Goal: Task Accomplishment & Management: Complete application form

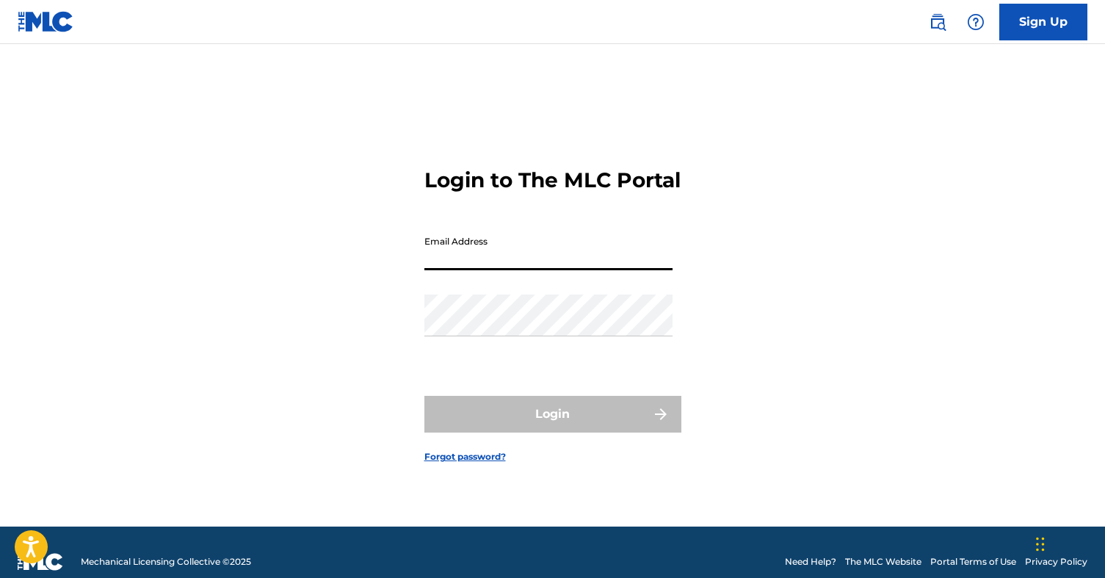
type input "[EMAIL_ADDRESS][DOMAIN_NAME]"
click at [552, 427] on button "Login" at bounding box center [552, 414] width 257 height 37
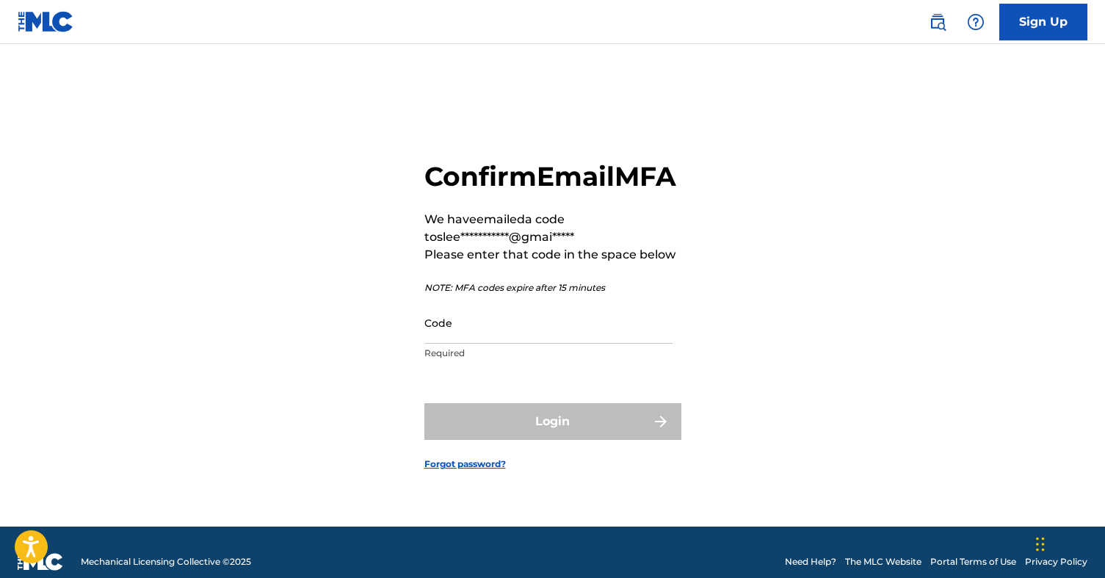
click at [470, 340] on input "Code" at bounding box center [548, 323] width 248 height 42
paste input "805514"
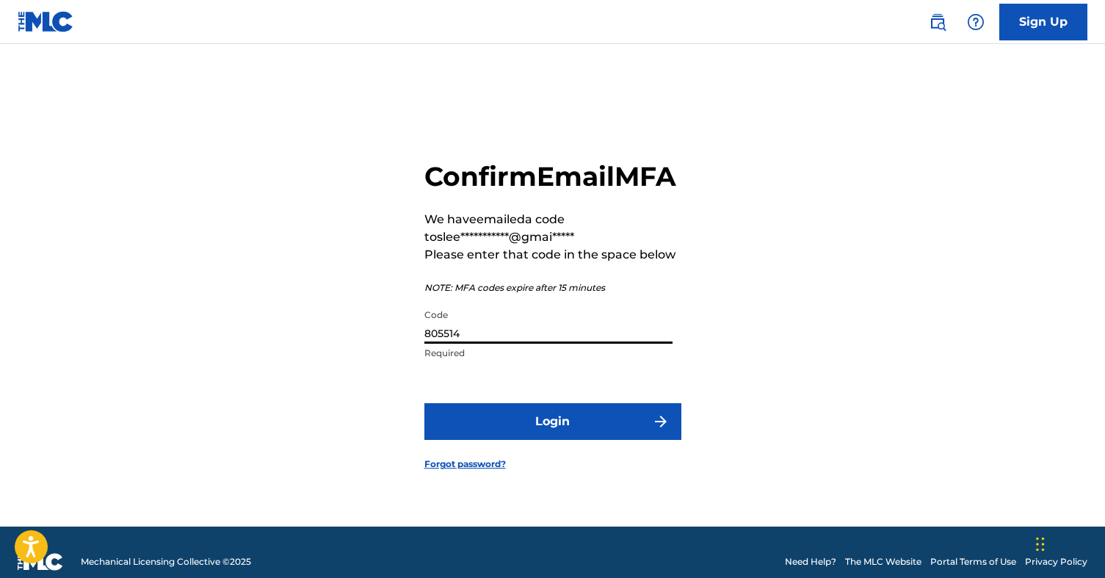
type input "805514"
click at [563, 432] on button "Login" at bounding box center [552, 421] width 257 height 37
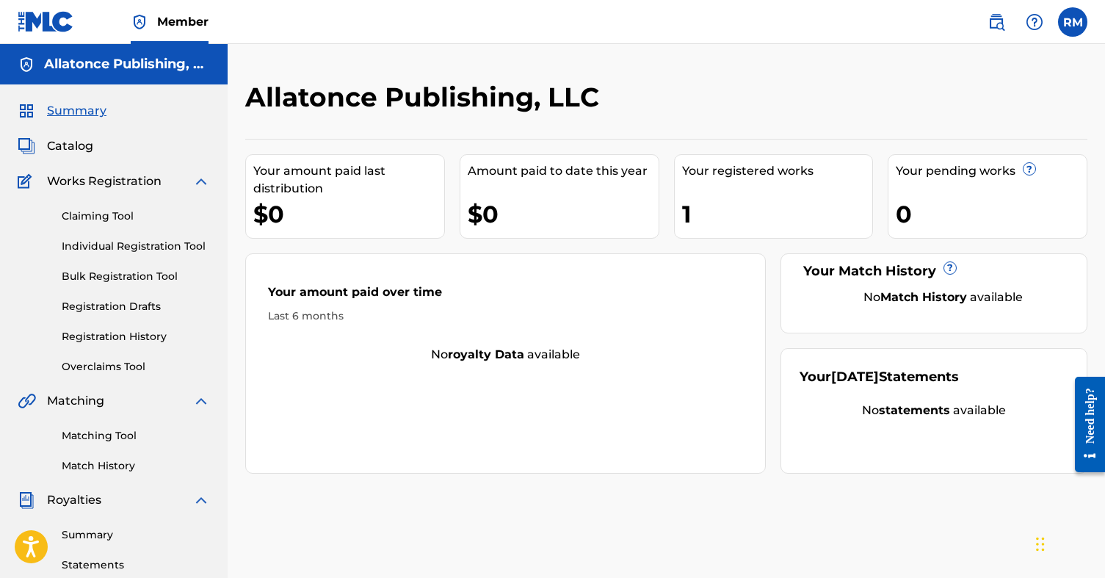
click at [193, 70] on h5 "Allatonce Publishing, LLC" at bounding box center [127, 64] width 166 height 17
click at [79, 106] on span "Summary" at bounding box center [76, 111] width 59 height 18
click at [73, 145] on span "Catalog" at bounding box center [70, 146] width 46 height 18
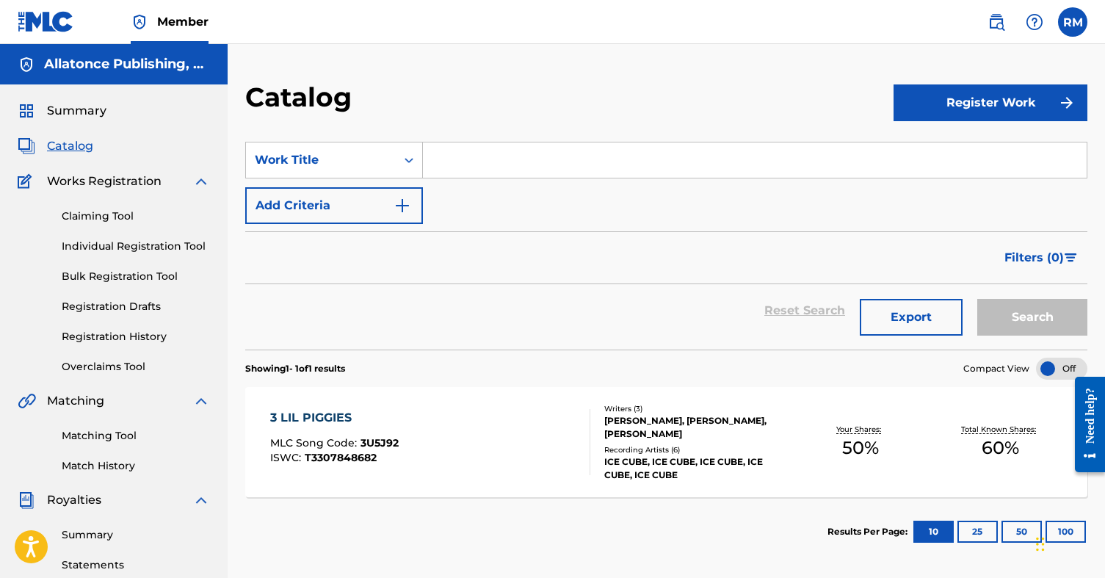
click at [574, 443] on div "3 LIL PIGGIES MLC Song Code : 3U5J92 ISWC : T3307848682" at bounding box center [430, 442] width 320 height 66
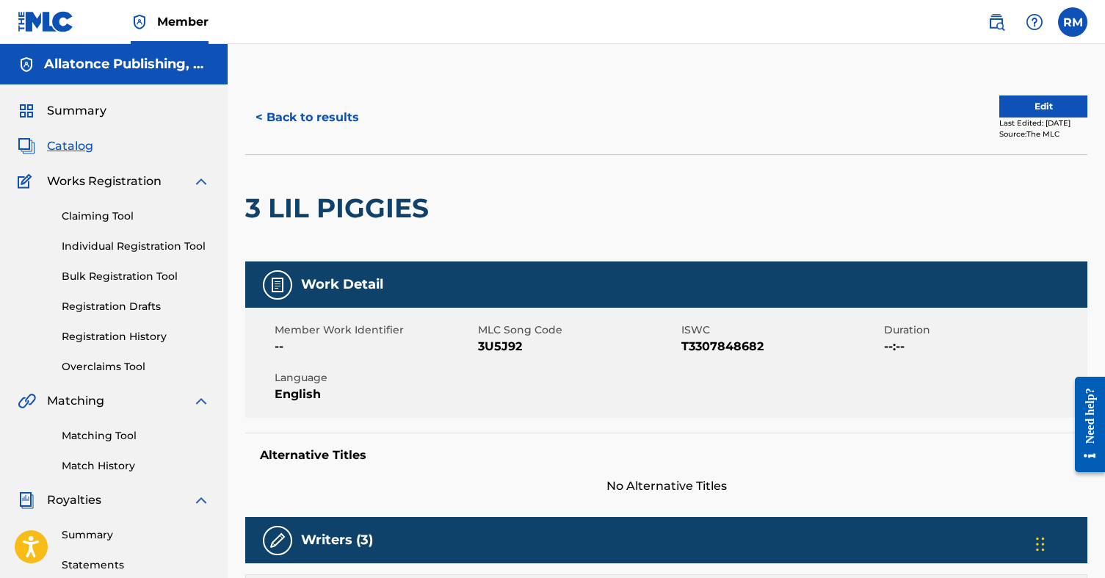
click at [1026, 102] on button "Edit" at bounding box center [1043, 106] width 88 height 22
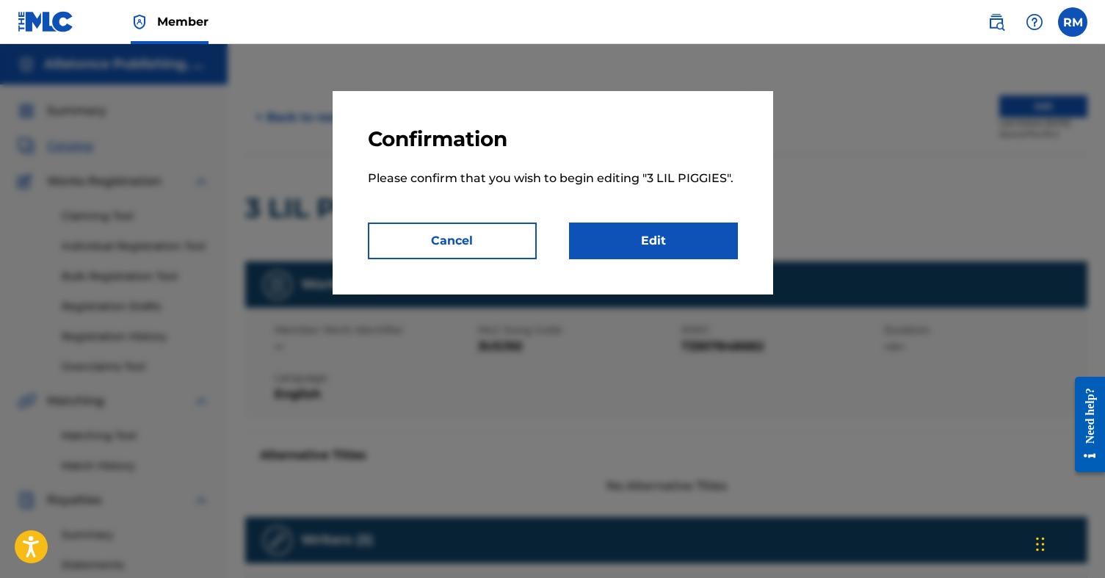
click at [667, 245] on link "Edit" at bounding box center [653, 240] width 169 height 37
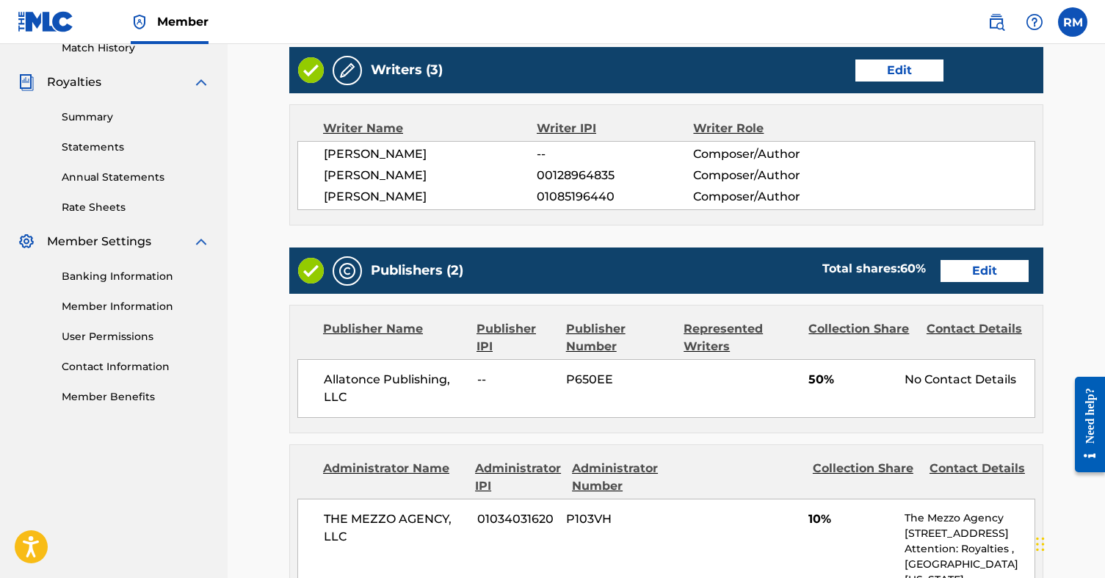
scroll to position [419, 0]
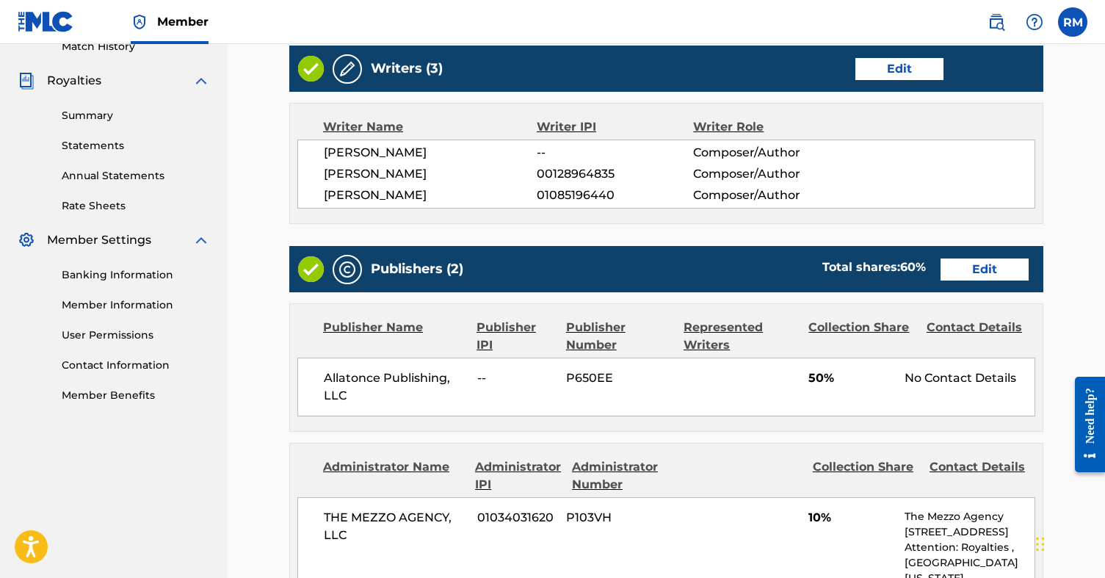
click at [975, 271] on link "Edit" at bounding box center [984, 269] width 88 height 22
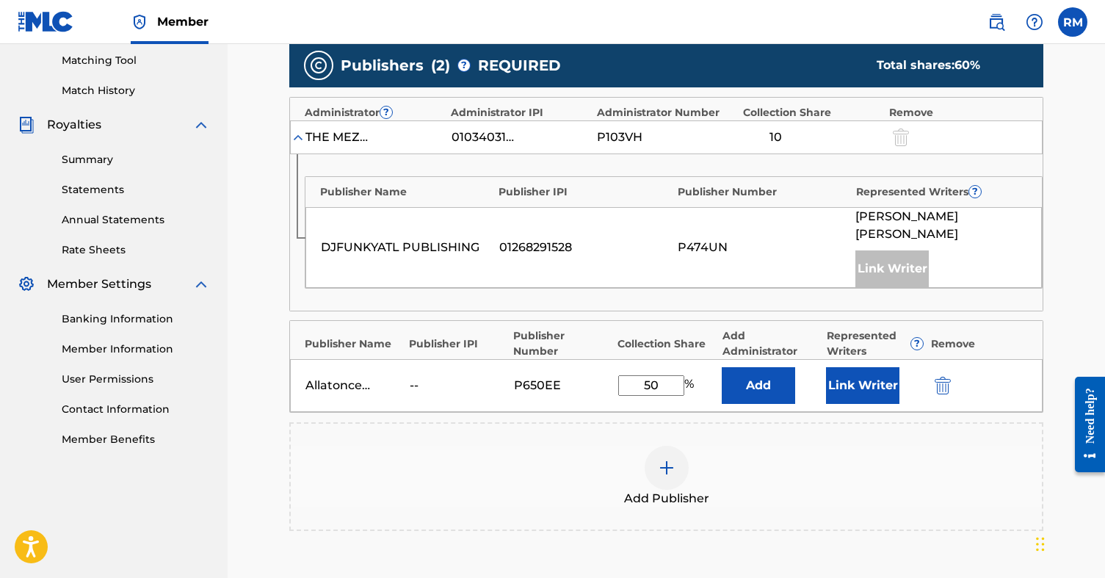
scroll to position [376, 0]
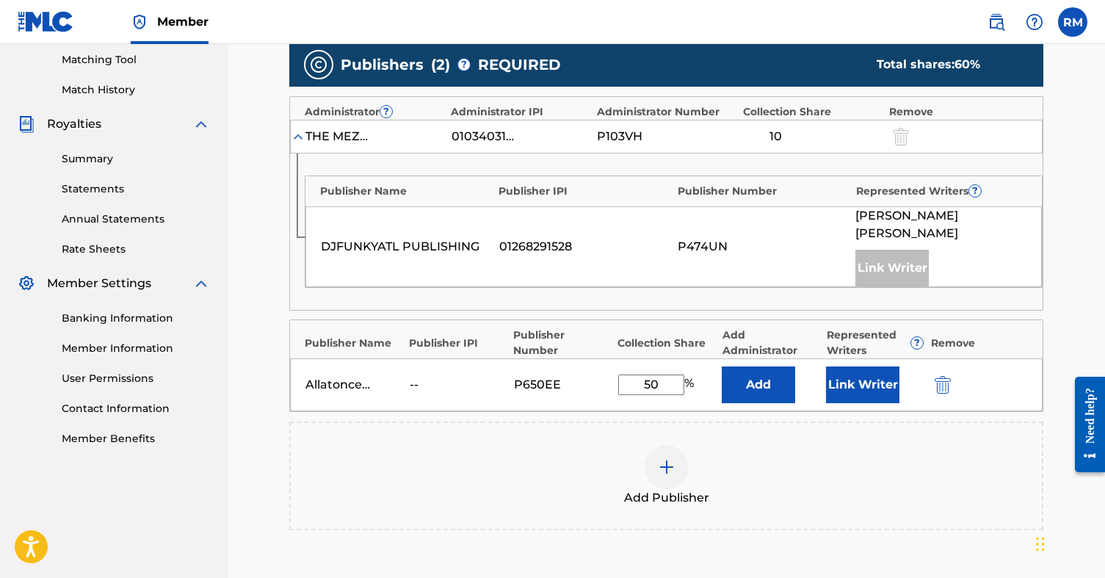
click at [650, 374] on input "50" at bounding box center [651, 384] width 66 height 21
type input "40"
click at [868, 445] on div "Add Publisher" at bounding box center [666, 476] width 751 height 62
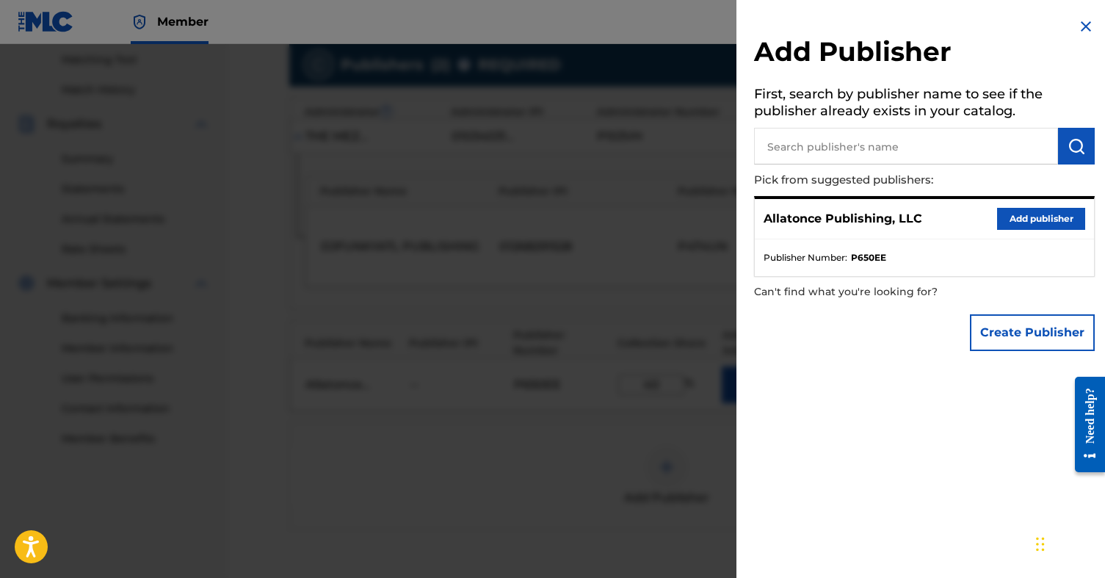
click at [1085, 21] on img at bounding box center [1086, 27] width 18 height 18
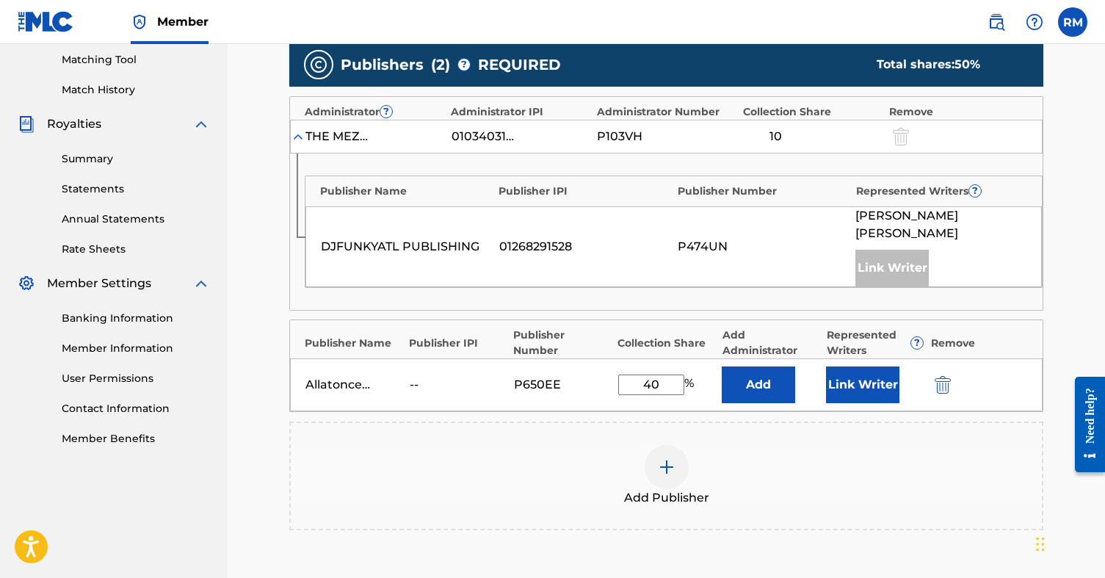
click at [860, 371] on button "Link Writer" at bounding box center [862, 384] width 73 height 37
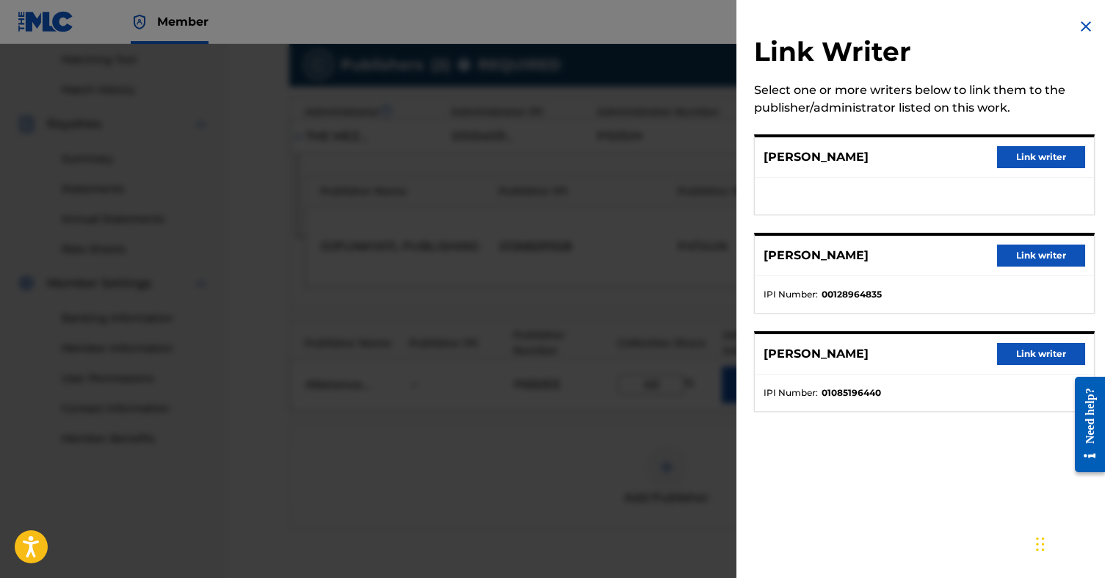
click at [1026, 253] on button "Link writer" at bounding box center [1041, 255] width 88 height 22
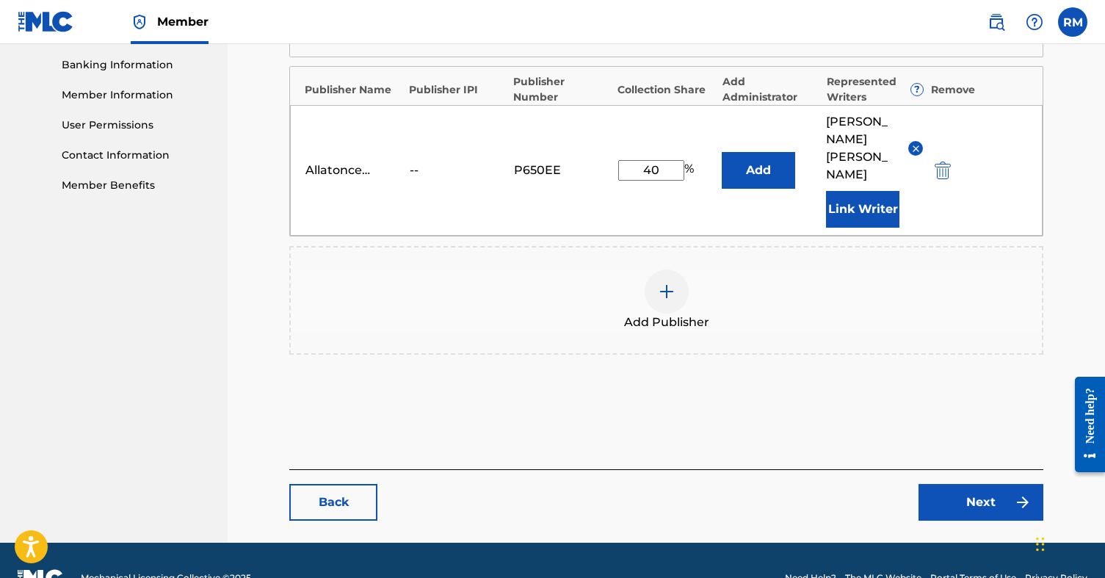
scroll to position [628, 0]
click at [996, 485] on link "Next" at bounding box center [980, 503] width 125 height 37
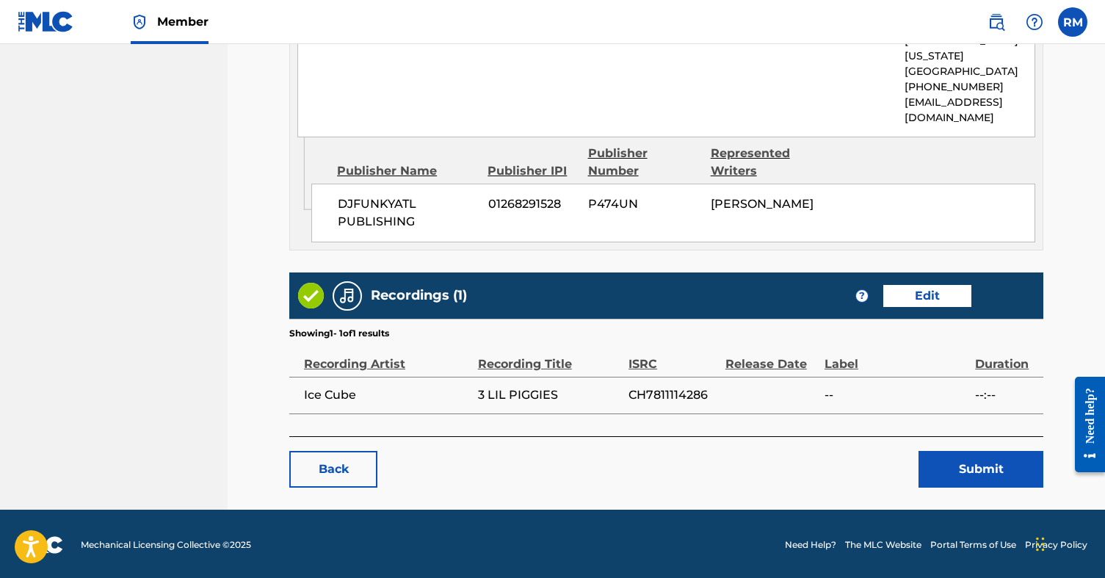
scroll to position [940, 0]
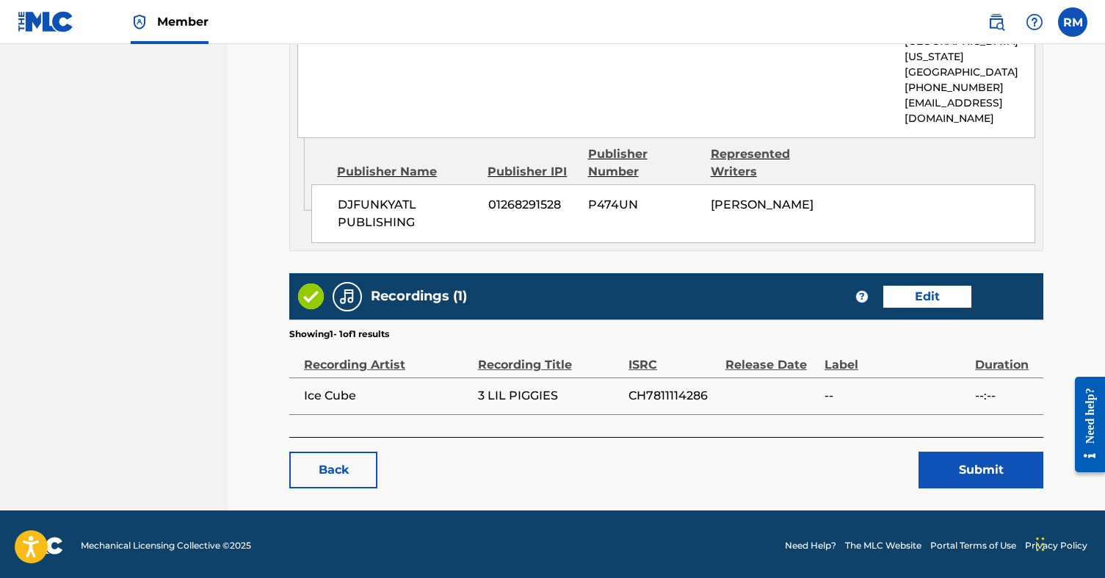
click at [971, 463] on button "Submit" at bounding box center [980, 469] width 125 height 37
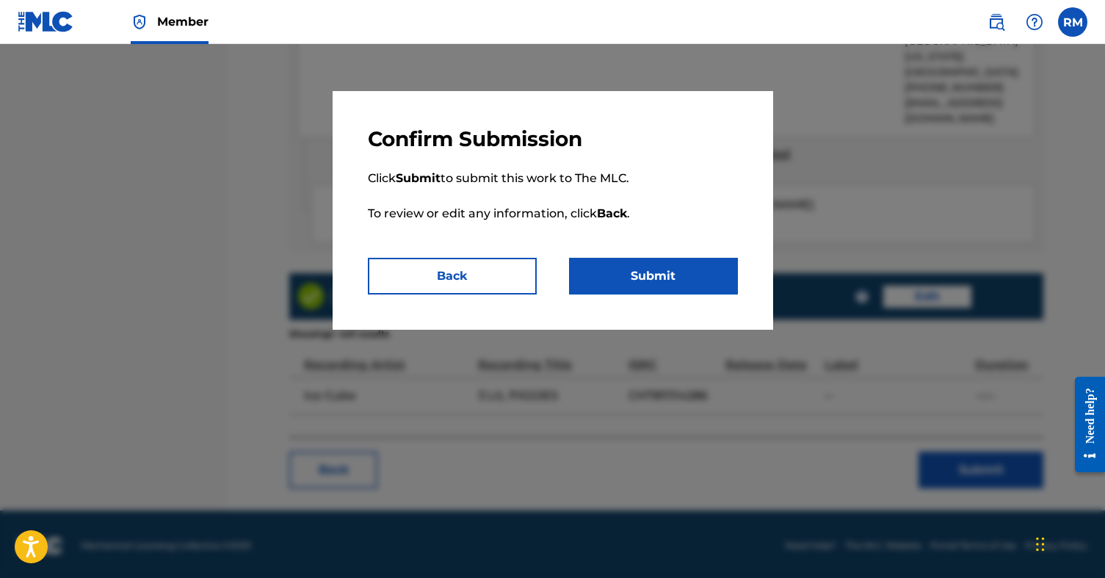
click at [686, 287] on button "Submit" at bounding box center [653, 276] width 169 height 37
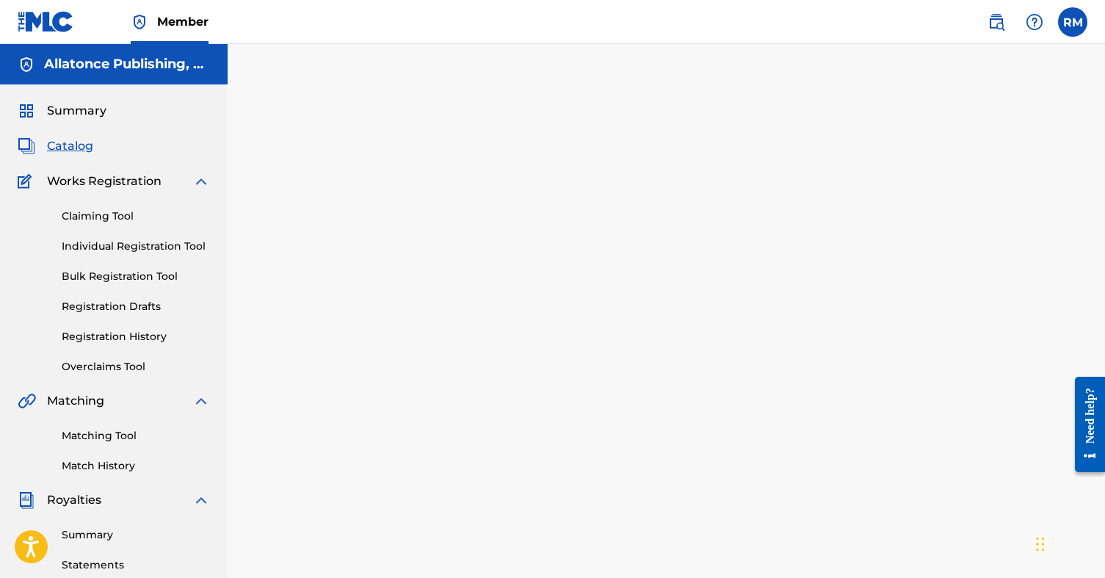
click at [70, 106] on span "Summary" at bounding box center [76, 111] width 59 height 18
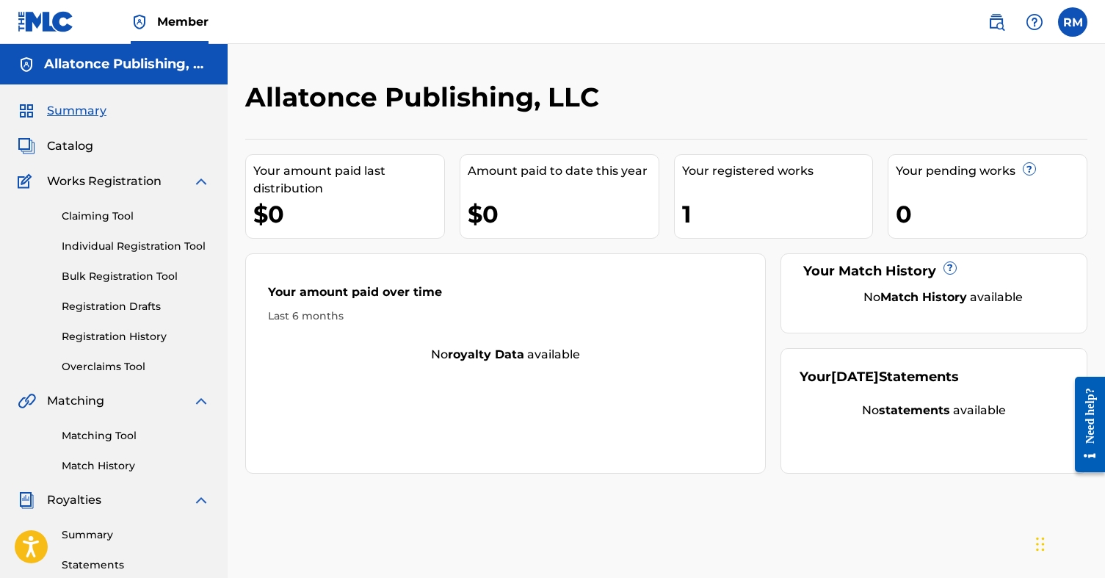
click at [73, 144] on span "Catalog" at bounding box center [70, 146] width 46 height 18
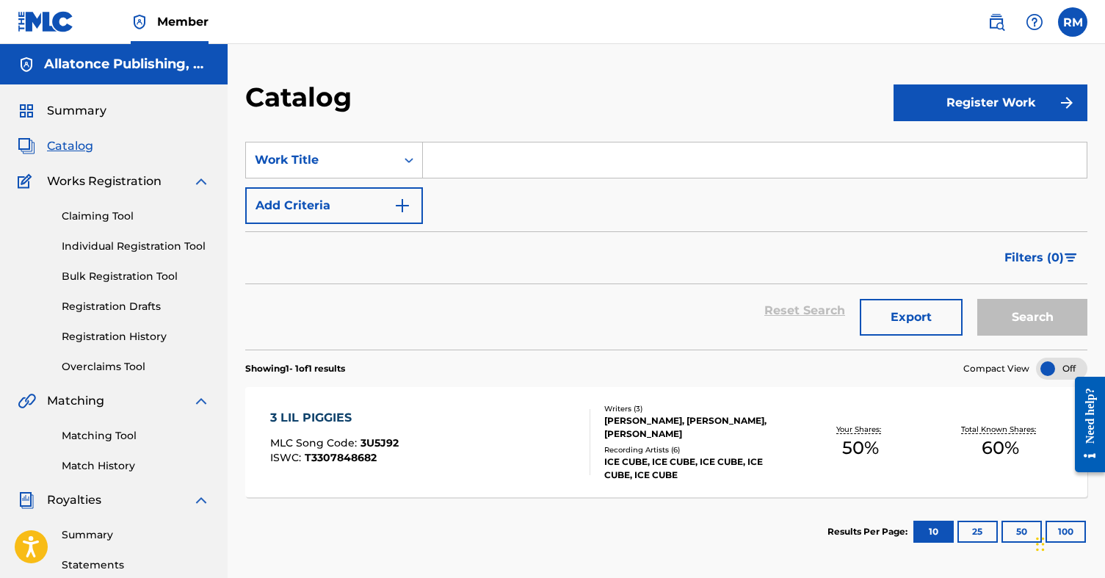
click at [531, 446] on div "3 LIL PIGGIES MLC Song Code : 3U5J92 ISWC : T3307848682" at bounding box center [430, 442] width 320 height 66
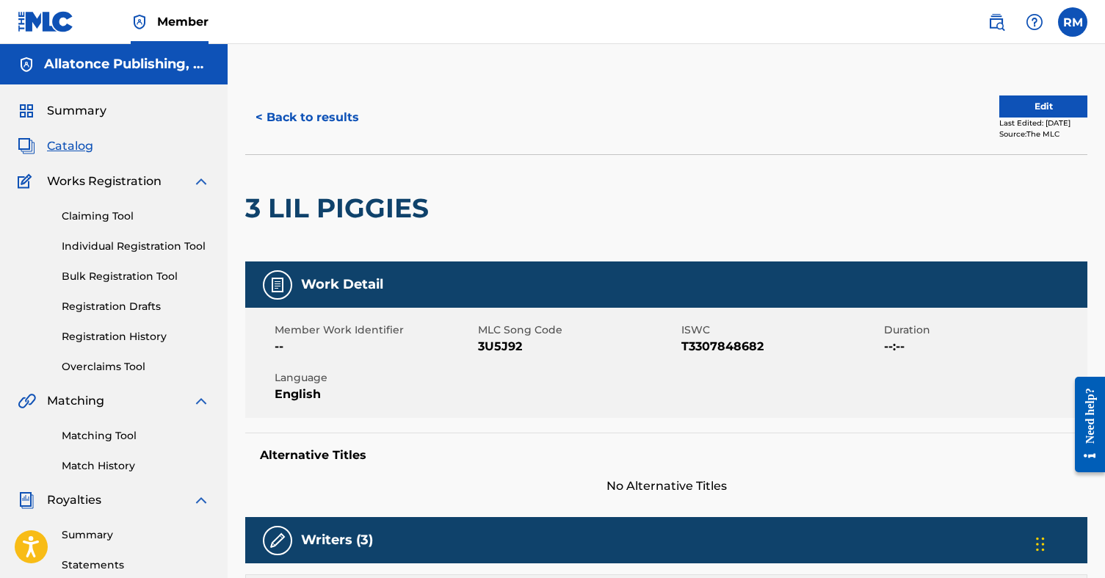
click at [1017, 102] on button "Edit" at bounding box center [1043, 106] width 88 height 22
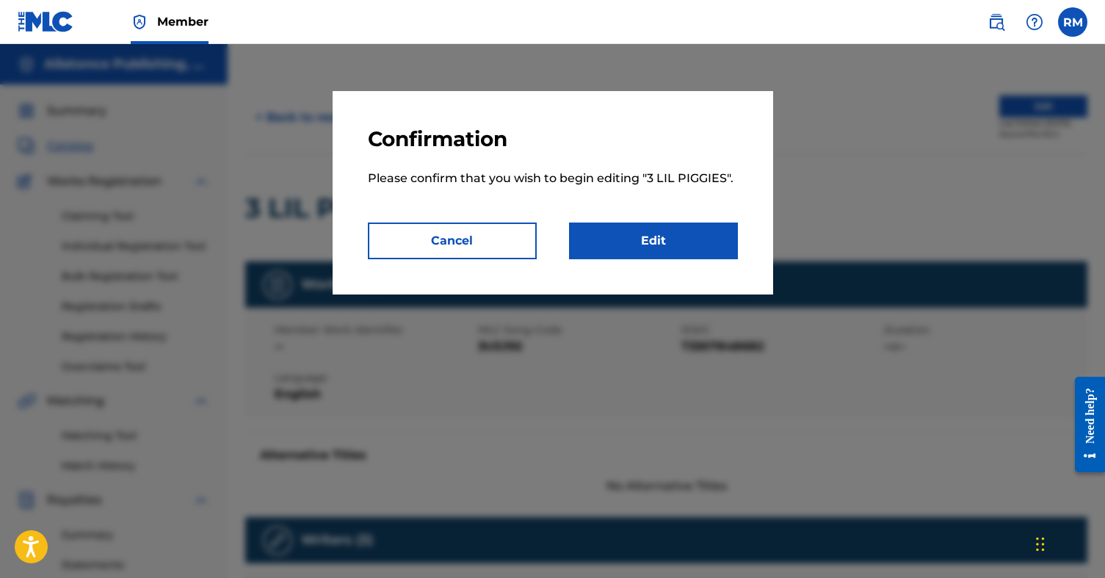
click at [686, 256] on link "Edit" at bounding box center [653, 240] width 169 height 37
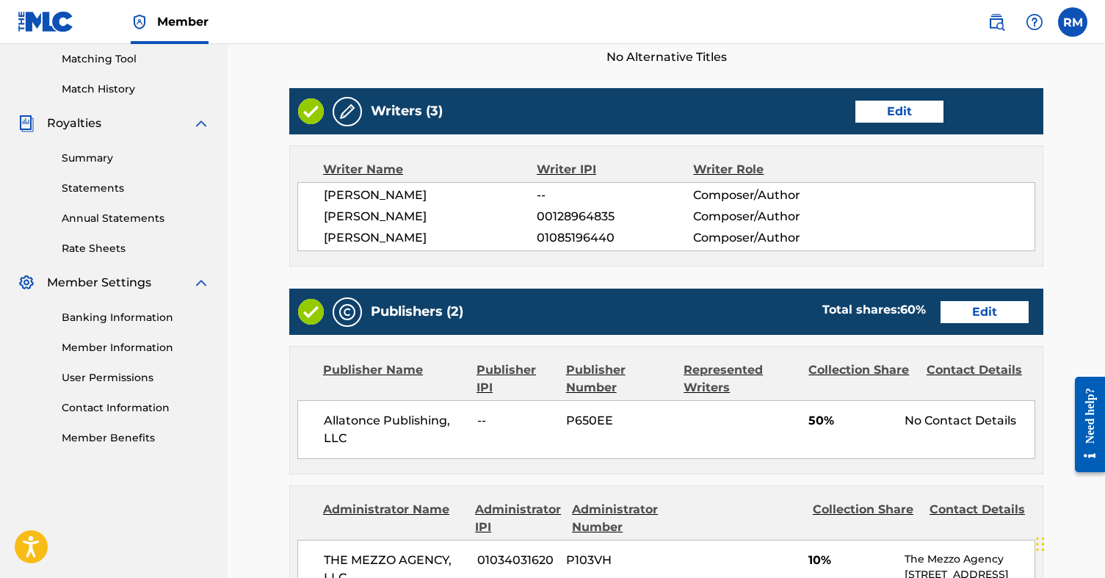
scroll to position [388, 0]
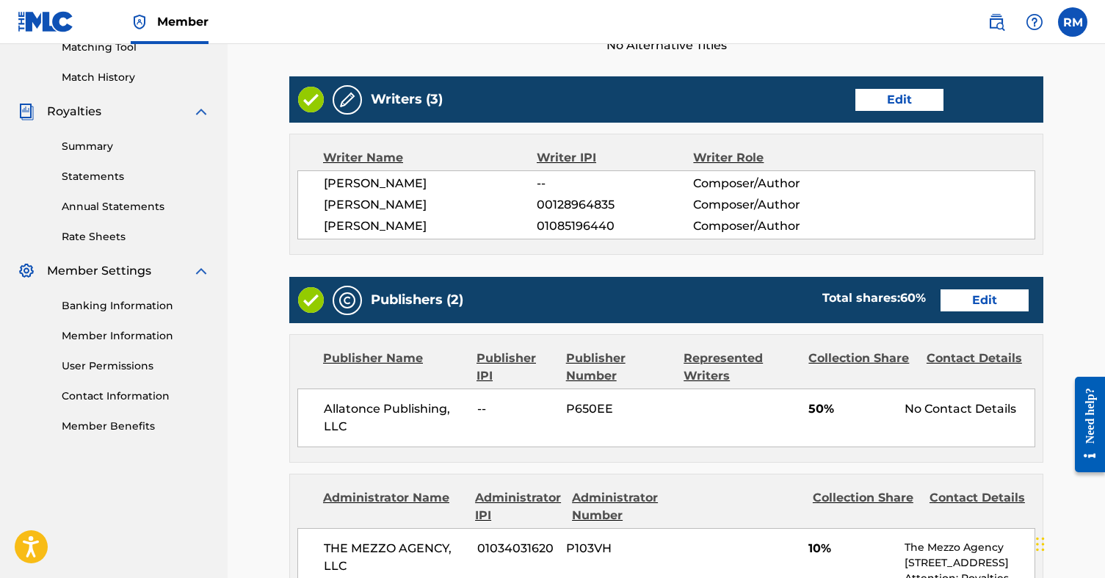
click at [986, 298] on link "Edit" at bounding box center [984, 300] width 88 height 22
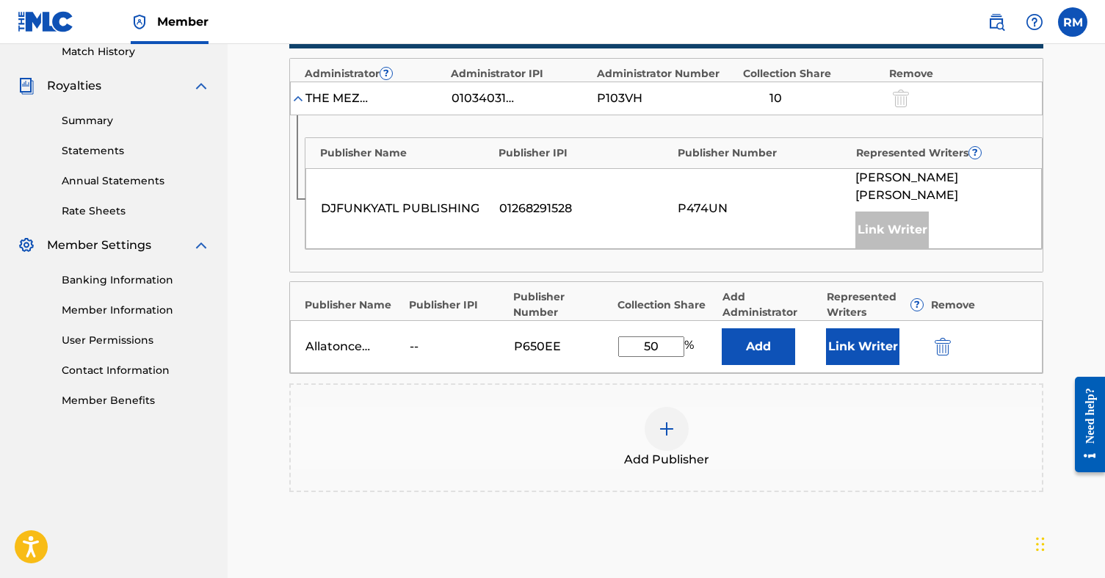
scroll to position [416, 0]
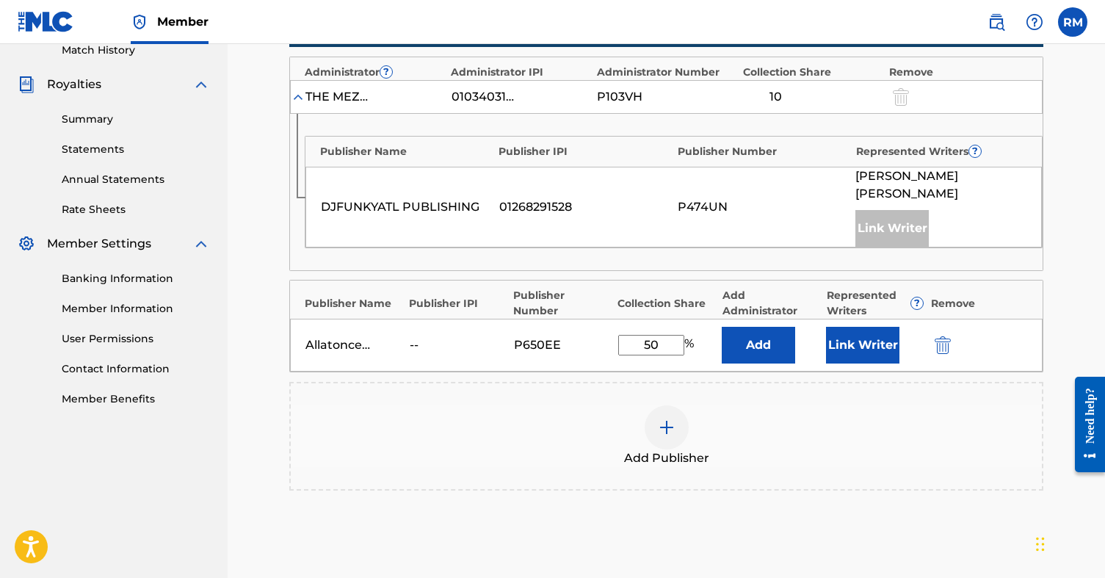
click at [650, 335] on input "50" at bounding box center [651, 345] width 66 height 21
type input "40"
click at [777, 382] on div "Add Publisher" at bounding box center [666, 436] width 754 height 109
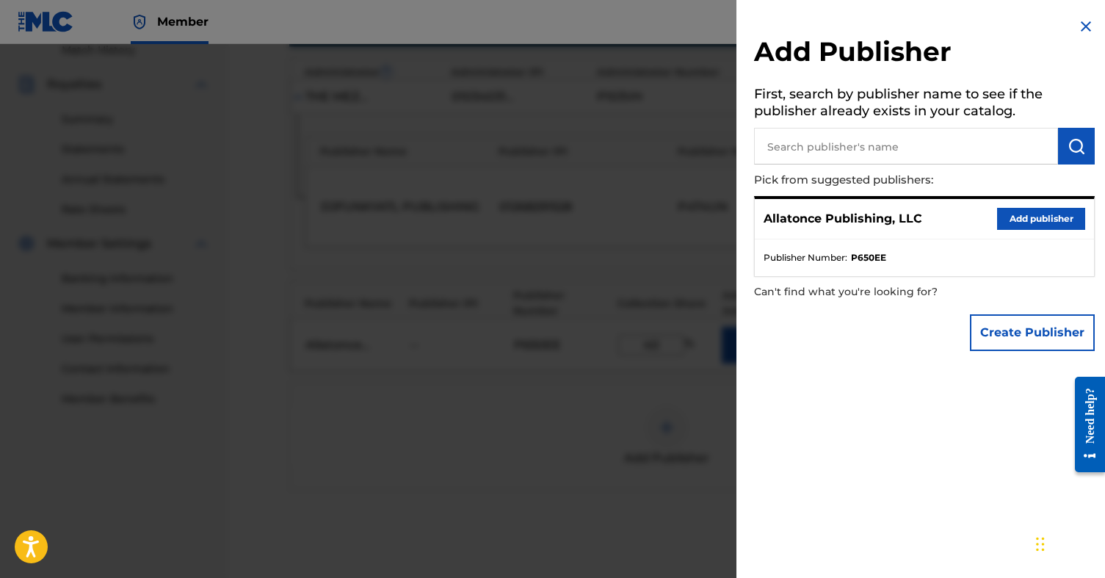
click at [1085, 26] on img at bounding box center [1086, 27] width 18 height 18
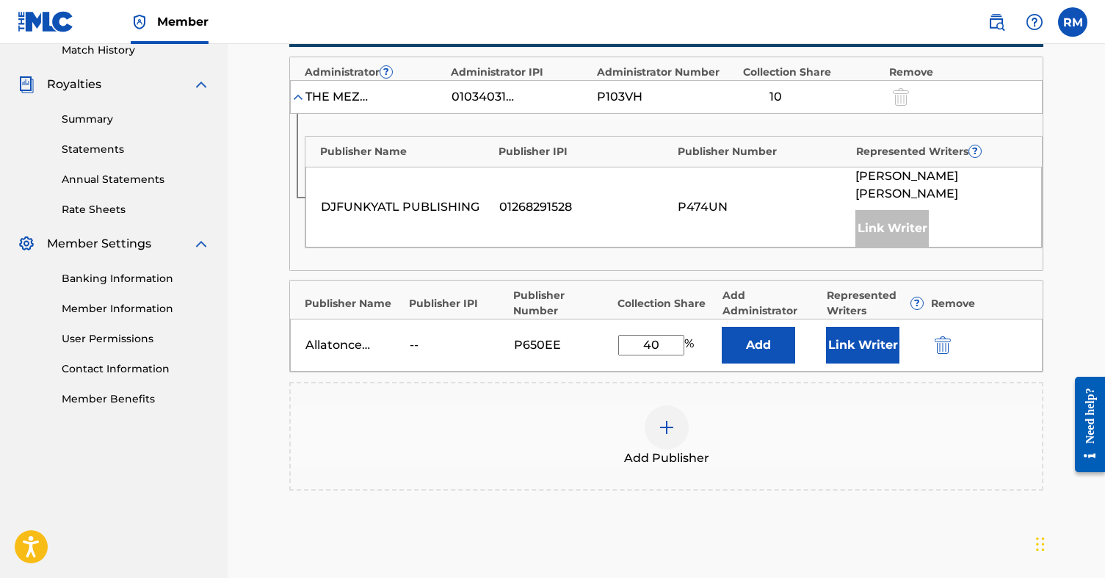
click at [857, 327] on button "Link Writer" at bounding box center [862, 345] width 73 height 37
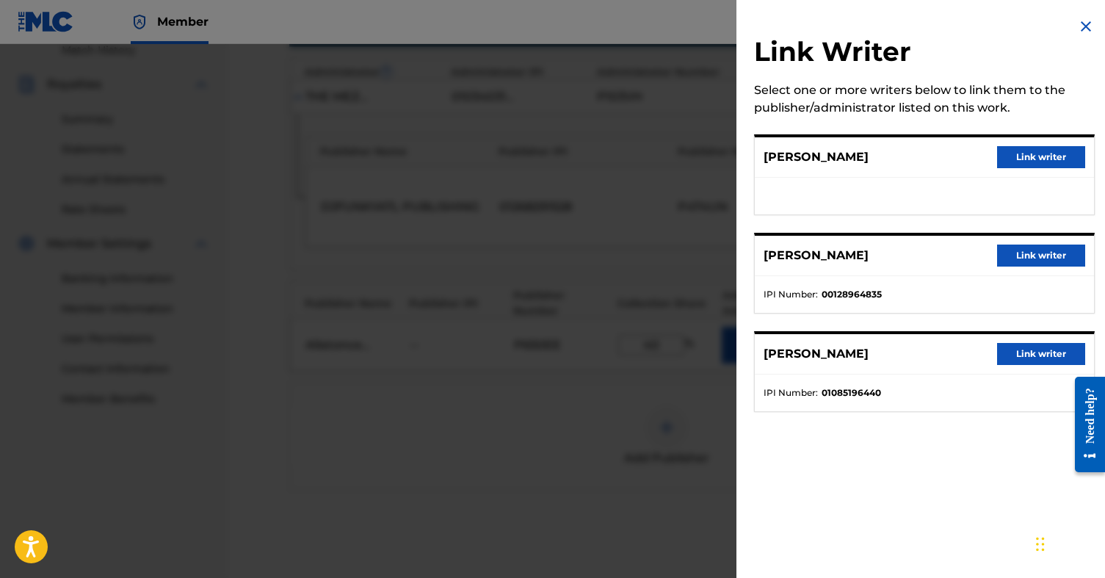
click at [1031, 252] on button "Link writer" at bounding box center [1041, 255] width 88 height 22
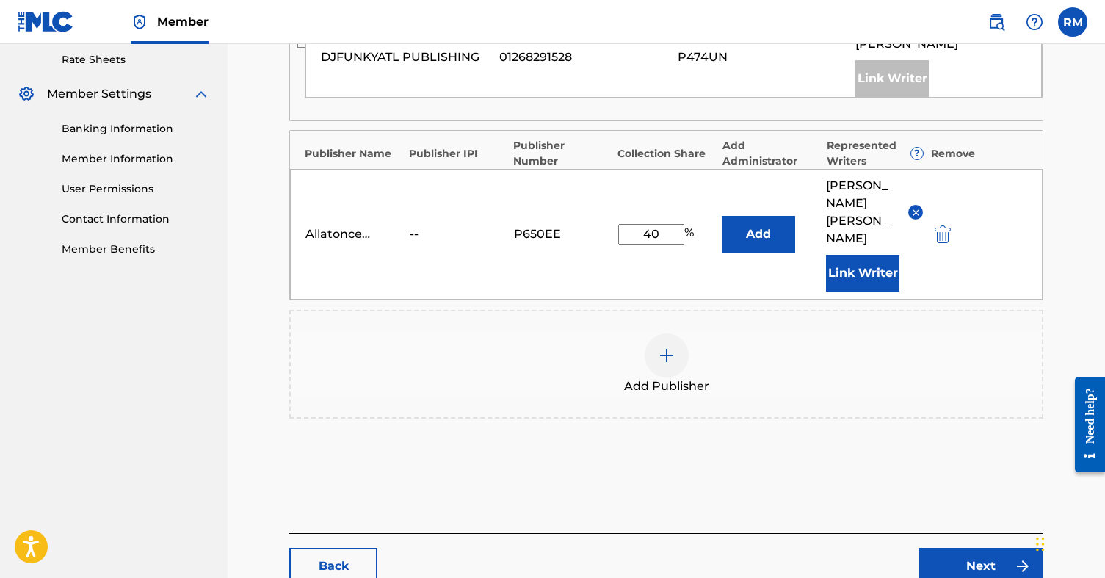
scroll to position [566, 0]
click at [982, 547] on link "Next" at bounding box center [980, 565] width 125 height 37
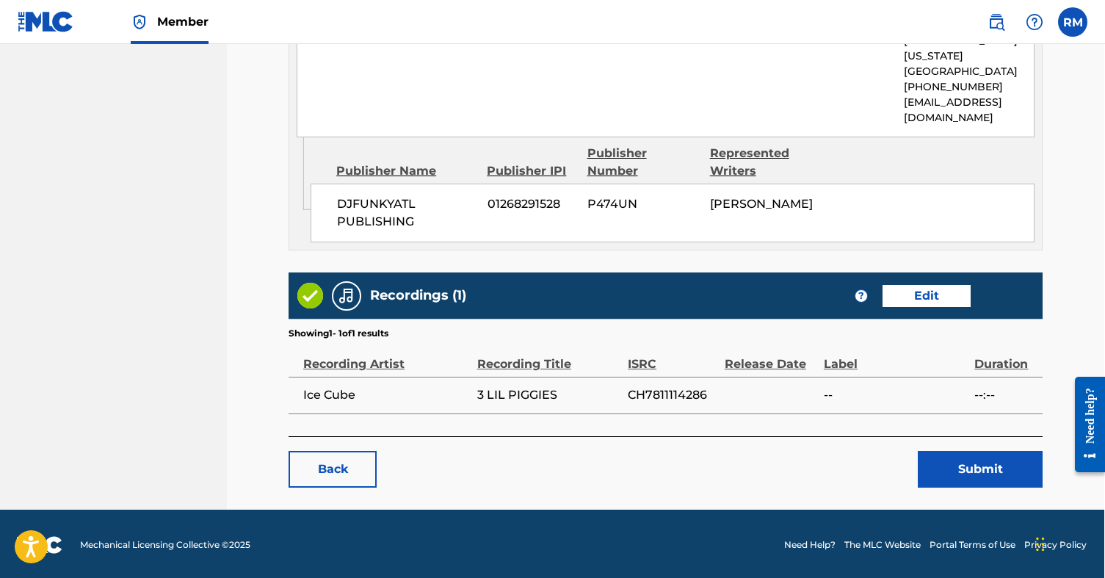
scroll to position [940, 1]
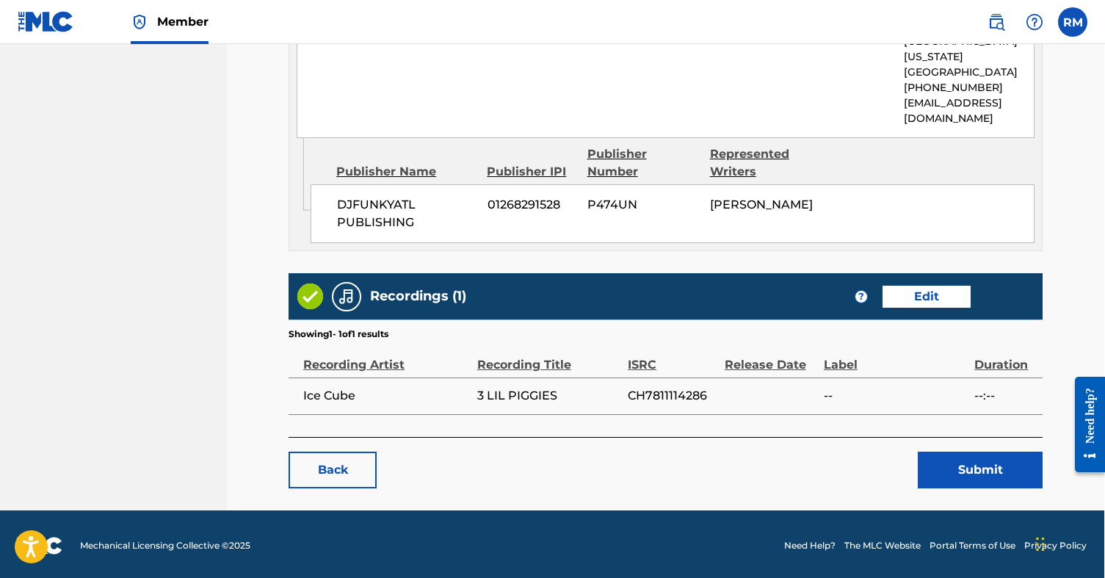
click at [978, 462] on button "Submit" at bounding box center [980, 469] width 125 height 37
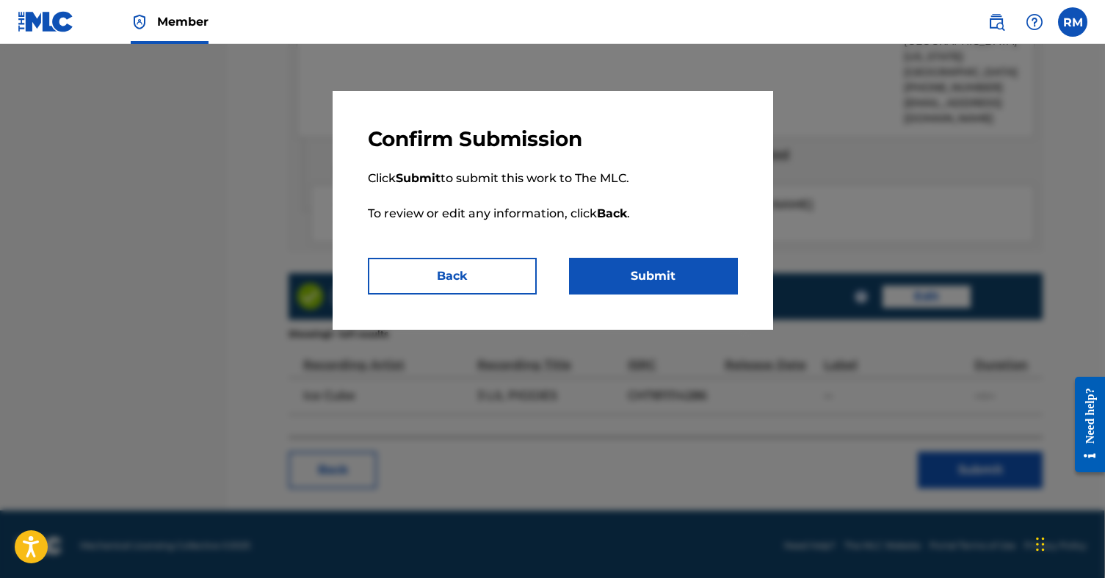
click at [650, 269] on button "Submit" at bounding box center [653, 276] width 169 height 37
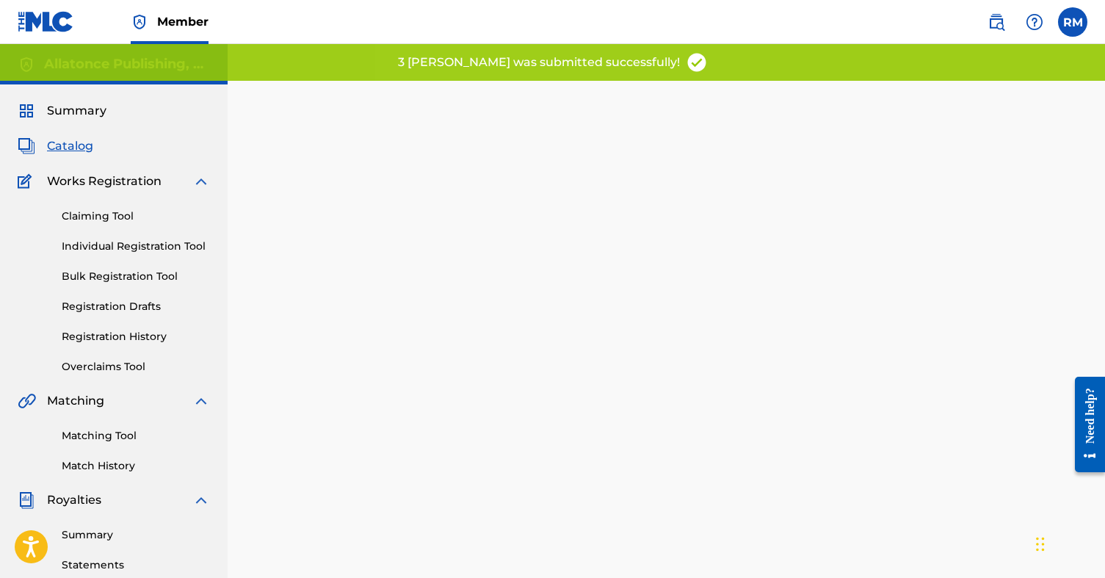
click at [1070, 20] on label at bounding box center [1072, 21] width 29 height 29
click at [1073, 22] on input "RM [PERSON_NAME] [EMAIL_ADDRESS][DOMAIN_NAME] Notification Preferences Profile …" at bounding box center [1073, 22] width 0 height 0
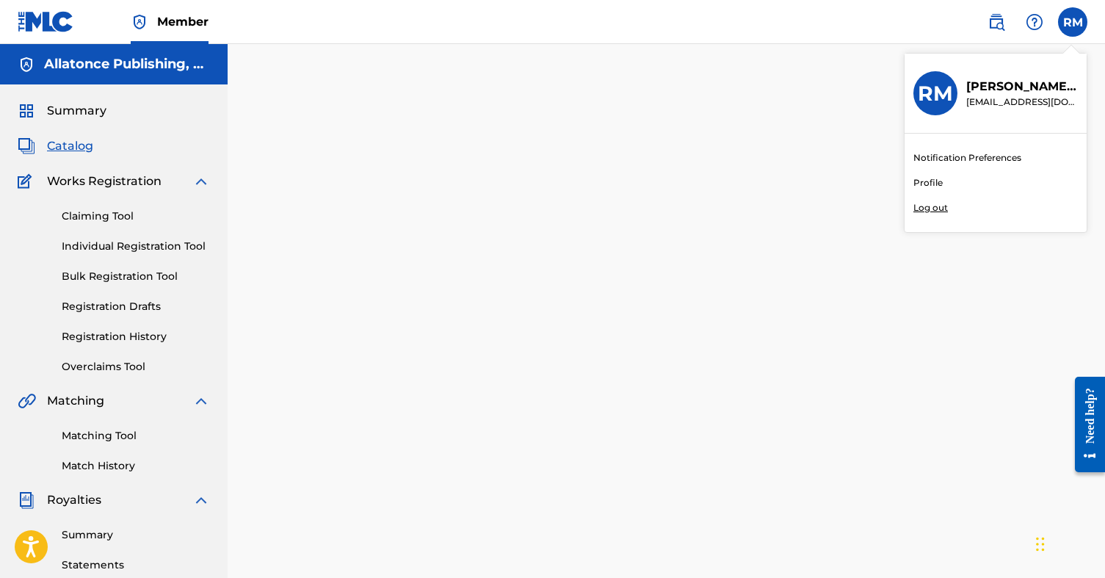
click at [941, 181] on link "Profile" at bounding box center [927, 182] width 29 height 13
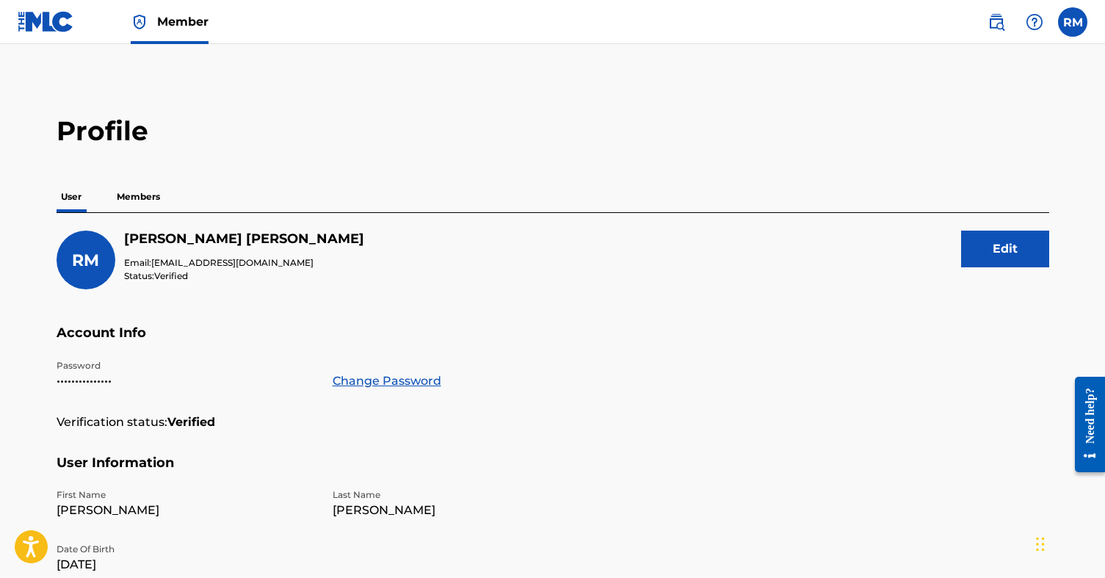
click at [137, 196] on p "Members" at bounding box center [138, 196] width 52 height 31
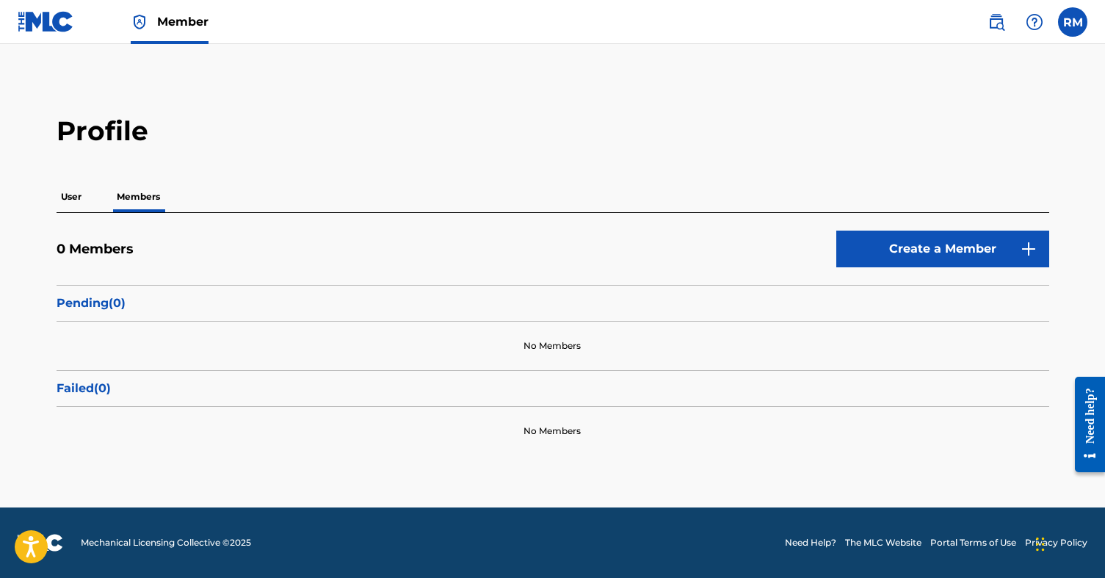
click at [914, 246] on link "Create a Member" at bounding box center [942, 249] width 213 height 37
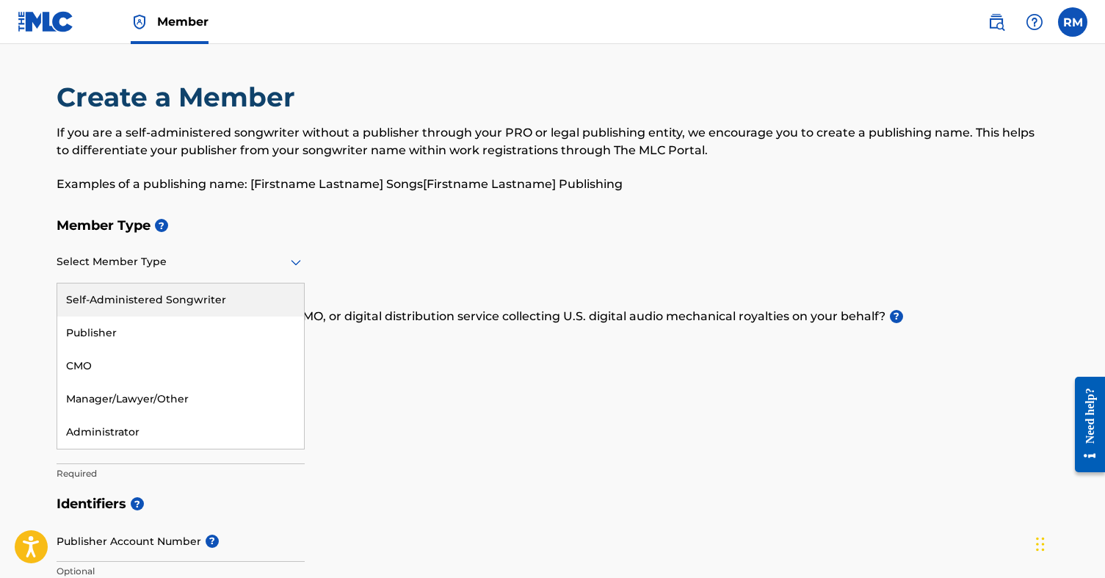
click at [164, 269] on div at bounding box center [181, 262] width 248 height 18
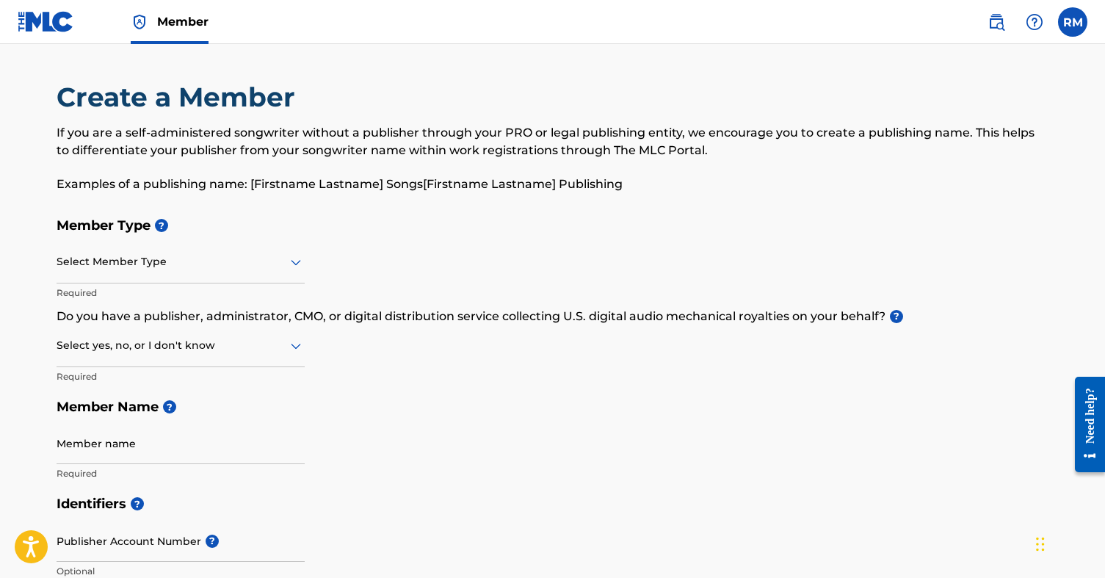
click at [402, 390] on div "Member Type ? Select Member Type Required Do you have a publisher, administrato…" at bounding box center [553, 349] width 993 height 278
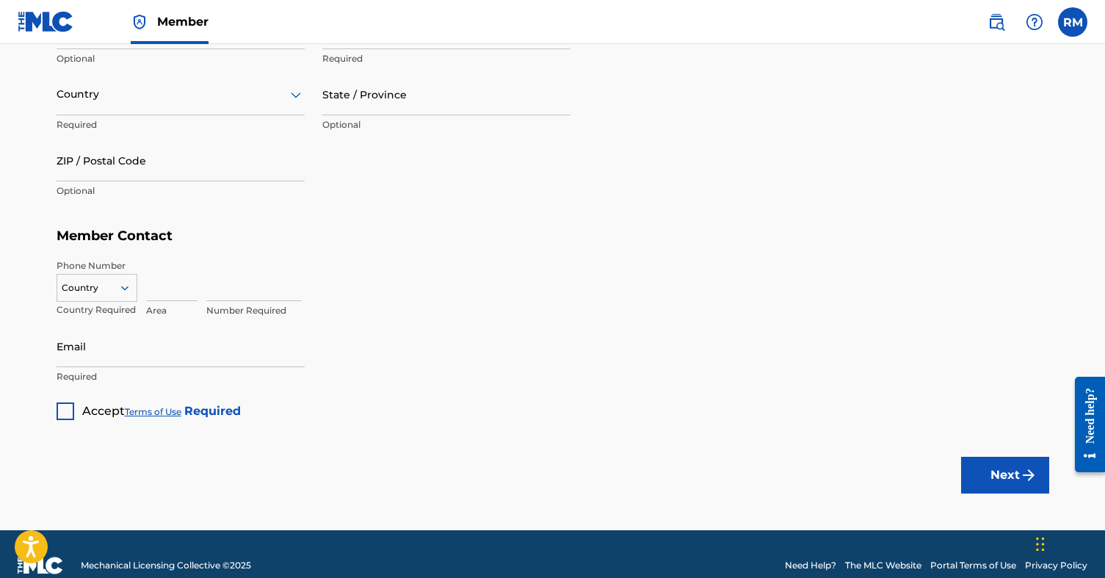
scroll to position [835, 0]
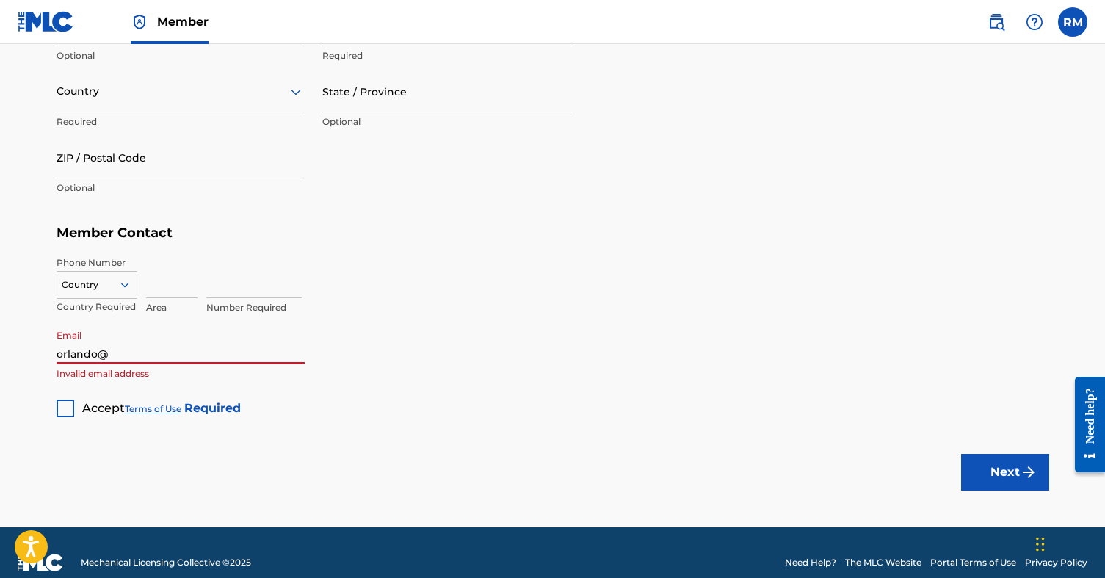
type input "[EMAIL_ADDRESS][DOMAIN_NAME]"
click at [465, 307] on div "Number Required" at bounding box center [627, 289] width 843 height 66
click at [167, 283] on input at bounding box center [171, 277] width 51 height 42
type input "404"
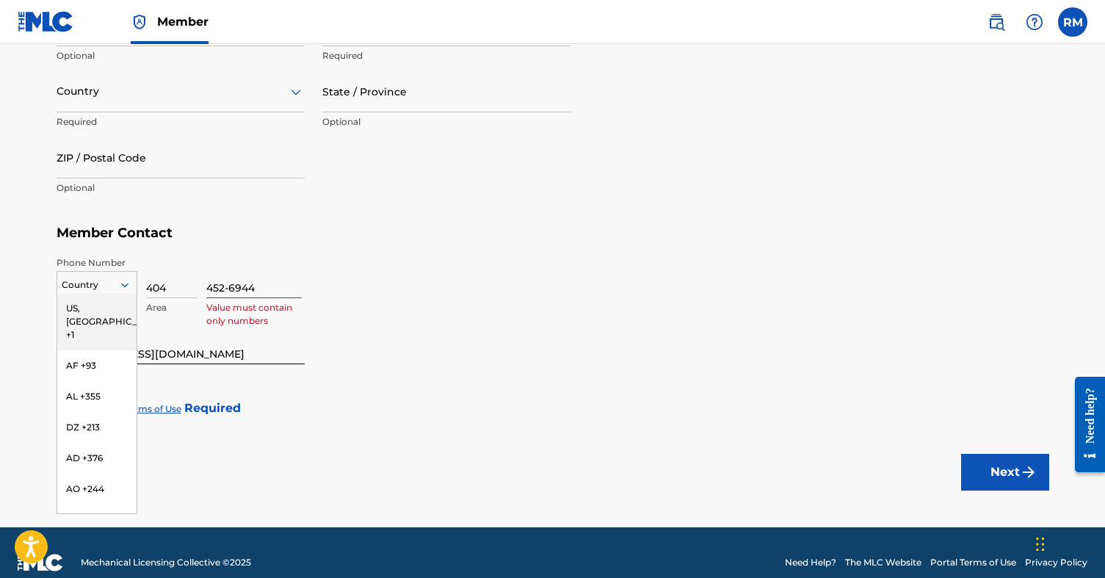
click at [118, 280] on icon at bounding box center [124, 284] width 13 height 13
click at [106, 305] on div "US, [GEOGRAPHIC_DATA] +1" at bounding box center [96, 321] width 79 height 57
click at [233, 286] on input "452-6944" at bounding box center [253, 277] width 95 height 42
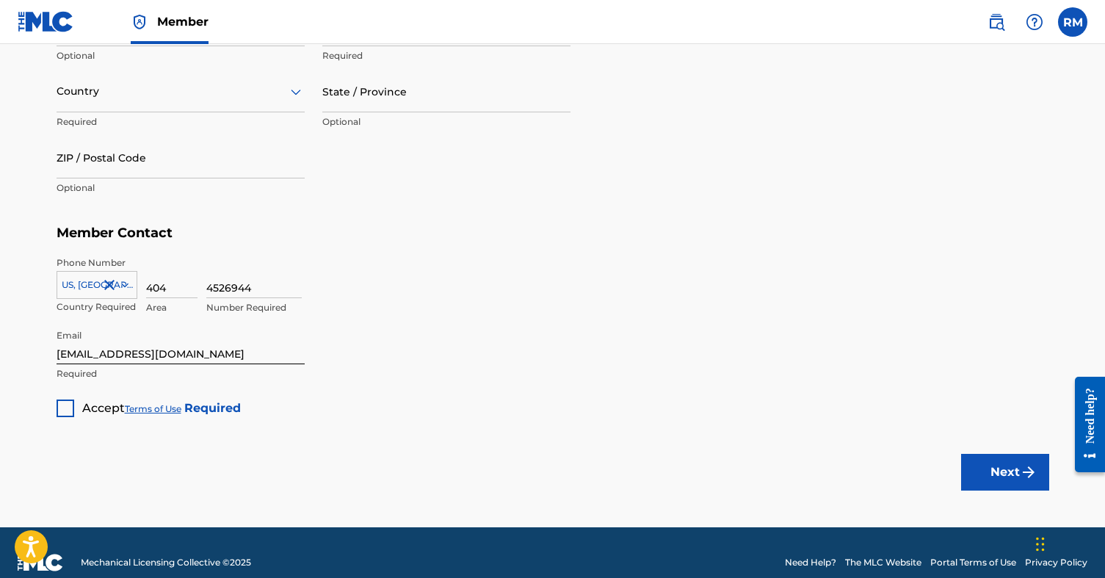
type input "4526944"
click at [59, 402] on div at bounding box center [66, 408] width 18 height 18
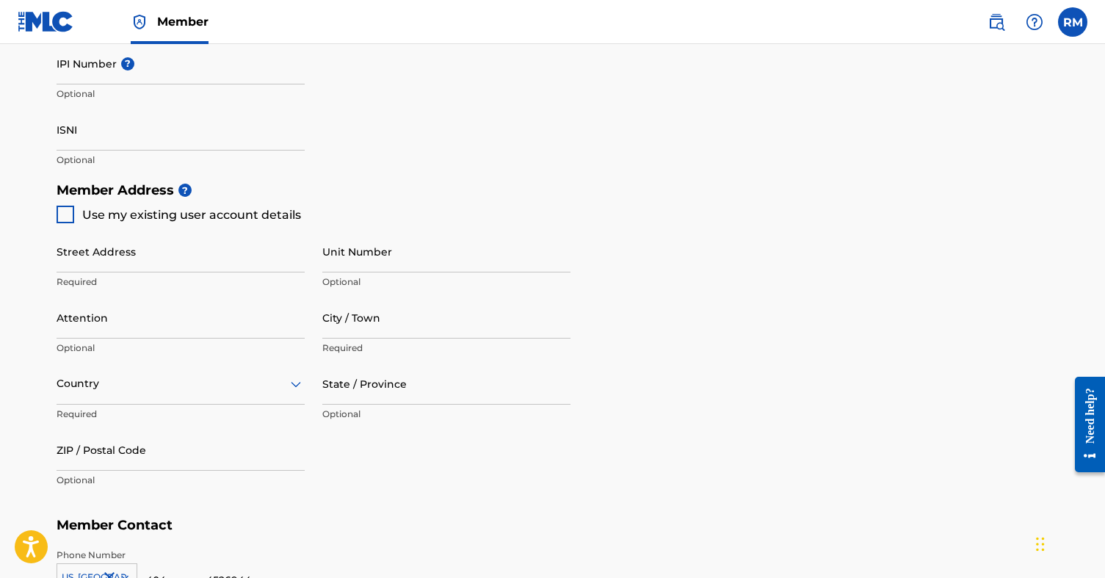
scroll to position [543, 0]
click at [65, 214] on div at bounding box center [66, 215] width 18 height 18
type input "[STREET_ADDRESS]"
type input "[GEOGRAPHIC_DATA]"
type input "30339"
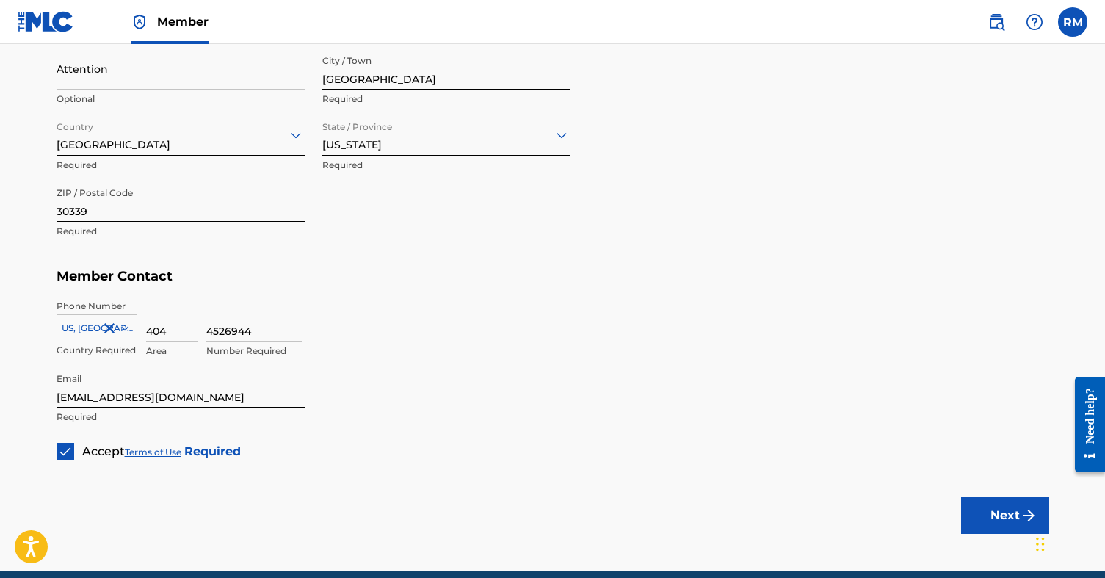
scroll to position [817, 0]
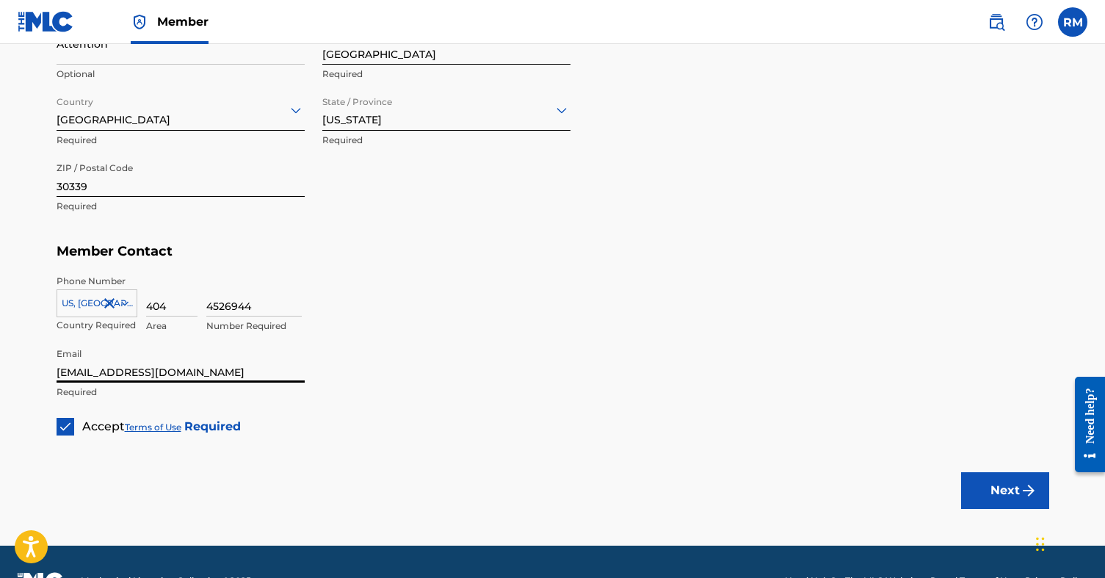
drag, startPoint x: 240, startPoint y: 370, endPoint x: 215, endPoint y: 341, distance: 38.0
click at [215, 341] on input "[EMAIL_ADDRESS][DOMAIN_NAME]" at bounding box center [181, 362] width 248 height 42
type input "[EMAIL_ADDRESS][DOMAIN_NAME]"
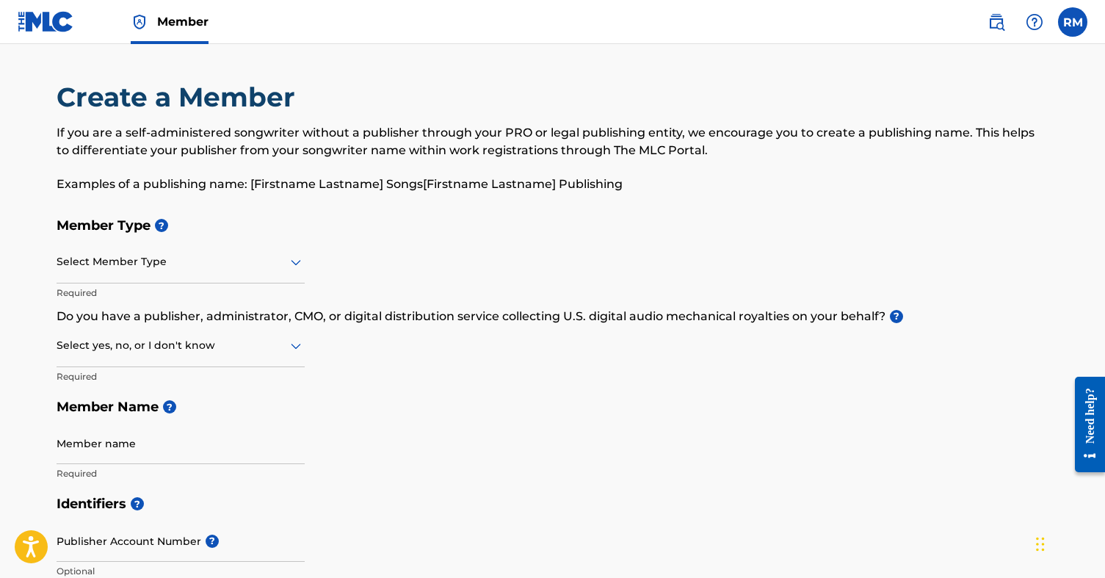
scroll to position [0, 0]
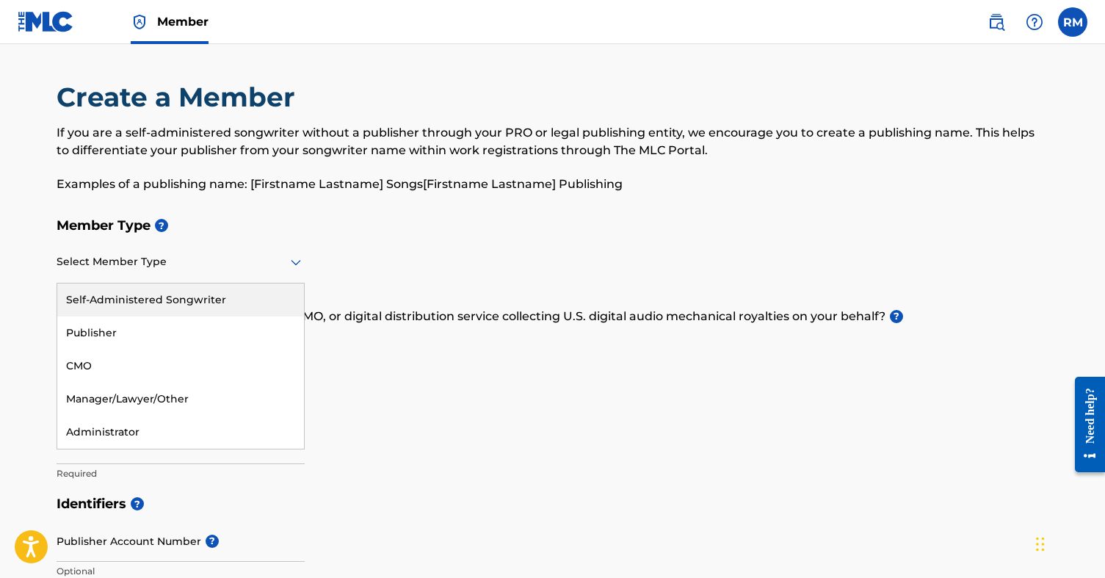
click at [268, 257] on div at bounding box center [181, 262] width 248 height 18
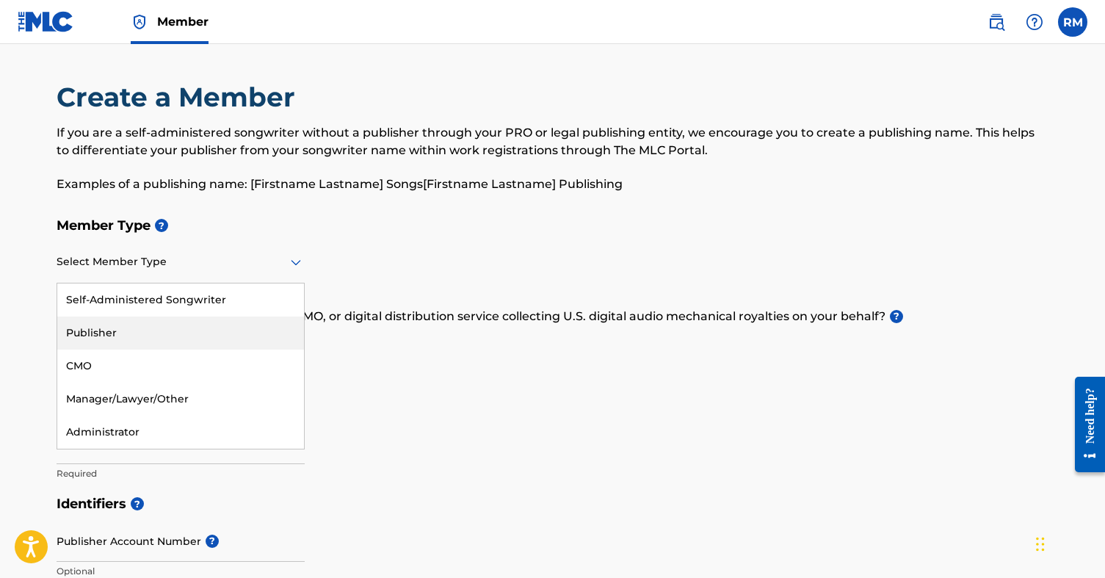
click at [211, 328] on div "Publisher" at bounding box center [180, 332] width 247 height 33
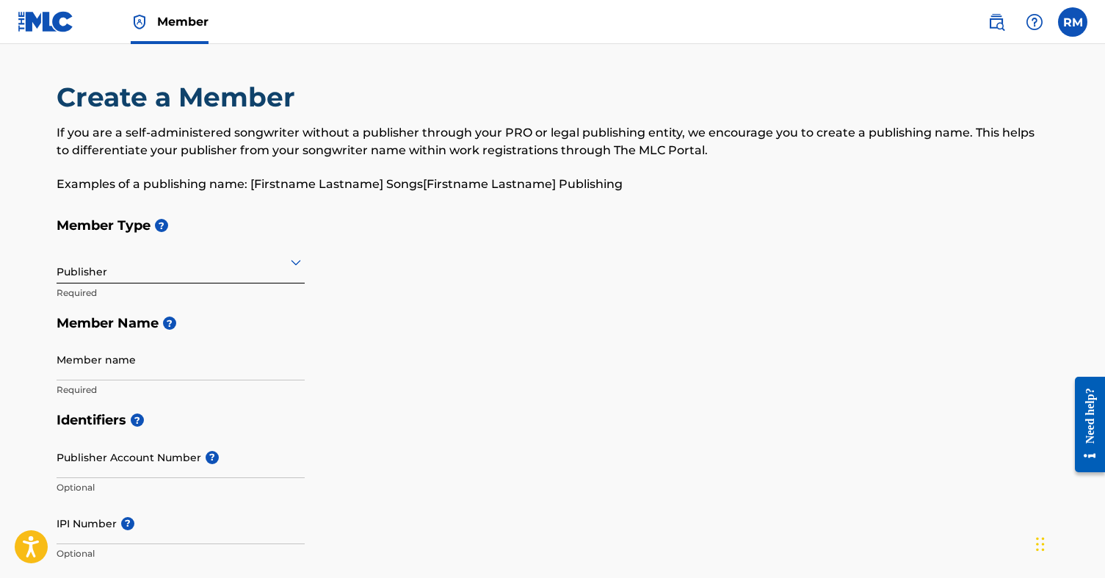
click at [705, 311] on h5 "Member Name ?" at bounding box center [553, 324] width 993 height 32
click at [202, 264] on div at bounding box center [181, 262] width 248 height 18
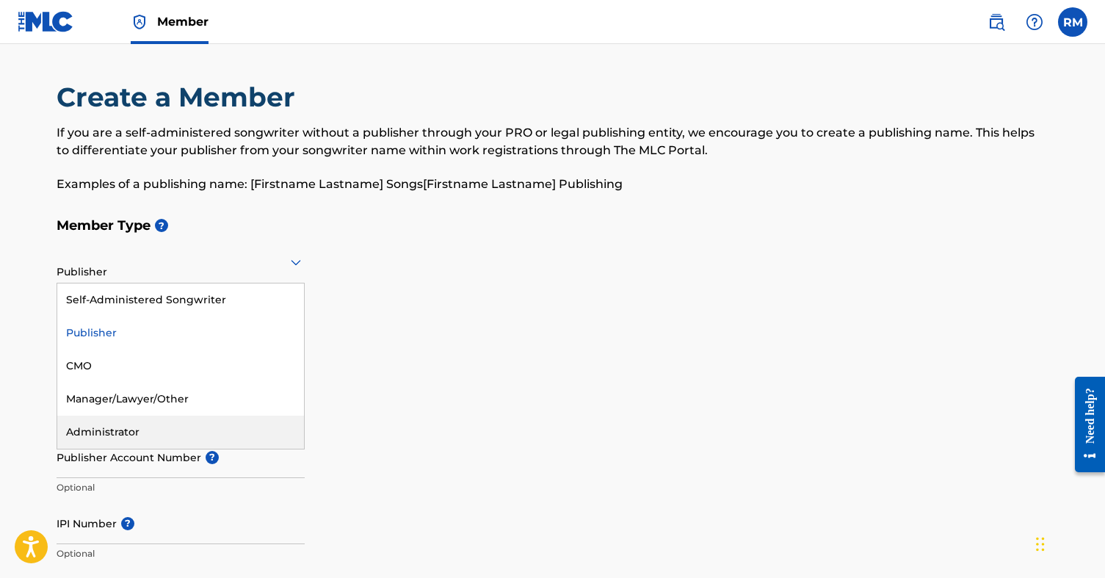
click at [150, 423] on div "Administrator" at bounding box center [180, 432] width 247 height 33
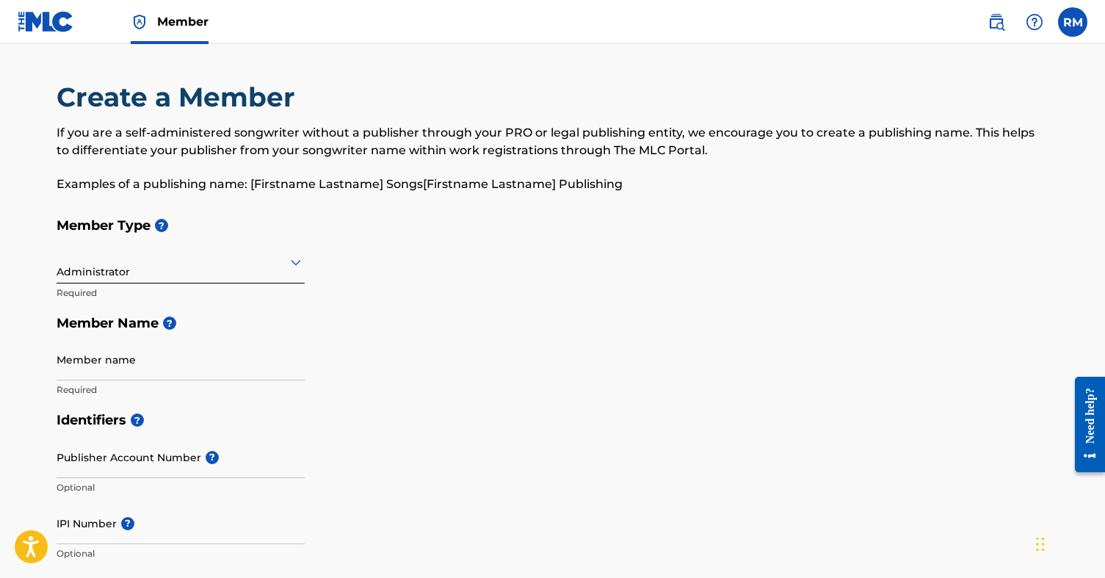
click at [595, 310] on h5 "Member Name ?" at bounding box center [553, 324] width 993 height 32
type input "[PERSON_NAME]"
click at [515, 330] on h5 "Member Name ?" at bounding box center [553, 324] width 993 height 32
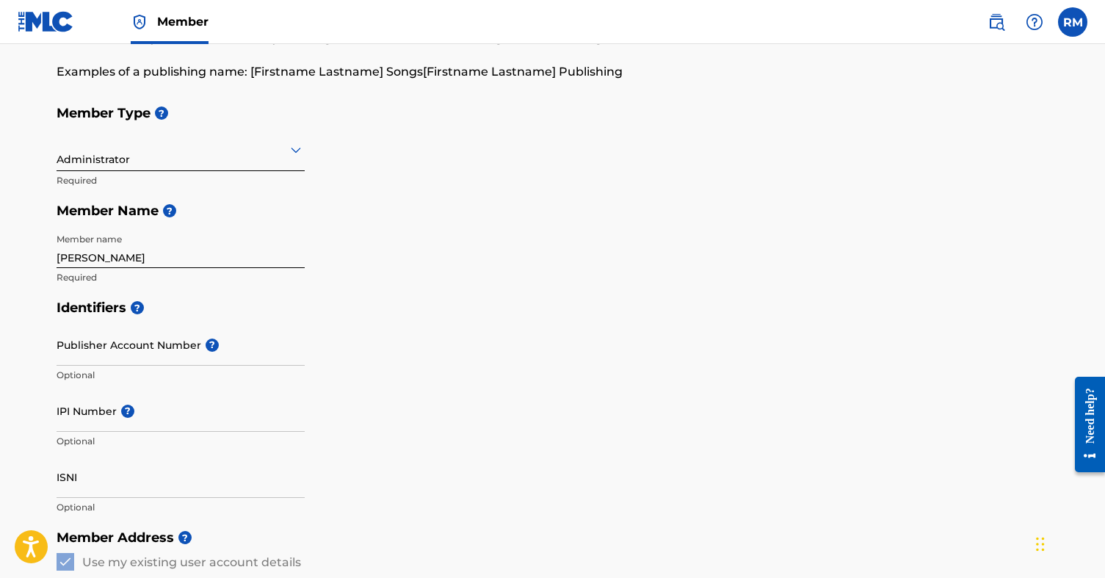
scroll to position [169, 0]
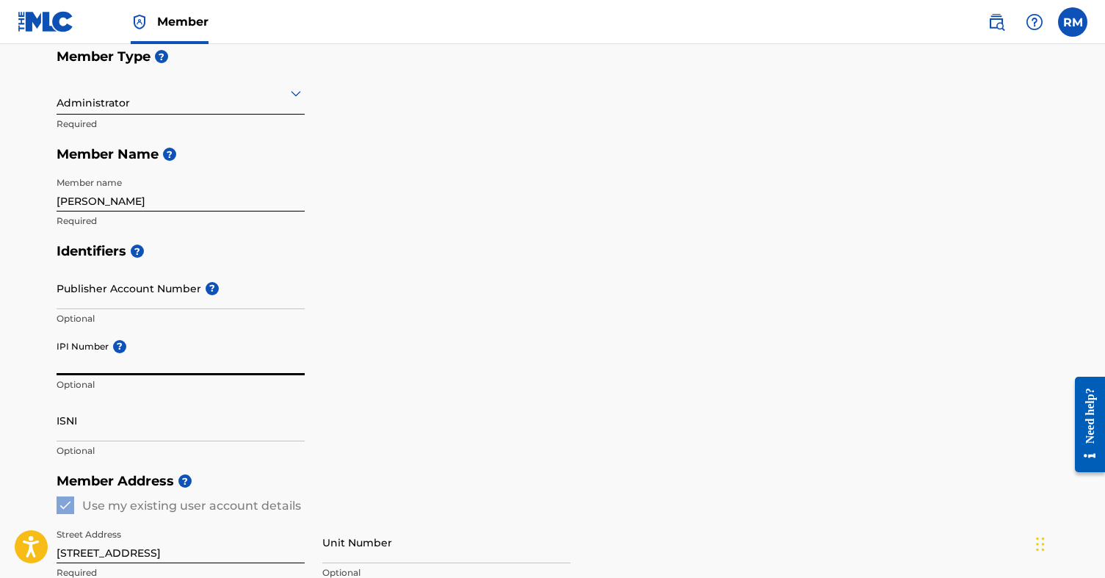
click at [88, 364] on input "IPI Number ?" at bounding box center [181, 354] width 248 height 42
paste input "00128964835"
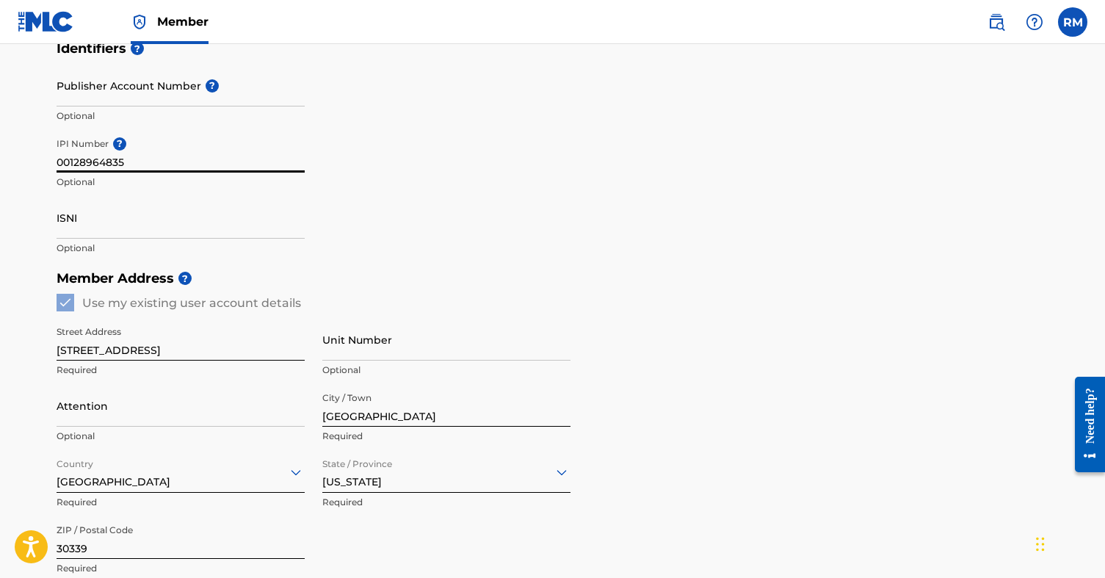
scroll to position [371, 0]
type input "00128964835"
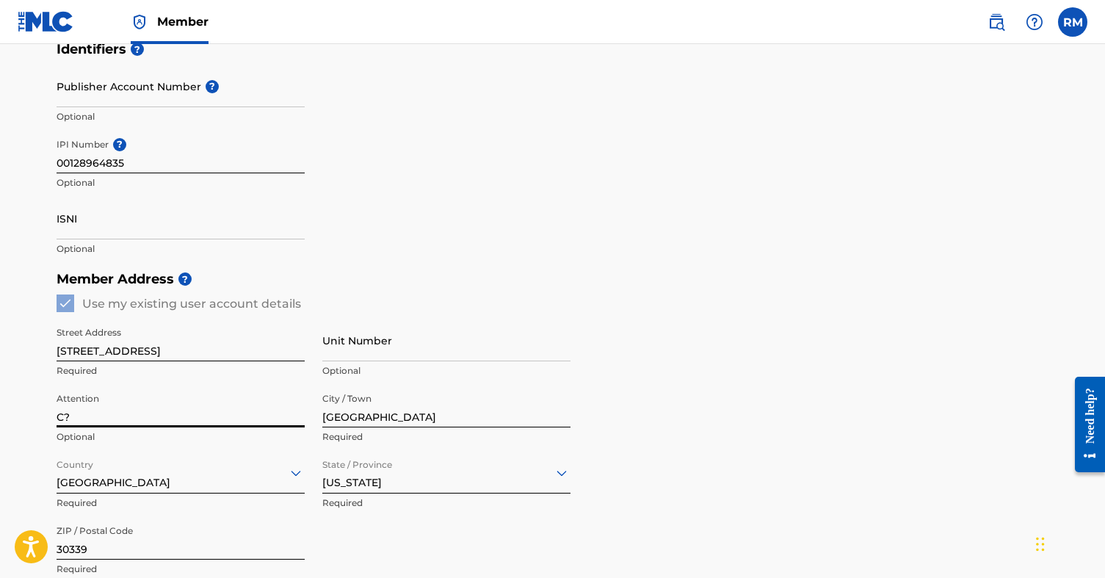
type input "C"
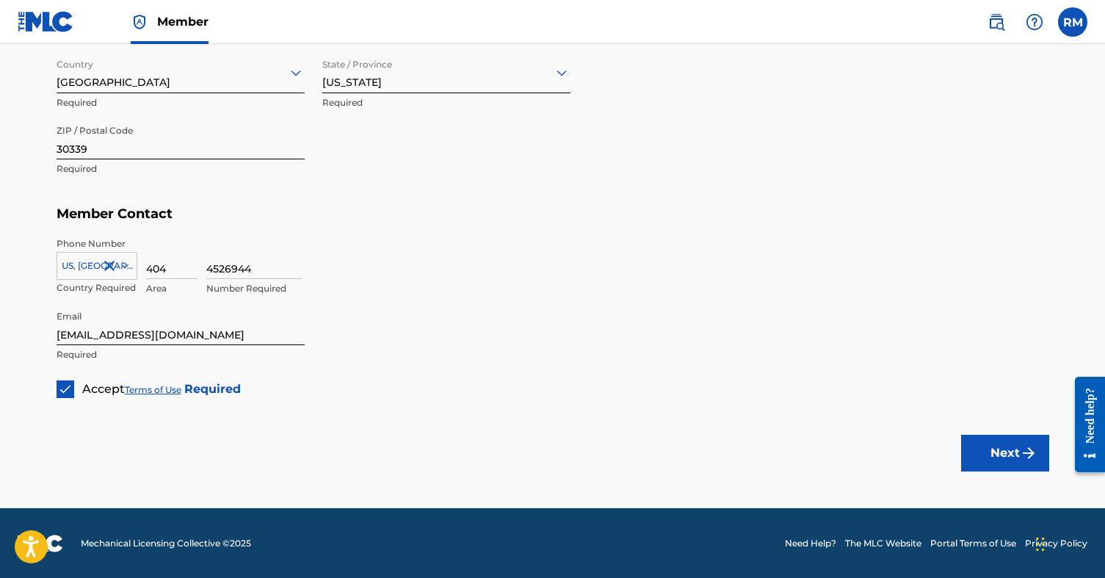
scroll to position [769, 0]
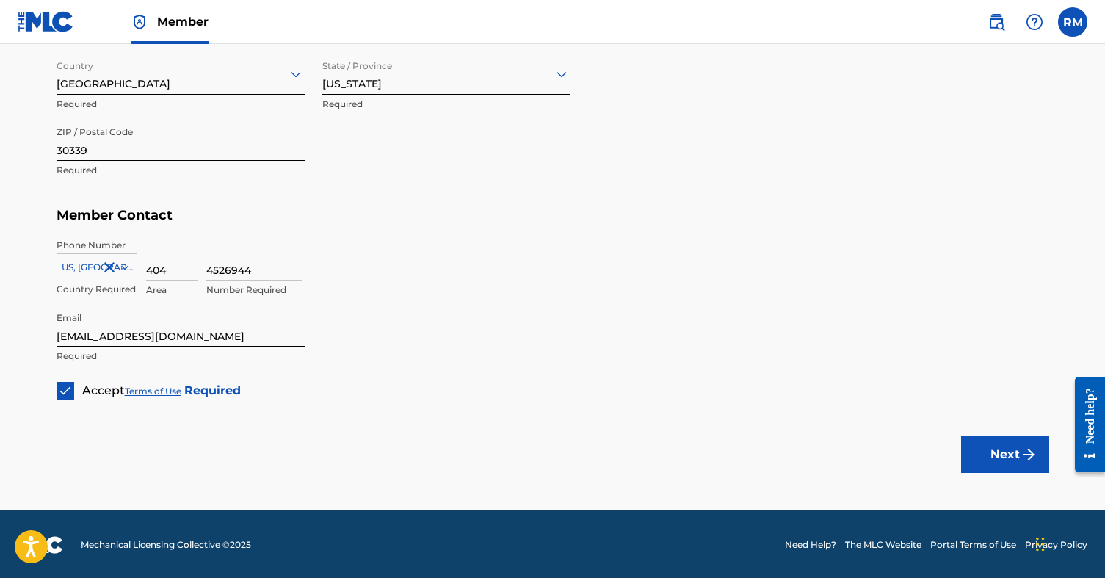
type input "c/o [PERSON_NAME] of [PERSON_NAME] + [PERSON_NAME]"
click at [1000, 441] on button "Next" at bounding box center [1005, 454] width 88 height 37
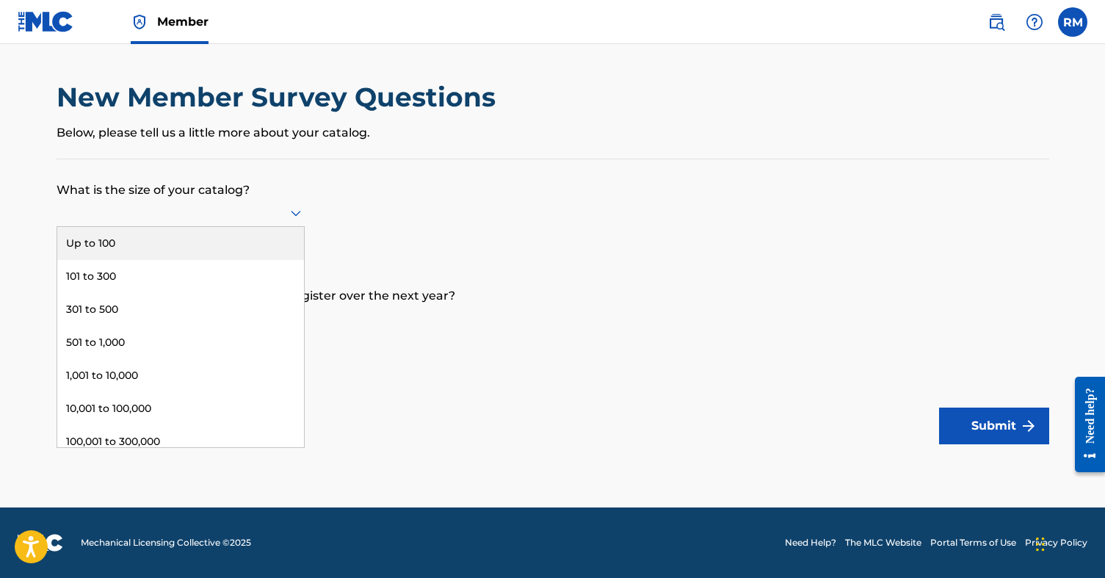
click at [293, 217] on icon at bounding box center [296, 213] width 18 height 18
click at [268, 246] on div "Up to 100" at bounding box center [180, 243] width 247 height 33
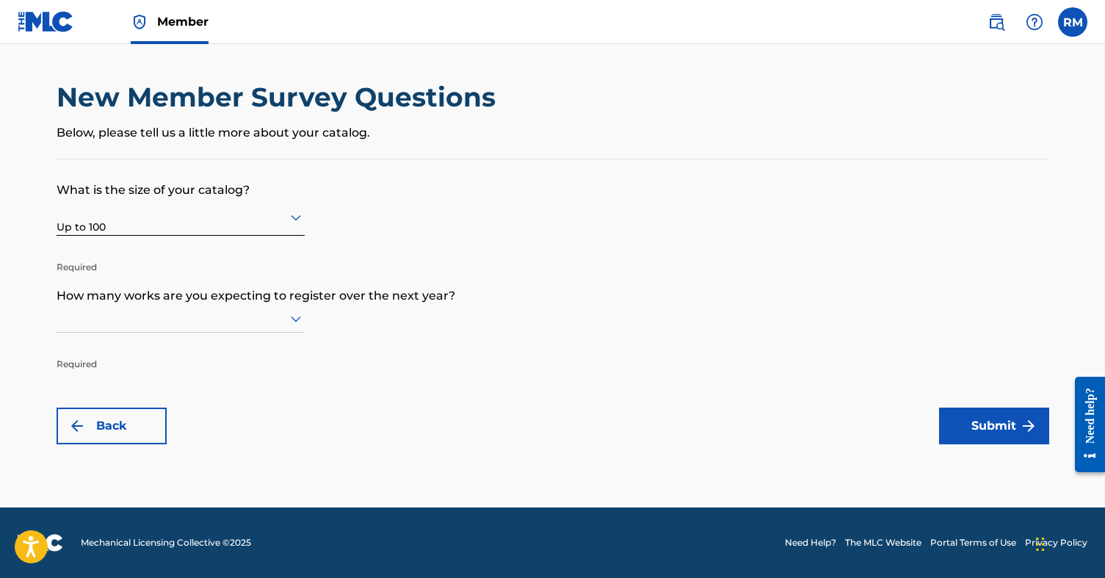
click at [290, 327] on icon at bounding box center [296, 319] width 18 height 18
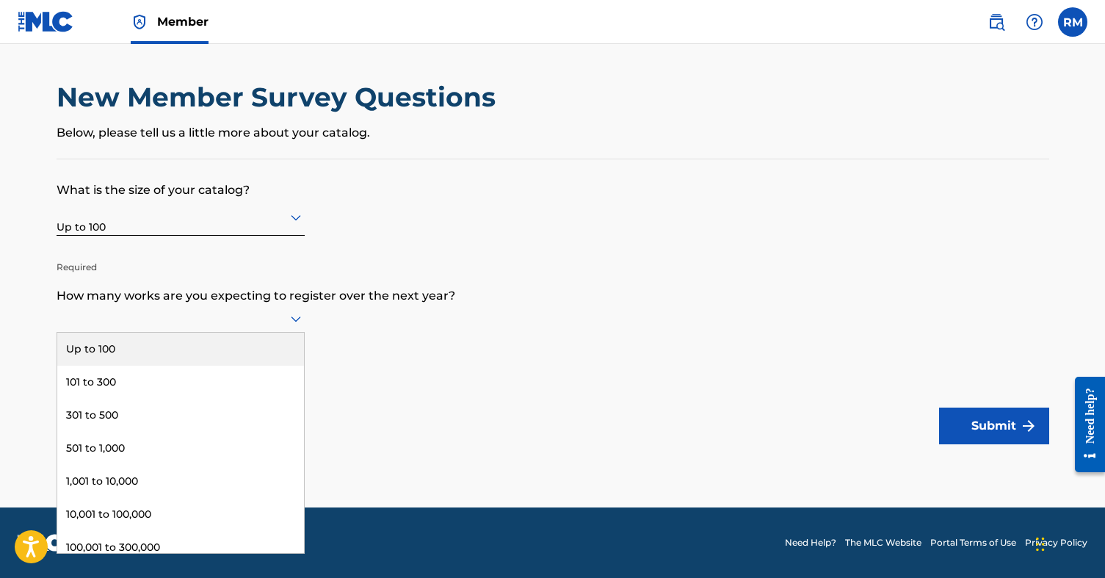
click at [252, 356] on div "Up to 100" at bounding box center [180, 349] width 247 height 33
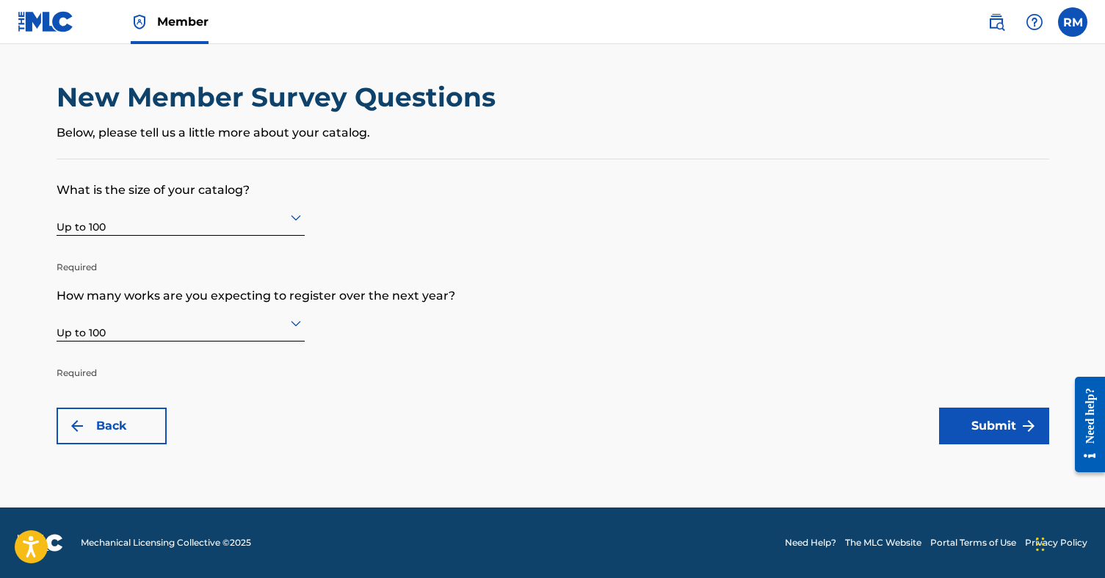
click at [980, 421] on button "Submit" at bounding box center [994, 425] width 110 height 37
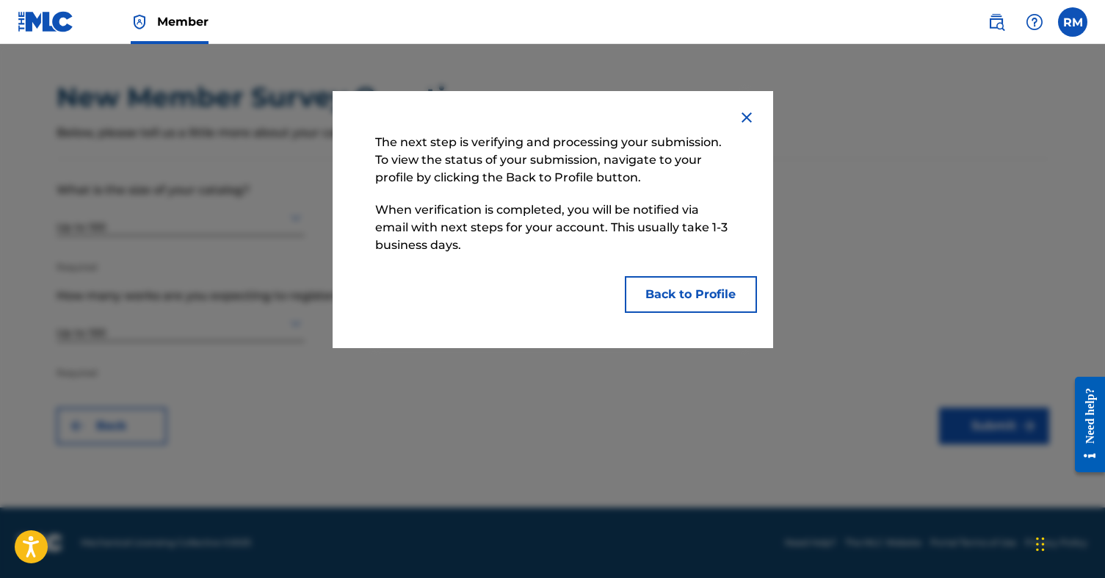
click at [714, 294] on button "Back to Profile" at bounding box center [691, 294] width 132 height 37
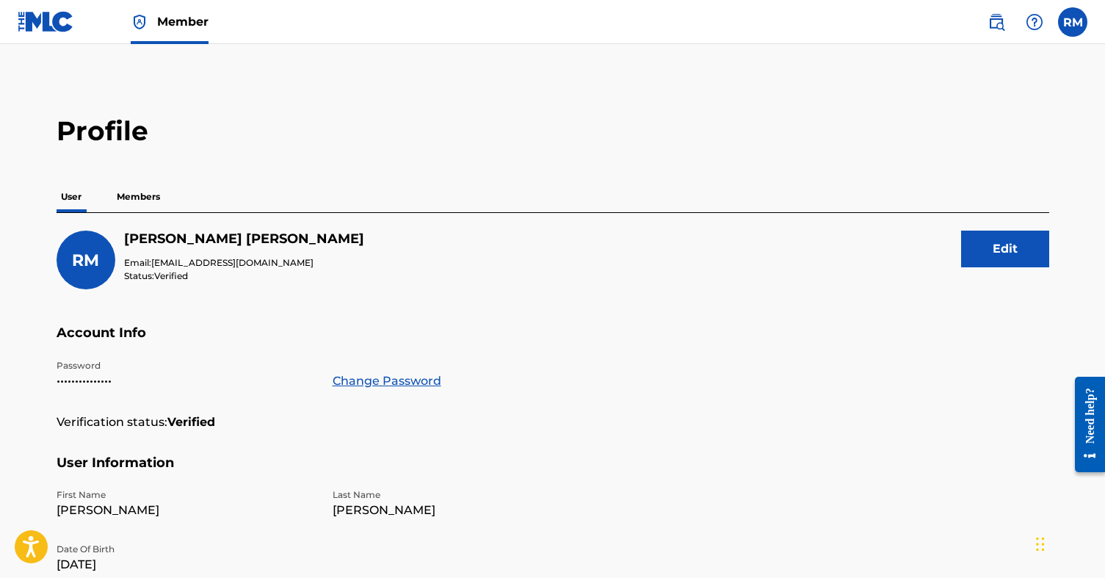
click at [43, 23] on img at bounding box center [46, 21] width 57 height 21
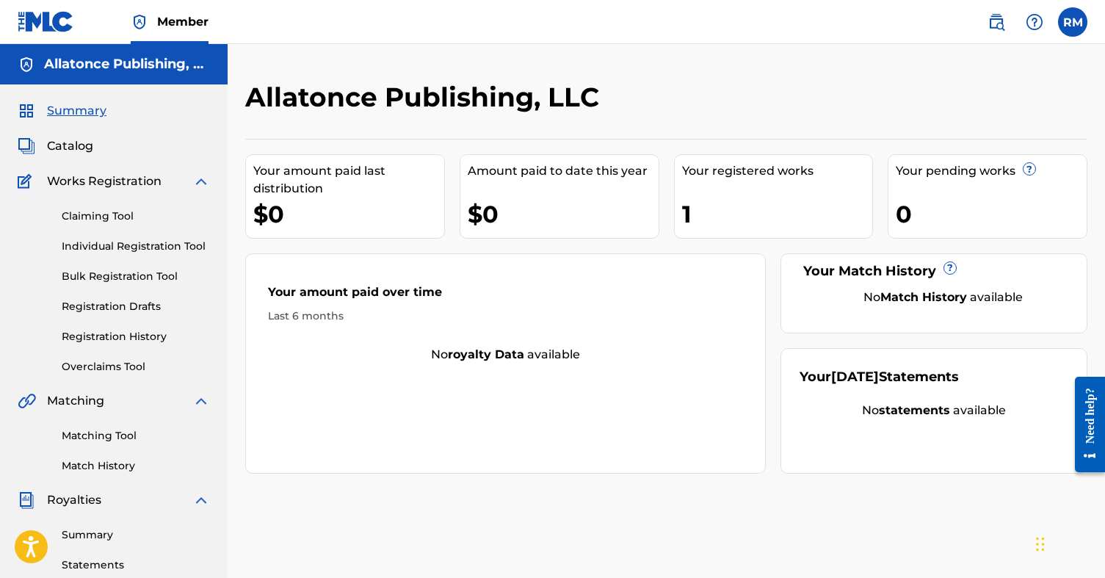
click at [84, 143] on span "Catalog" at bounding box center [70, 146] width 46 height 18
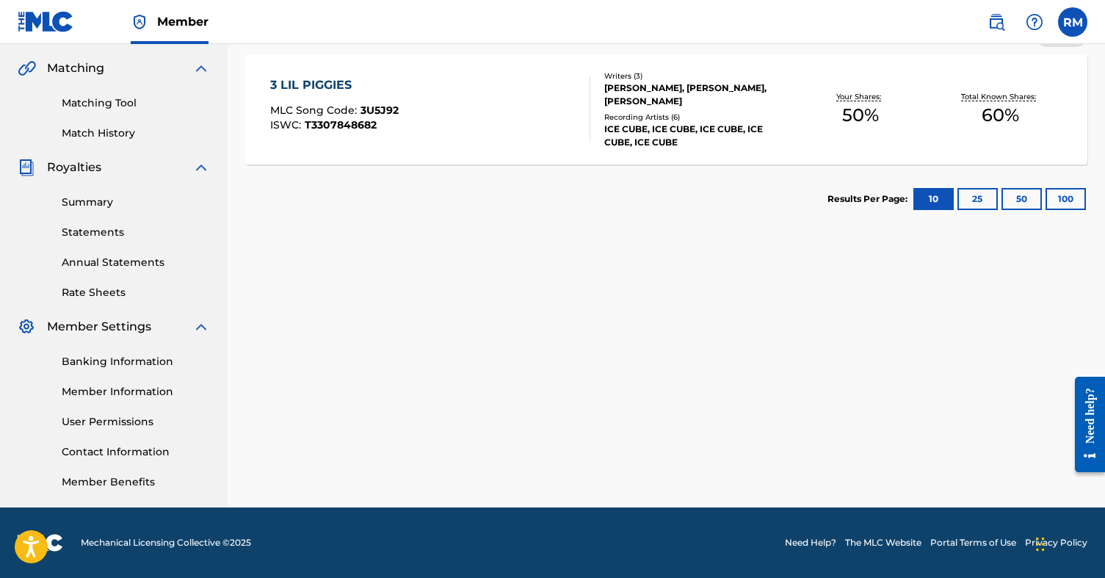
scroll to position [333, 0]
click at [139, 389] on link "Member Information" at bounding box center [136, 391] width 148 height 15
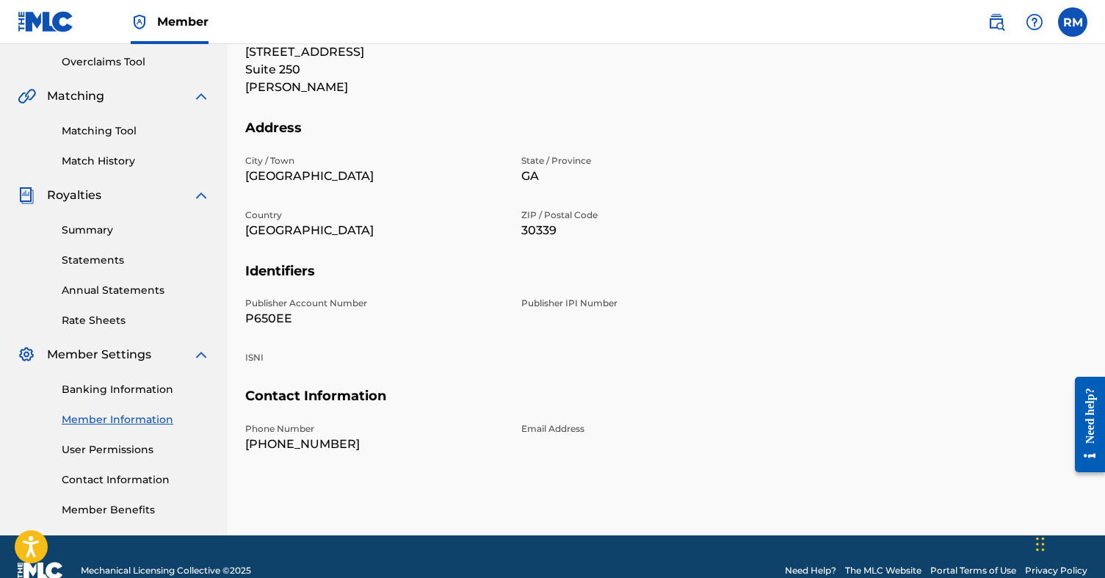
scroll to position [305, 0]
click at [131, 442] on link "User Permissions" at bounding box center [136, 449] width 148 height 15
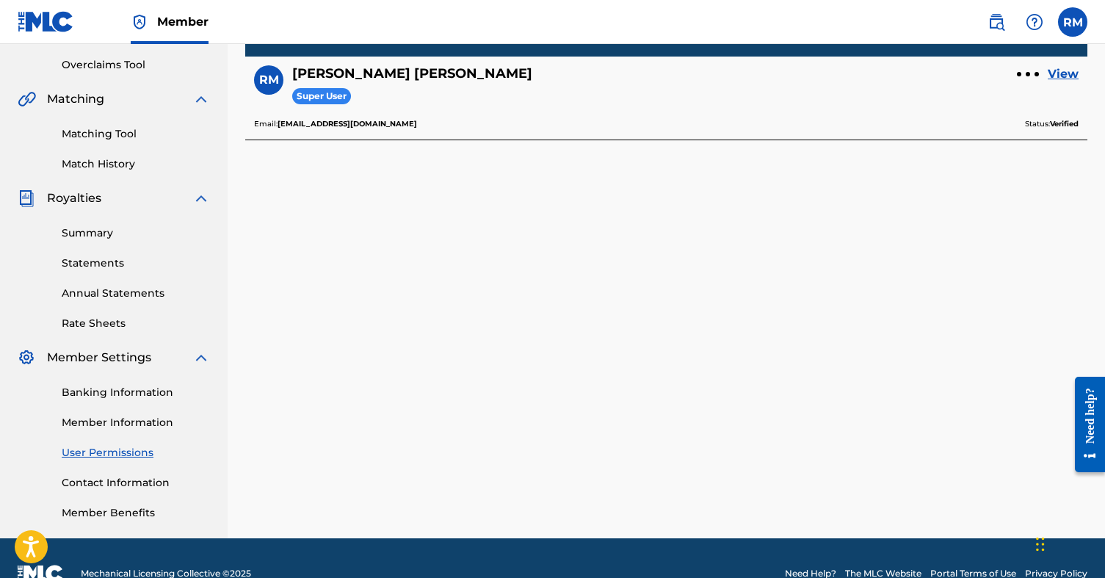
scroll to position [302, 0]
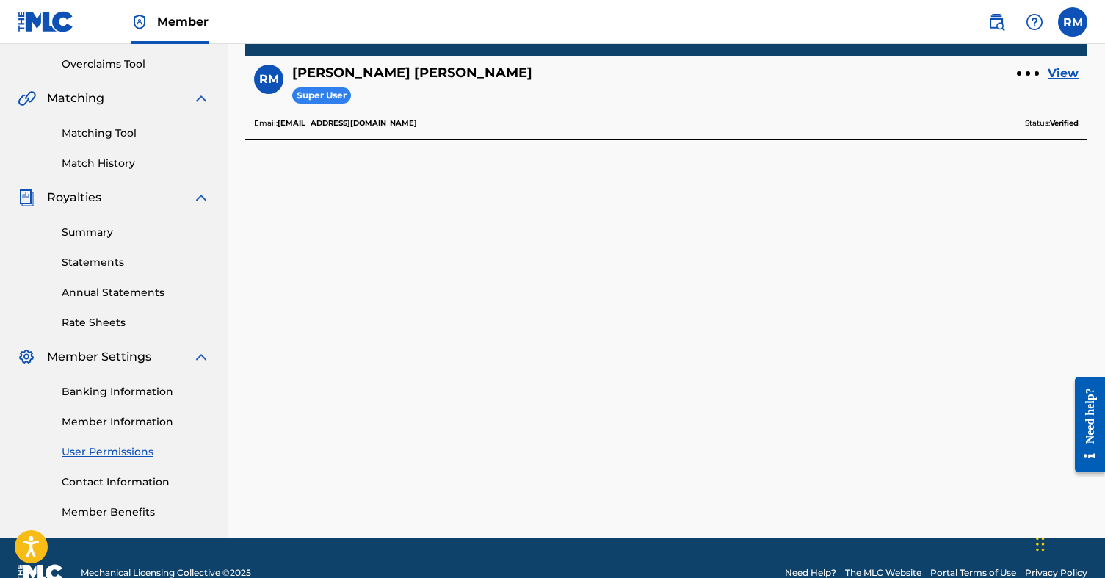
click at [131, 477] on link "Contact Information" at bounding box center [136, 481] width 148 height 15
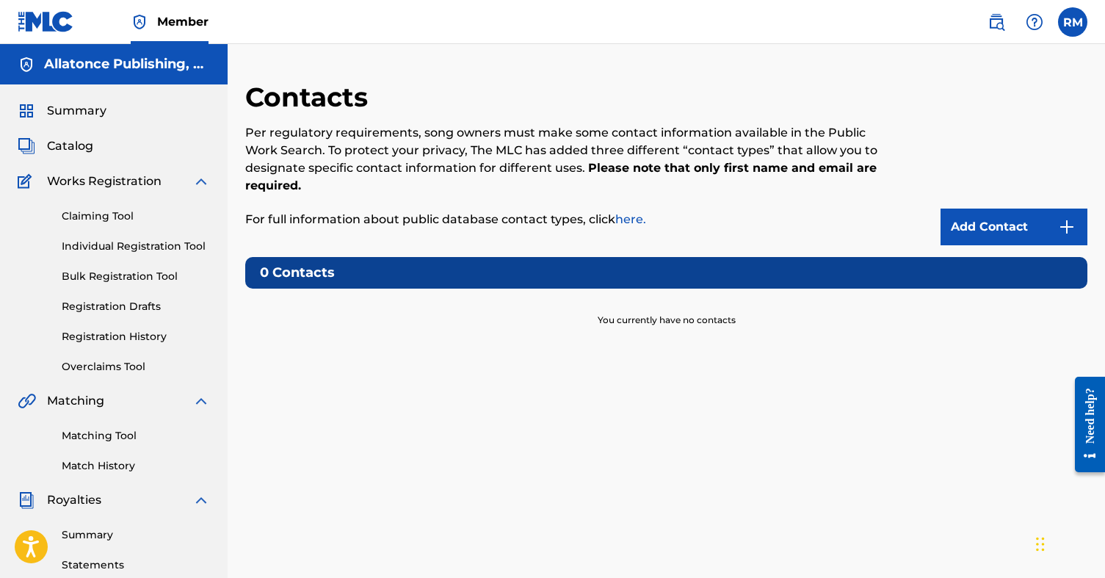
click at [990, 224] on link "Add Contact" at bounding box center [1013, 226] width 147 height 37
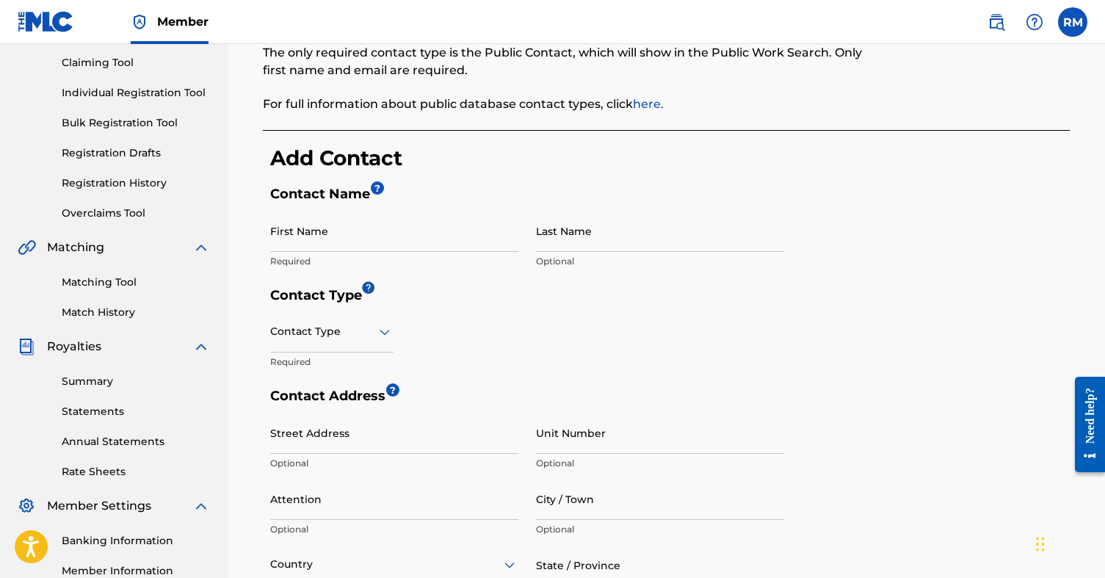
scroll to position [143, 0]
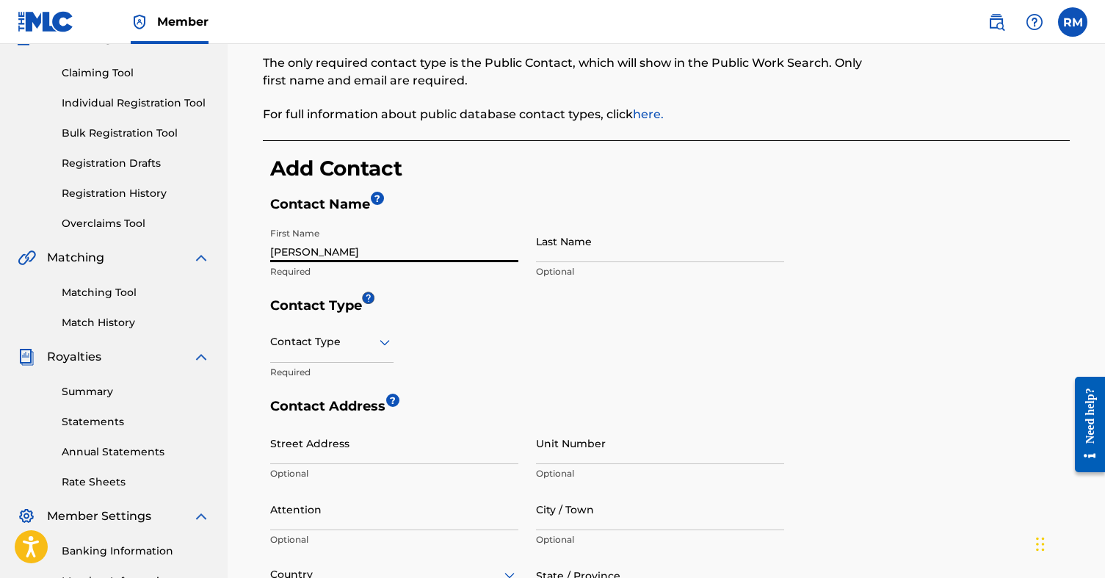
type input "[PERSON_NAME]"
click at [982, 233] on form "Contact Name ? First Name [PERSON_NAME] Required Last Name [PERSON_NAME] Option…" at bounding box center [669, 530] width 799 height 668
click at [373, 342] on div at bounding box center [331, 342] width 123 height 18
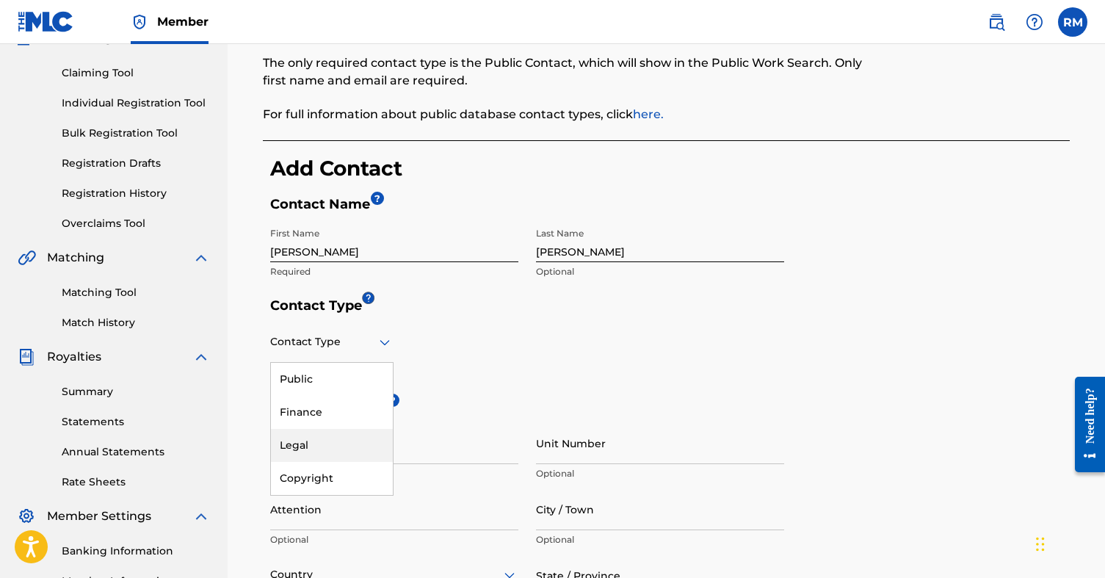
click at [346, 442] on div "Legal" at bounding box center [332, 445] width 122 height 33
click at [985, 298] on h5 "Contact Type" at bounding box center [669, 309] width 799 height 24
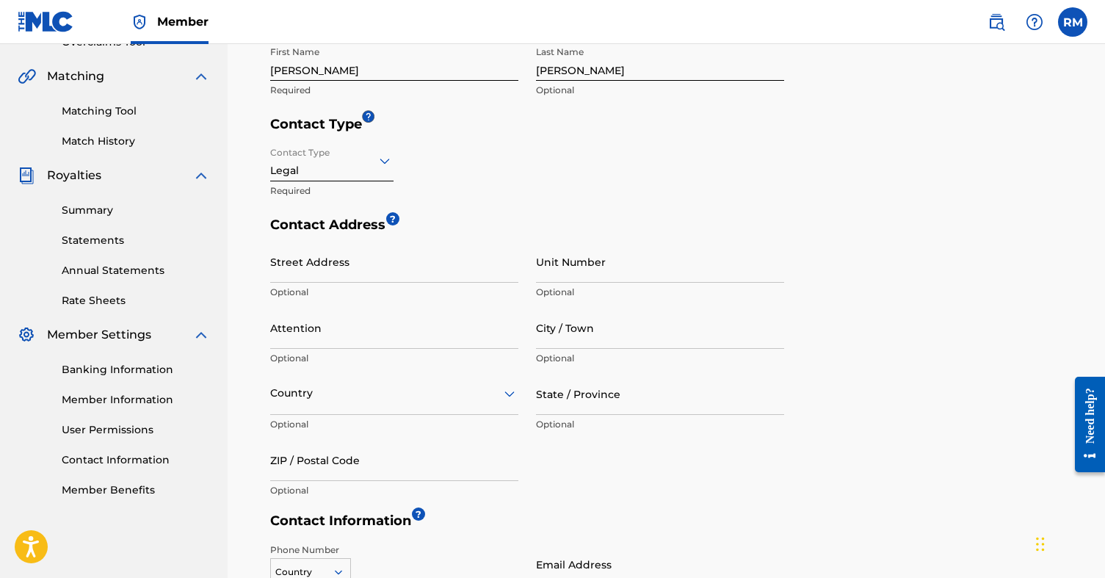
scroll to position [327, 0]
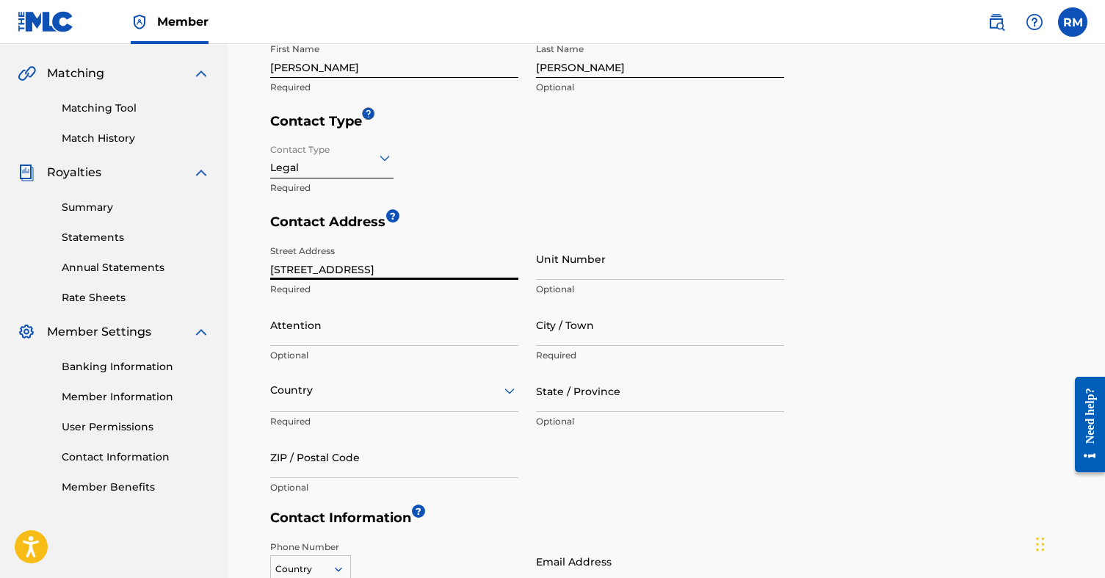
type input "[STREET_ADDRESS]"
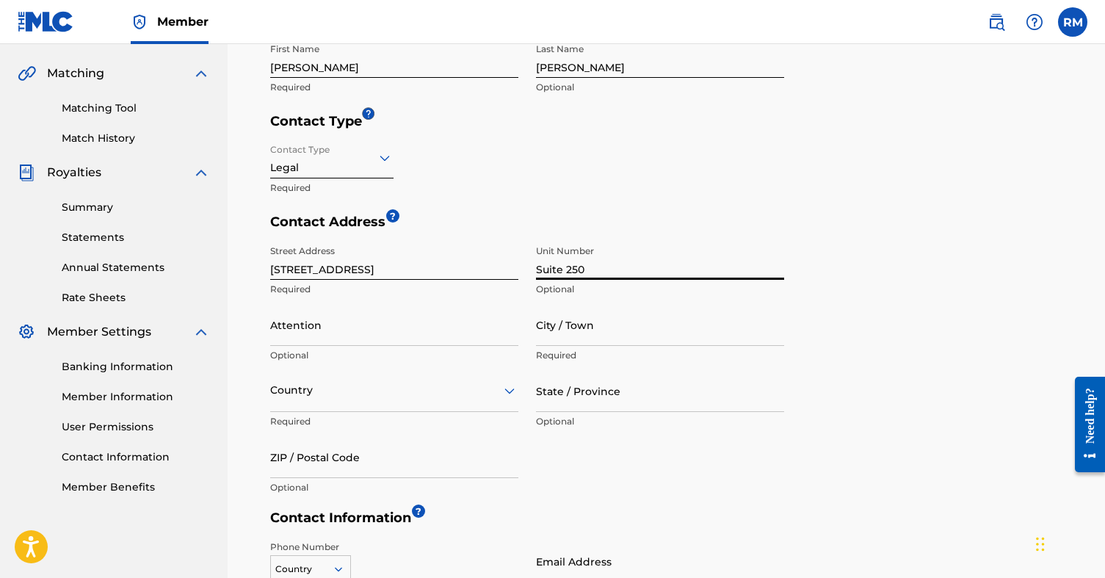
type input "Suite 250"
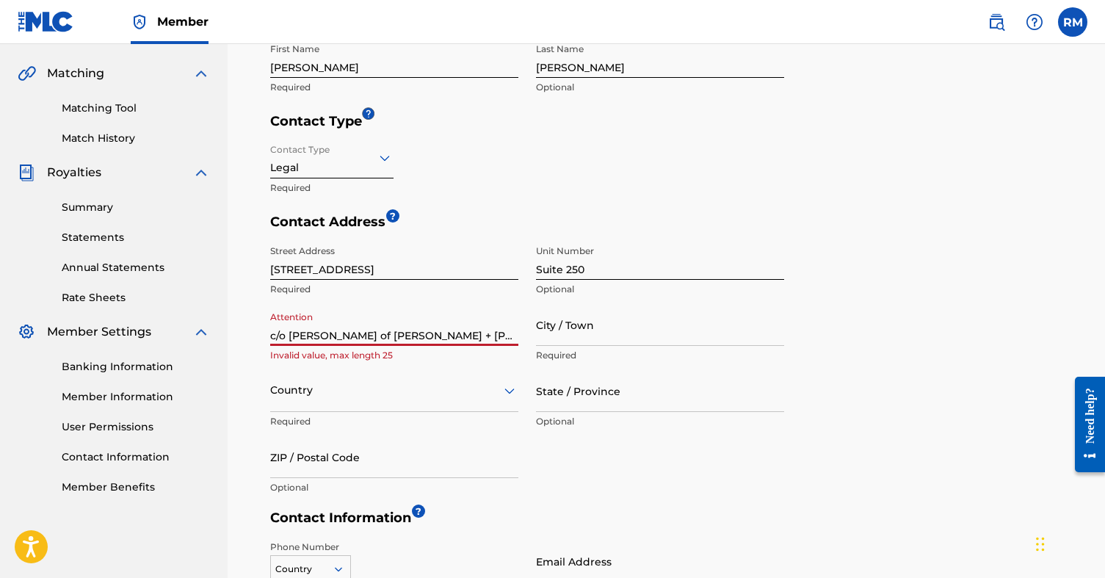
click at [290, 332] on input "c/o [PERSON_NAME] of [PERSON_NAME] + [PERSON_NAME]" at bounding box center [394, 325] width 248 height 42
click at [364, 331] on input "[PERSON_NAME] of [PERSON_NAME] + [PERSON_NAME]" at bounding box center [394, 325] width 248 height 42
click at [450, 330] on input "[PERSON_NAME] + [PERSON_NAME]" at bounding box center [394, 325] width 248 height 42
type input "[PERSON_NAME]"
click at [424, 401] on div "Country" at bounding box center [394, 391] width 248 height 42
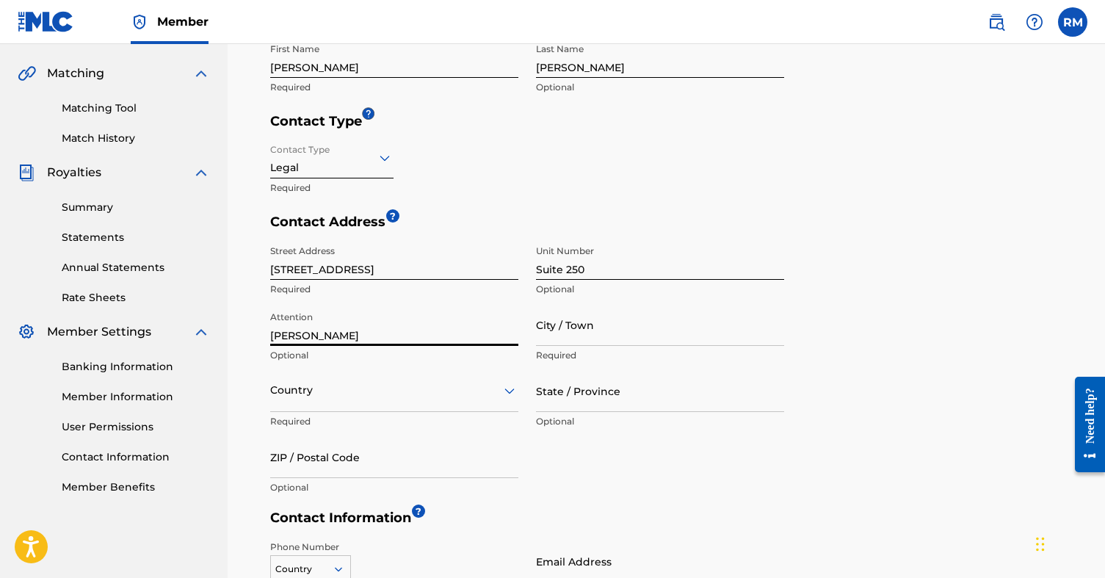
scroll to position [381, 0]
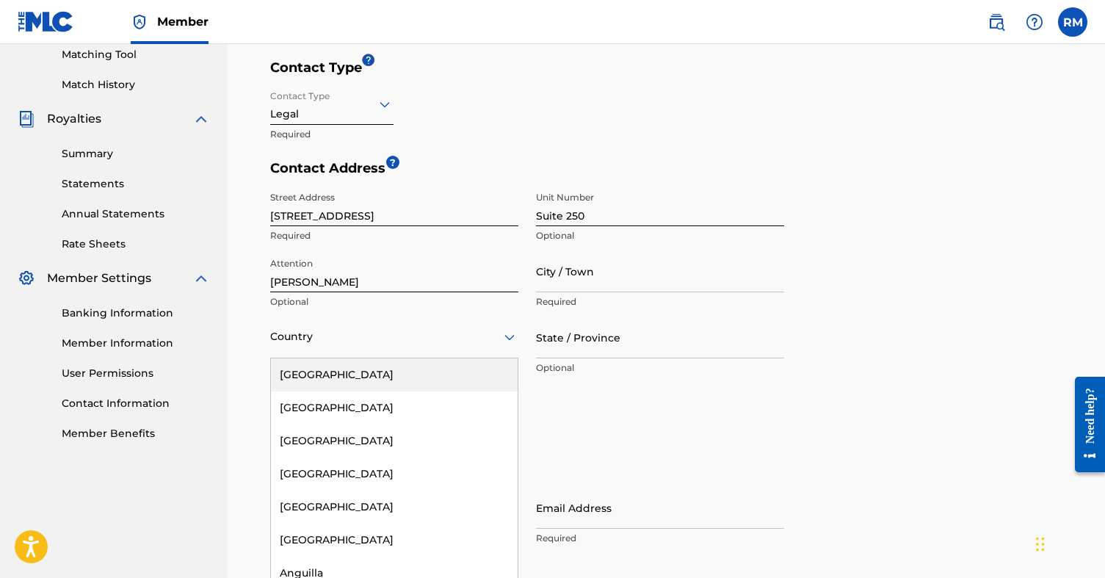
click at [430, 372] on div "[GEOGRAPHIC_DATA]" at bounding box center [394, 374] width 247 height 33
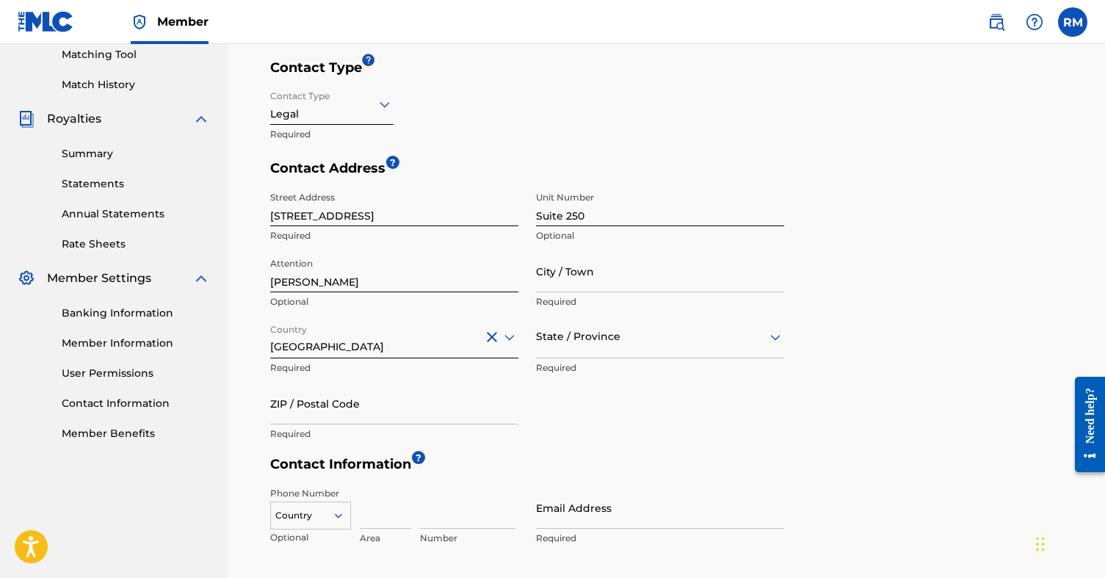
click at [663, 345] on div "State / Province" at bounding box center [660, 337] width 248 height 42
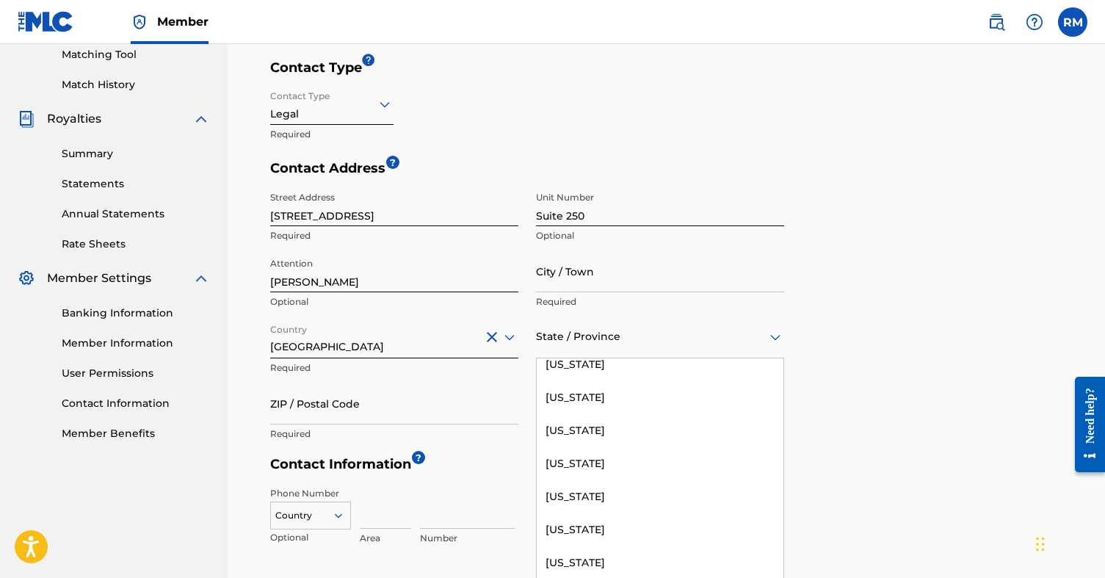
scroll to position [209, 0]
click at [601, 520] on div "[US_STATE]" at bounding box center [660, 528] width 247 height 33
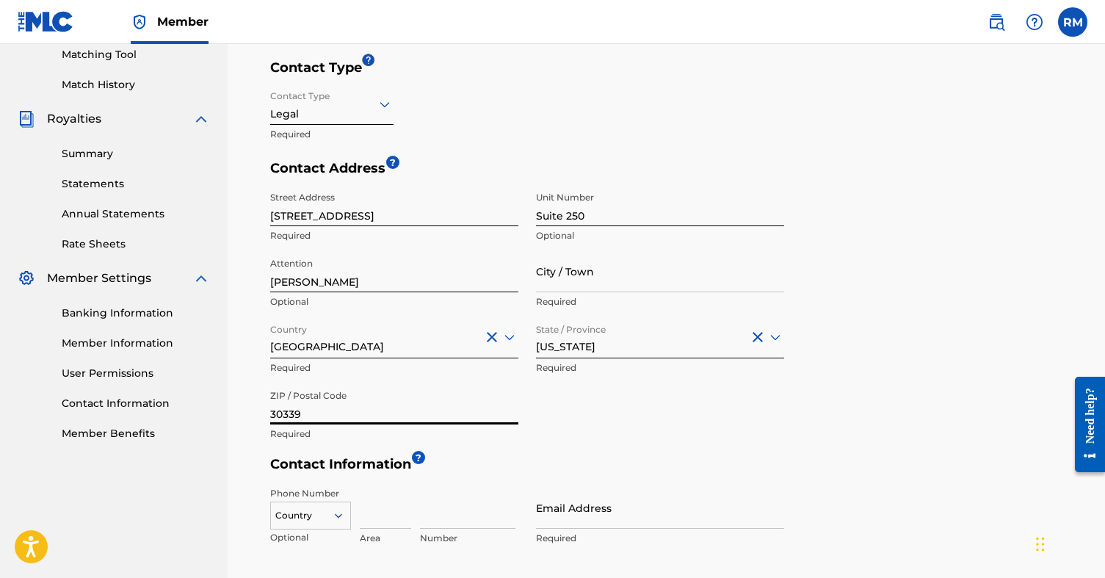
type input "30339"
click at [928, 321] on div "Contact Address ? Street Address [STREET_ADDRESS] Optional Attention Uwonda [PE…" at bounding box center [669, 308] width 799 height 296
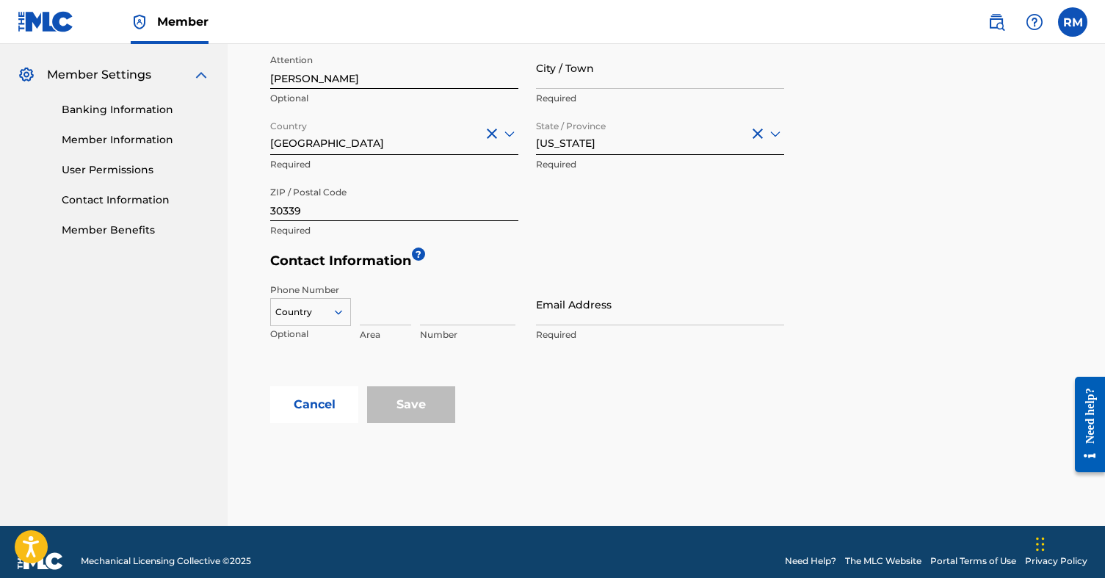
scroll to position [595, 0]
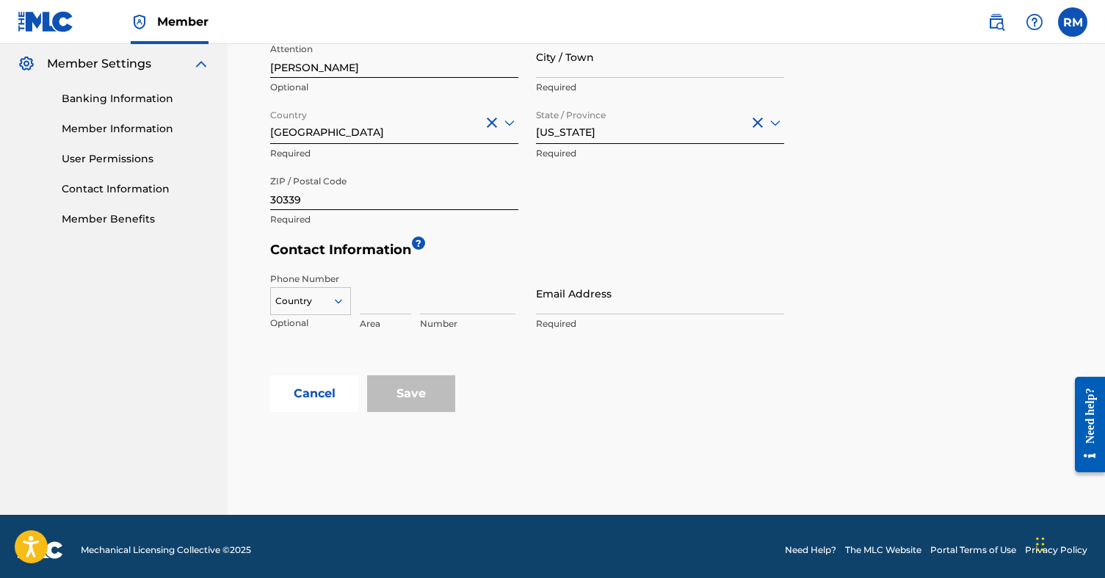
click at [385, 305] on input at bounding box center [385, 293] width 51 height 42
type input "404"
type input "4526944"
click at [572, 313] on div "Email Address Required" at bounding box center [660, 305] width 248 height 66
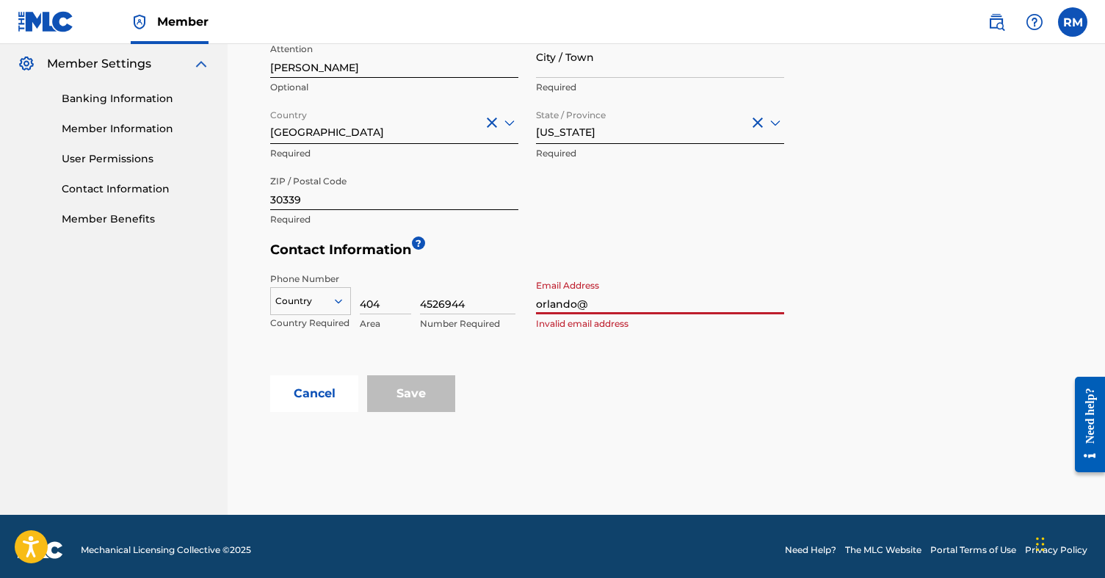
type input "[EMAIL_ADDRESS][DOMAIN_NAME]"
click at [917, 325] on form "Contact Name ? First Name [PERSON_NAME] Required Last Name [PERSON_NAME] Option…" at bounding box center [669, 78] width 799 height 668
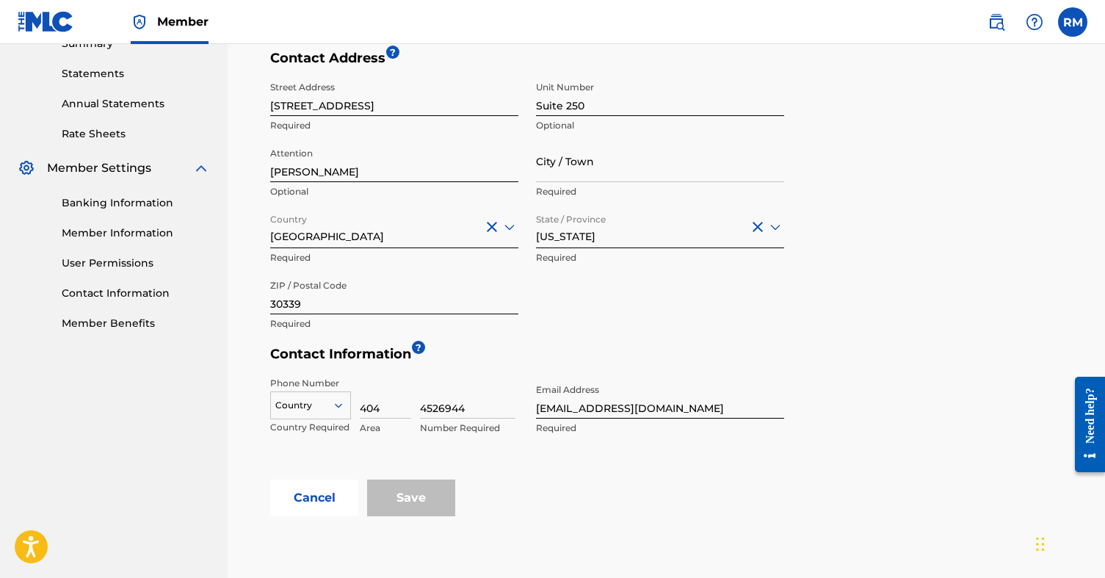
scroll to position [546, 0]
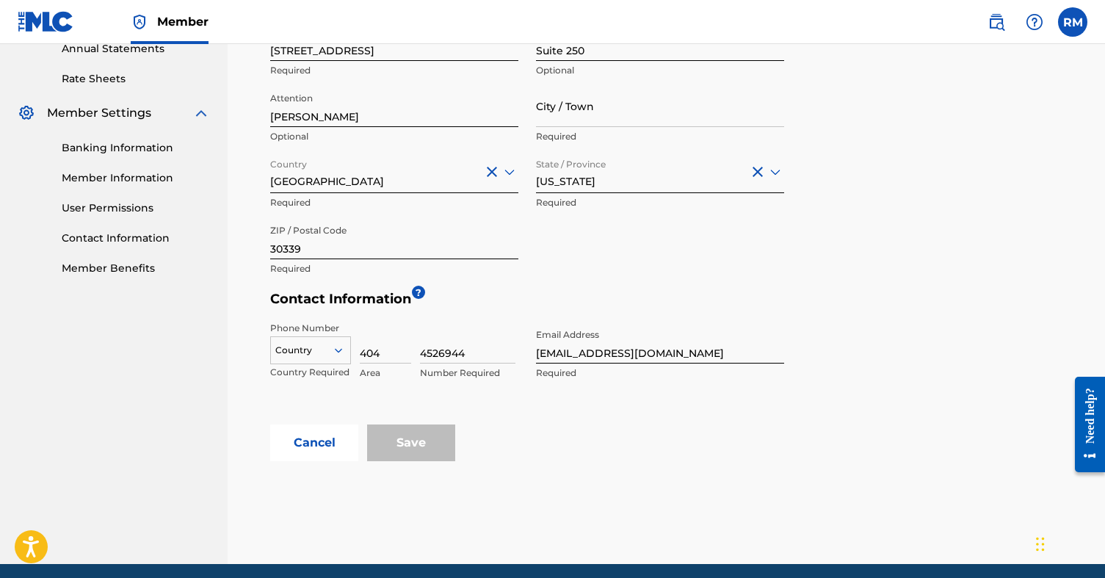
click at [328, 358] on div "Country" at bounding box center [310, 347] width 81 height 22
click at [334, 369] on div "US, [GEOGRAPHIC_DATA] +1" at bounding box center [310, 386] width 79 height 57
click at [417, 437] on div "Save" at bounding box center [411, 442] width 88 height 37
click at [873, 321] on form "Contact Name ? First Name [PERSON_NAME] Required Last Name [PERSON_NAME] Option…" at bounding box center [669, 127] width 799 height 668
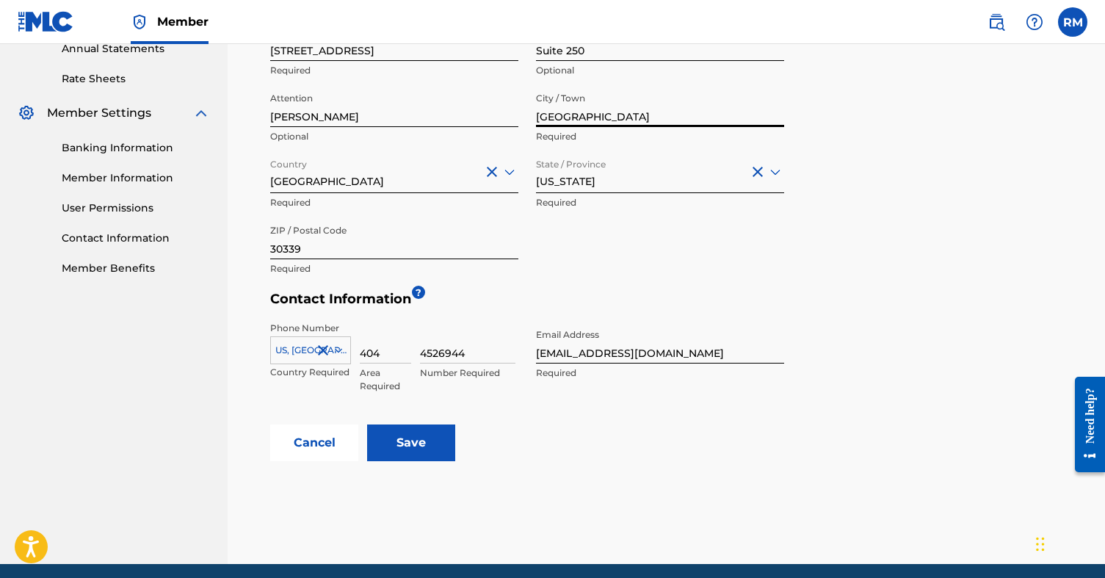
type input "[GEOGRAPHIC_DATA]"
click at [941, 222] on div "Contact Address ? Street Address [STREET_ADDRESS] Optional Attention Uwonda [PE…" at bounding box center [669, 143] width 799 height 296
click at [413, 435] on input "Save" at bounding box center [411, 442] width 88 height 37
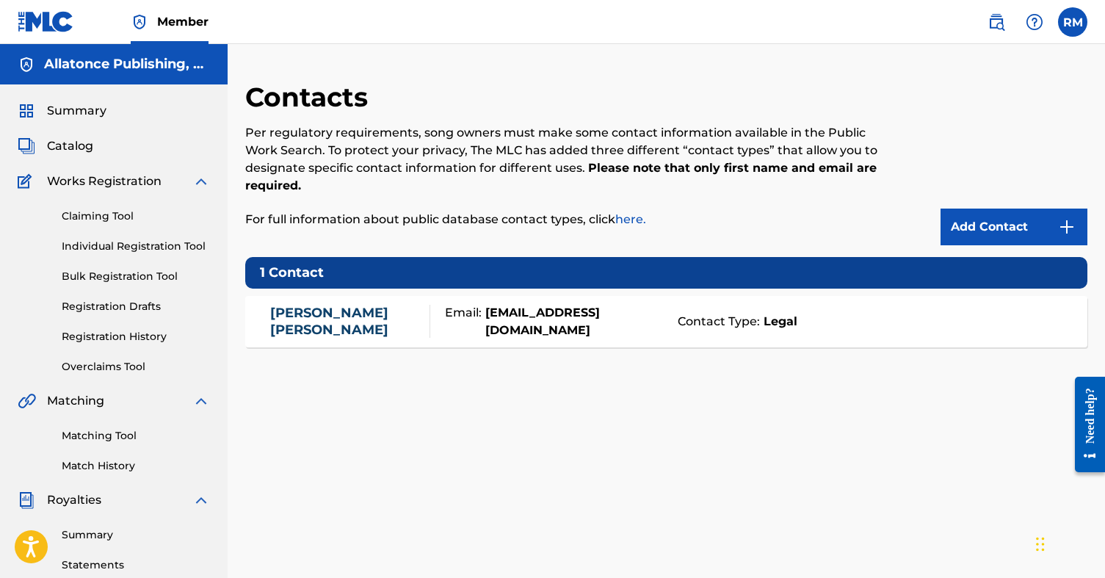
click at [103, 436] on link "Matching Tool" at bounding box center [136, 435] width 148 height 15
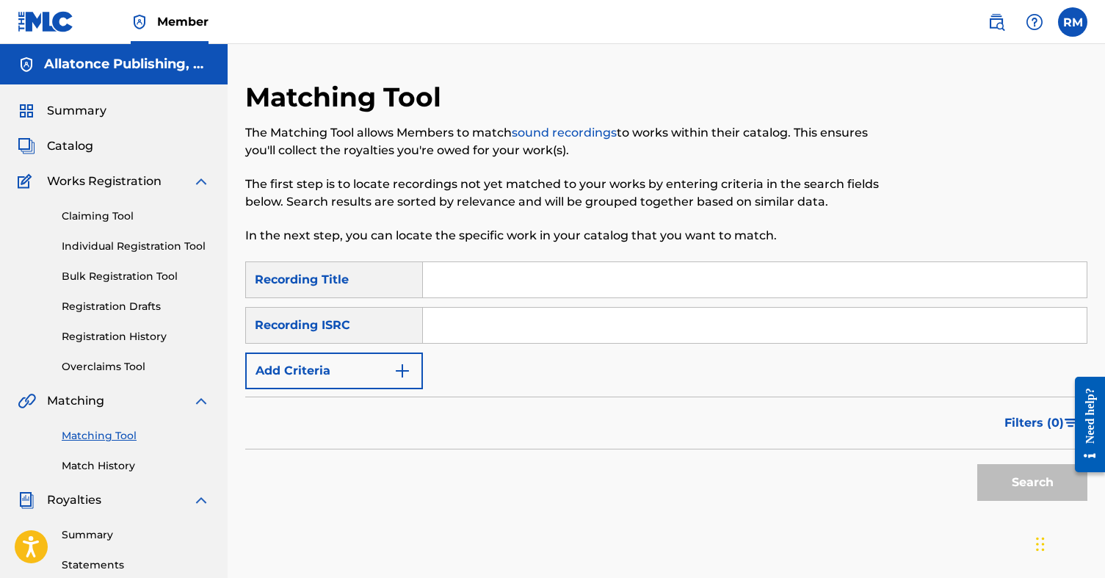
click at [95, 468] on link "Match History" at bounding box center [136, 465] width 148 height 15
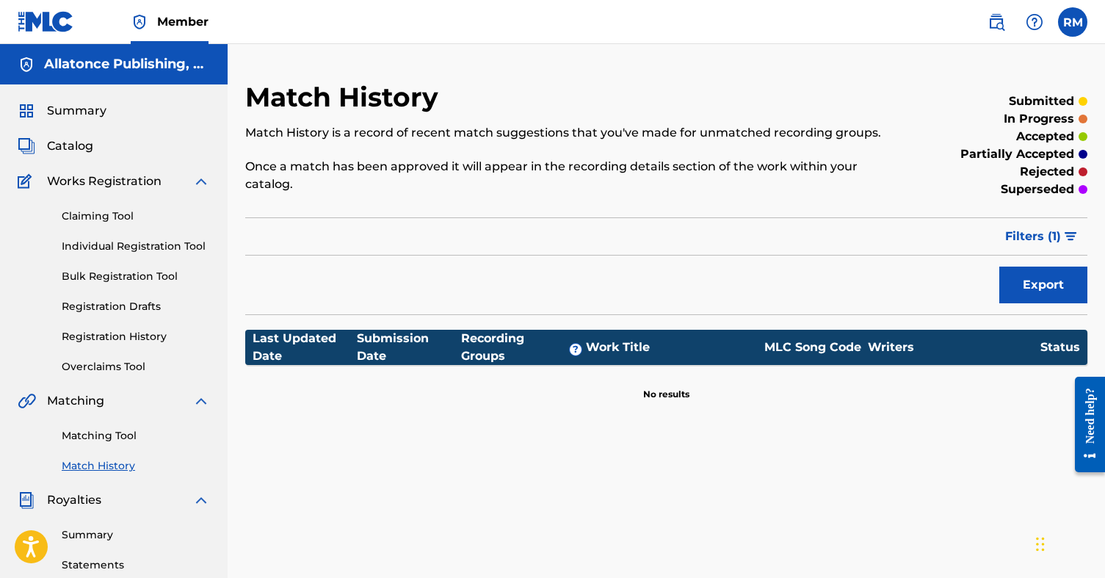
click at [73, 147] on span "Catalog" at bounding box center [70, 146] width 46 height 18
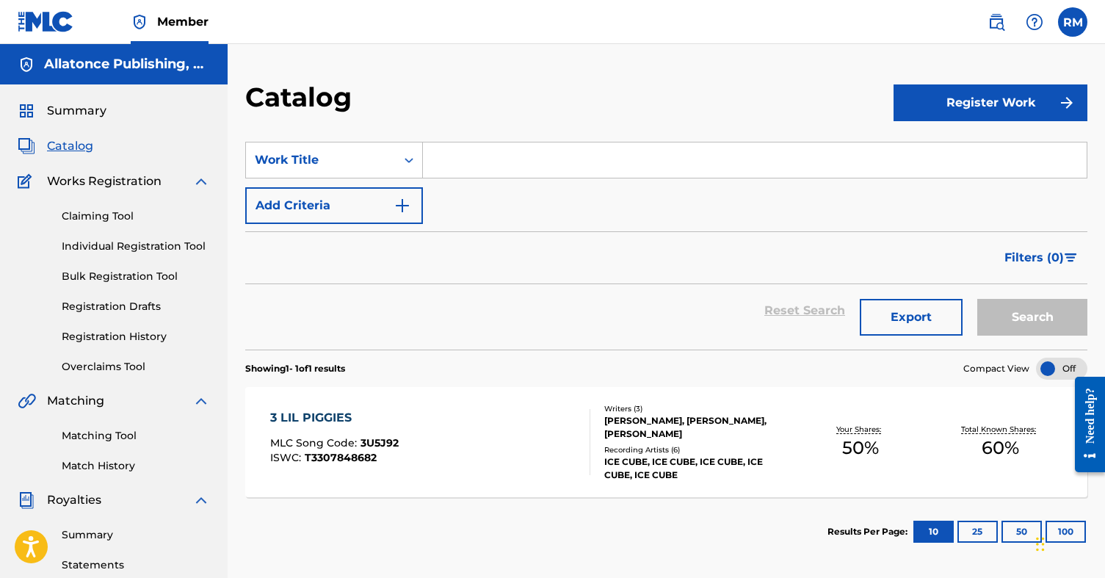
click at [507, 438] on div "3 LIL PIGGIES MLC Song Code : 3U5J92 ISWC : T3307848682" at bounding box center [430, 442] width 320 height 66
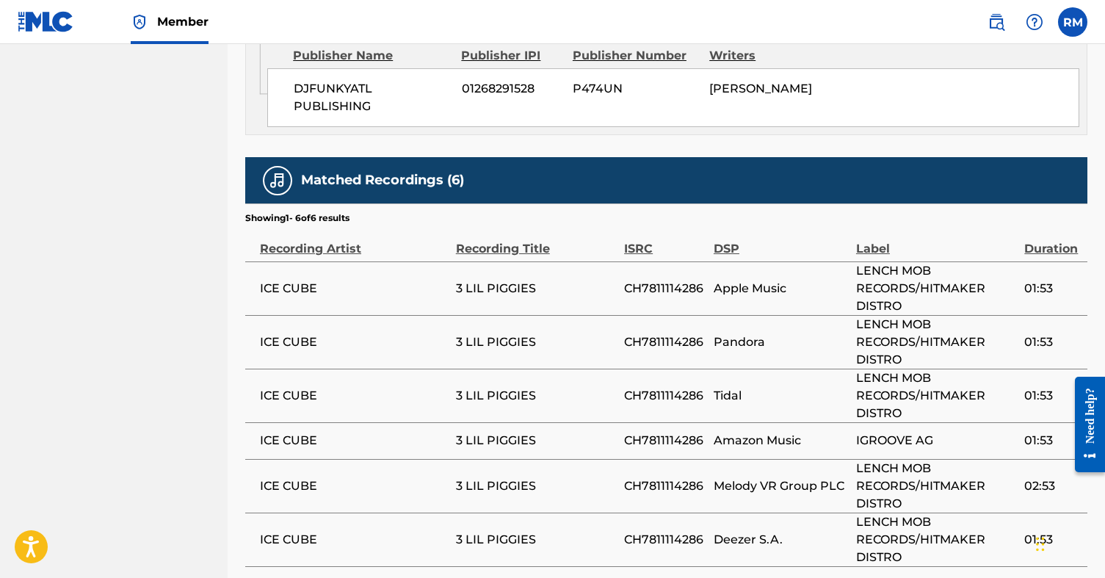
scroll to position [1081, 0]
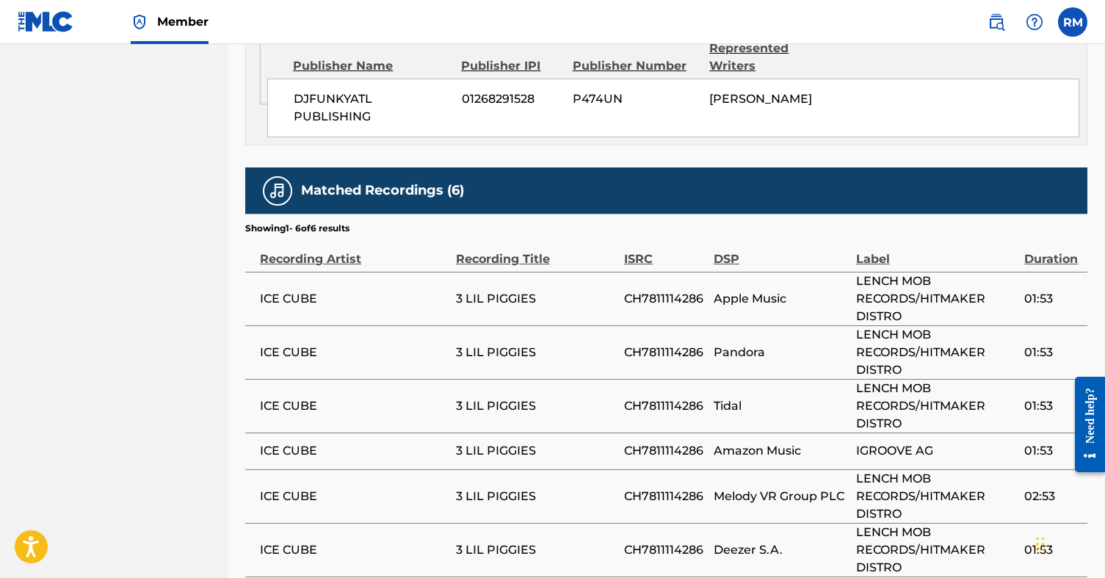
click at [595, 290] on span "3 LIL PIGGIES" at bounding box center [536, 299] width 161 height 18
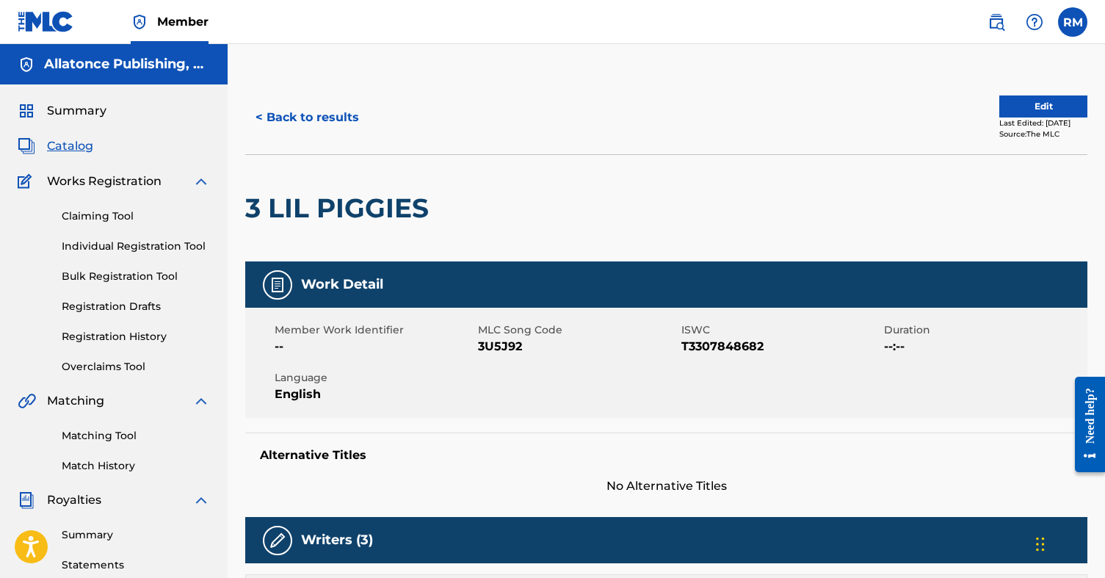
scroll to position [0, 0]
click at [1038, 105] on button "Edit" at bounding box center [1043, 106] width 88 height 22
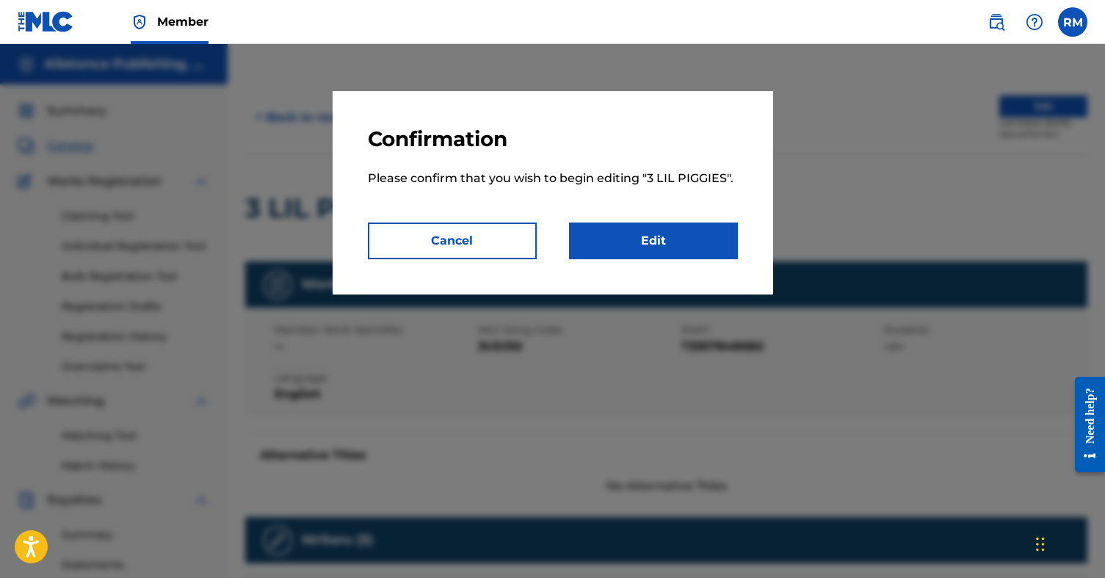
click at [676, 236] on link "Edit" at bounding box center [653, 240] width 169 height 37
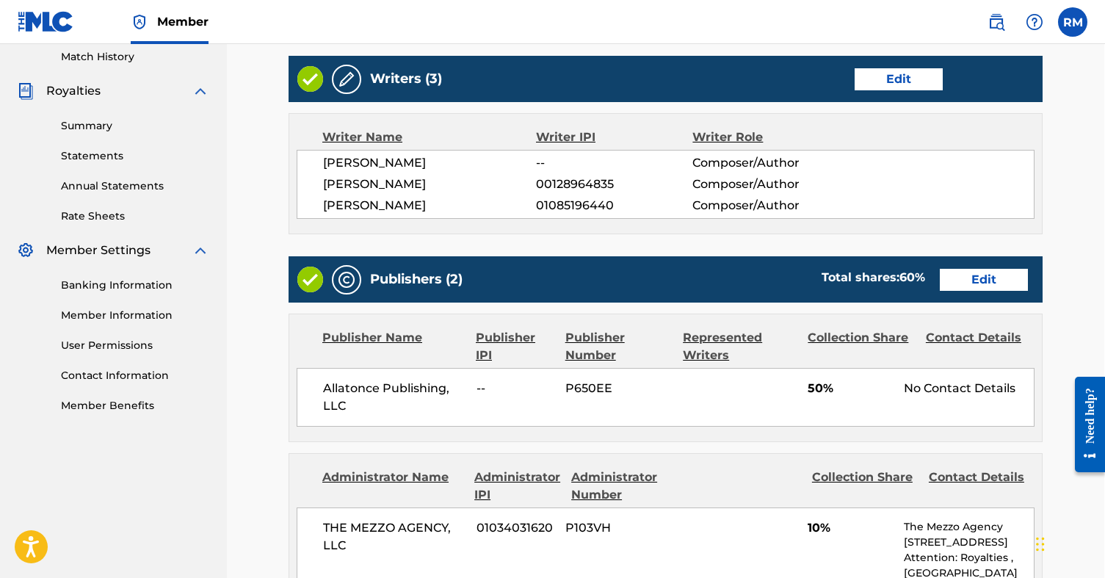
scroll to position [379, 1]
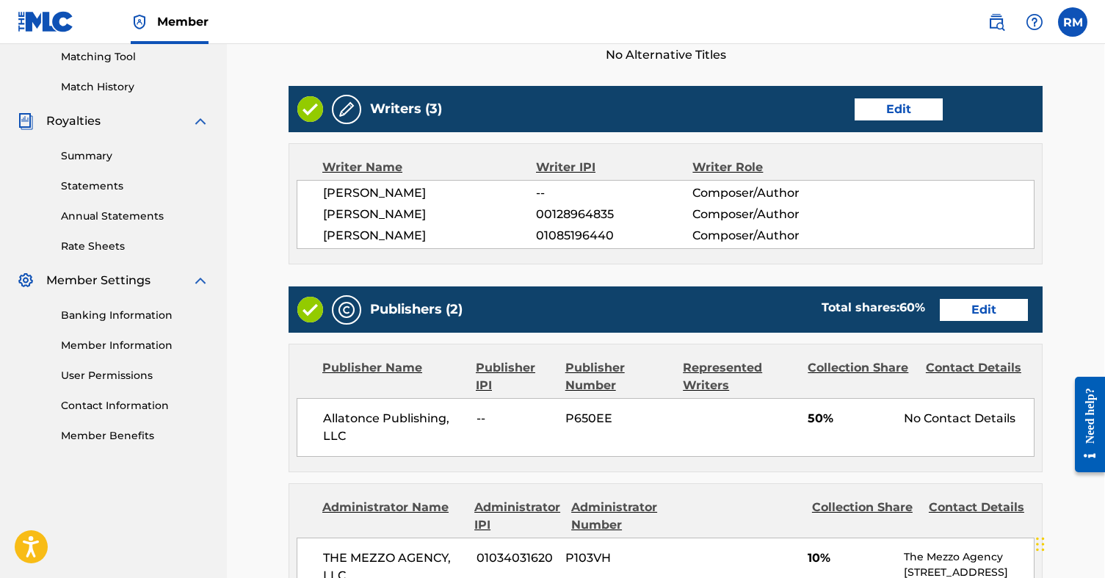
click at [906, 107] on link "Edit" at bounding box center [899, 109] width 88 height 22
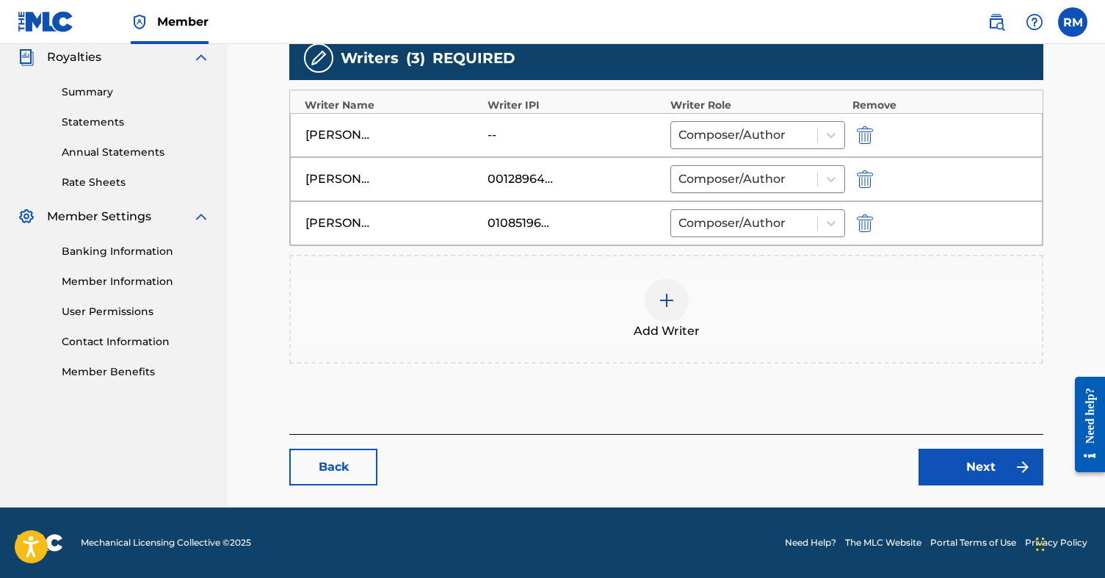
scroll to position [443, 0]
click at [971, 462] on link "Next" at bounding box center [980, 467] width 125 height 37
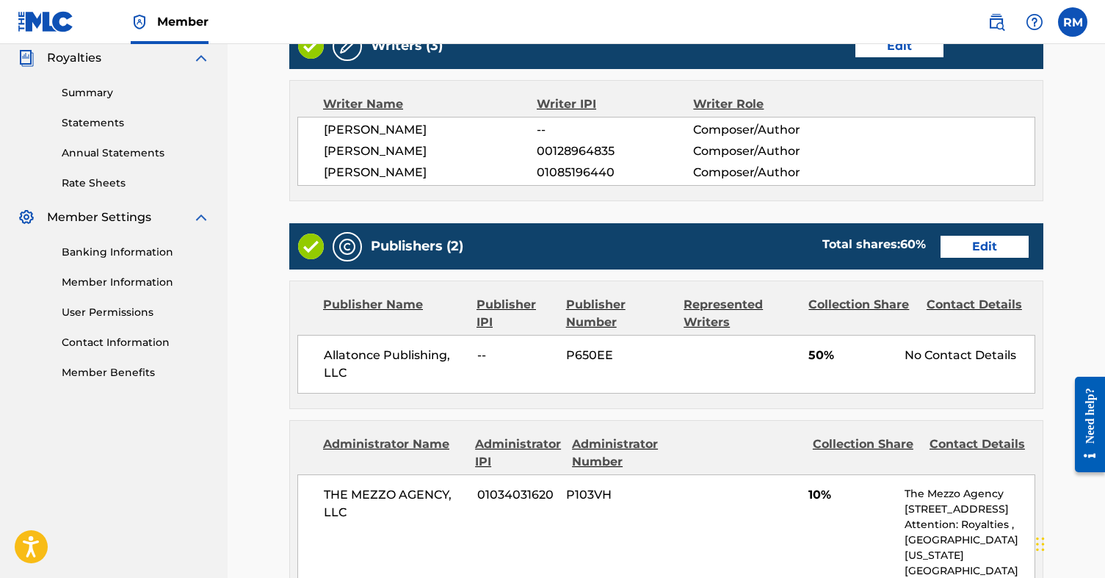
scroll to position [443, 0]
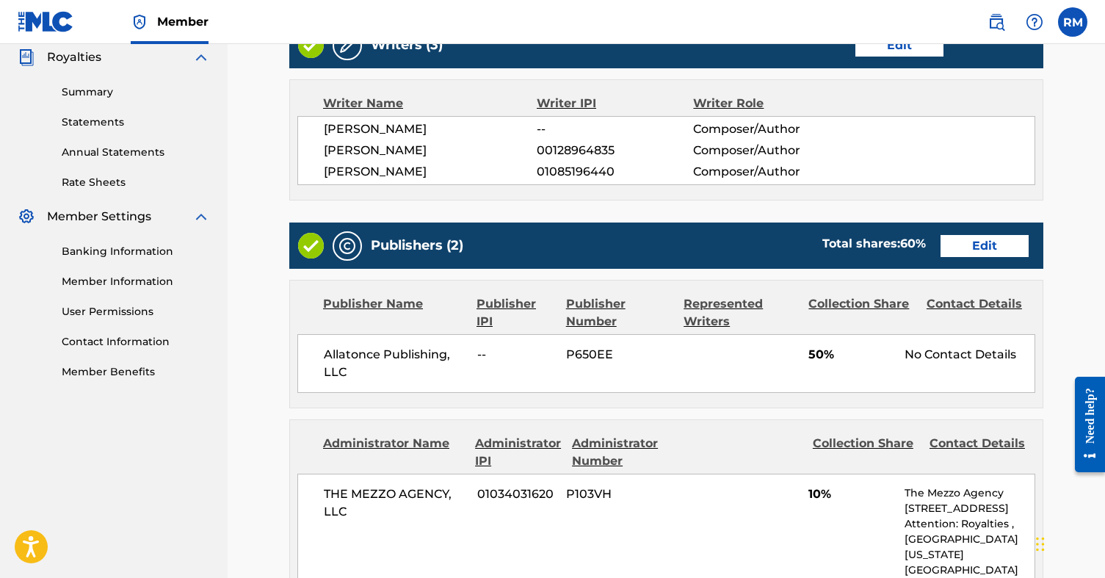
click at [981, 245] on link "Edit" at bounding box center [984, 246] width 88 height 22
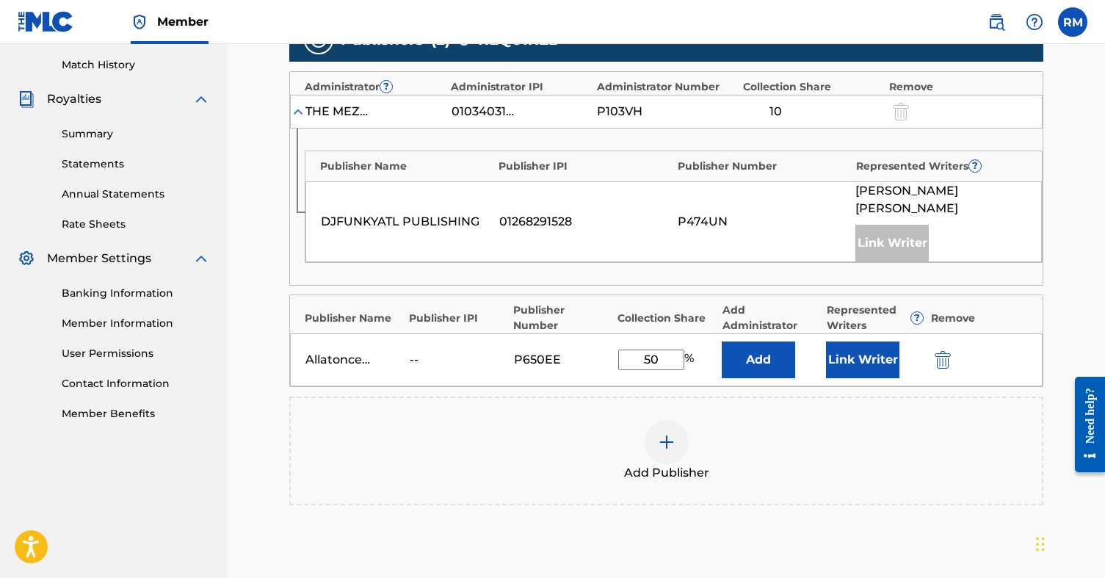
scroll to position [405, 0]
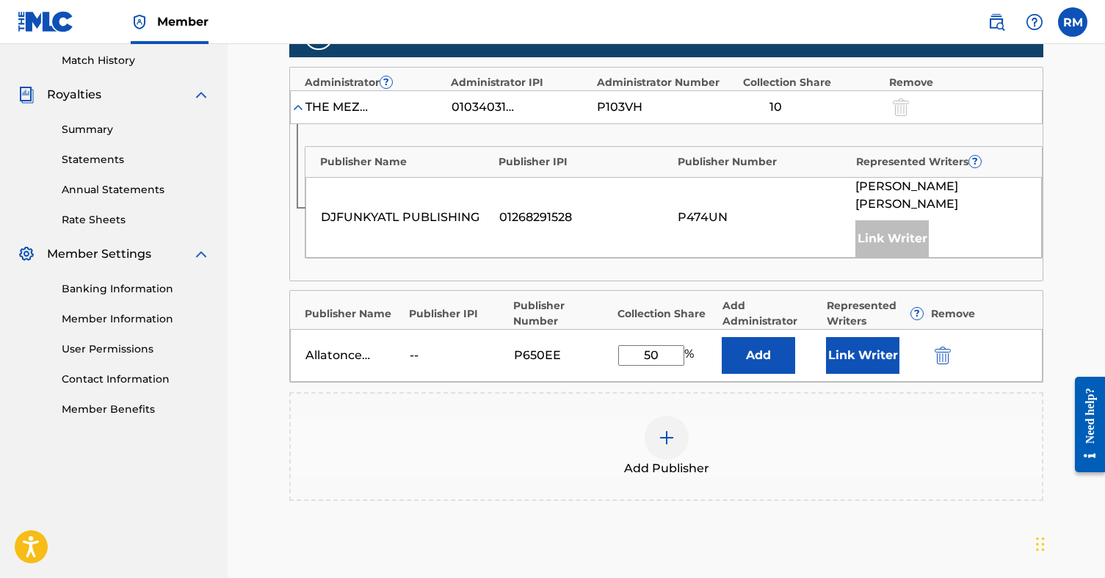
click at [649, 345] on input "50" at bounding box center [651, 355] width 66 height 21
type input "40"
click at [788, 421] on div "Add Publisher" at bounding box center [666, 447] width 751 height 62
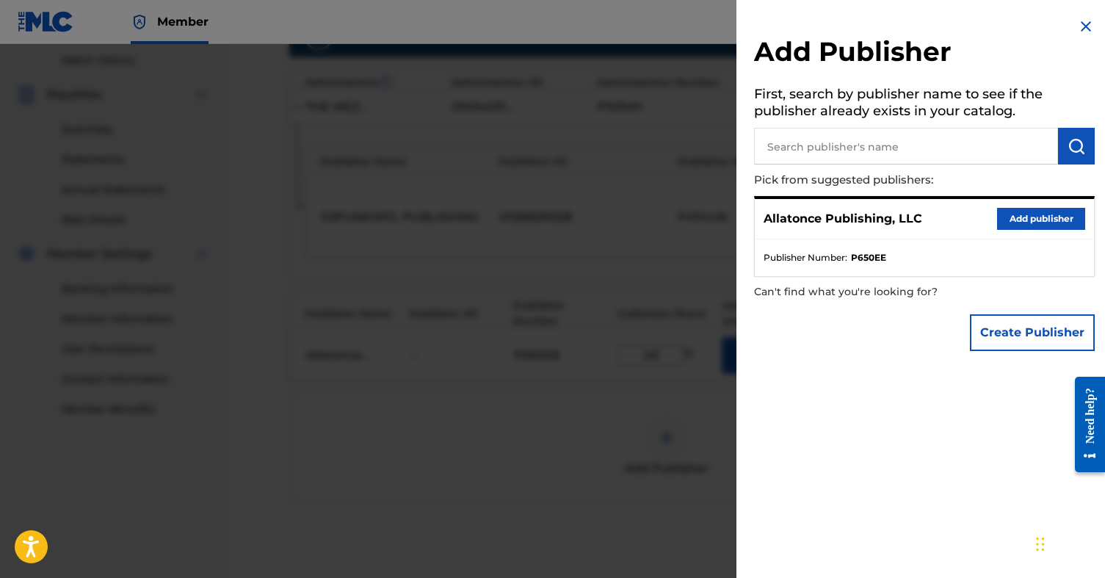
click at [1077, 24] on img at bounding box center [1086, 27] width 18 height 18
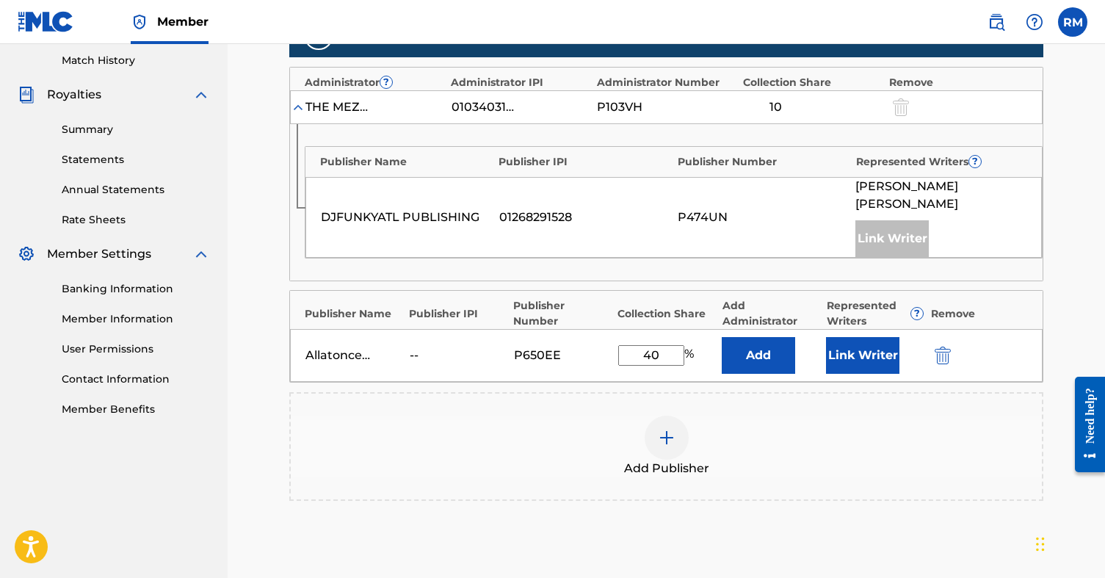
click at [1071, 200] on main "Catalog Enter Work Details Add Writers Add Publishers & Shares Add Recording Re…" at bounding box center [666, 182] width 842 height 1013
click at [863, 337] on button "Link Writer" at bounding box center [862, 355] width 73 height 37
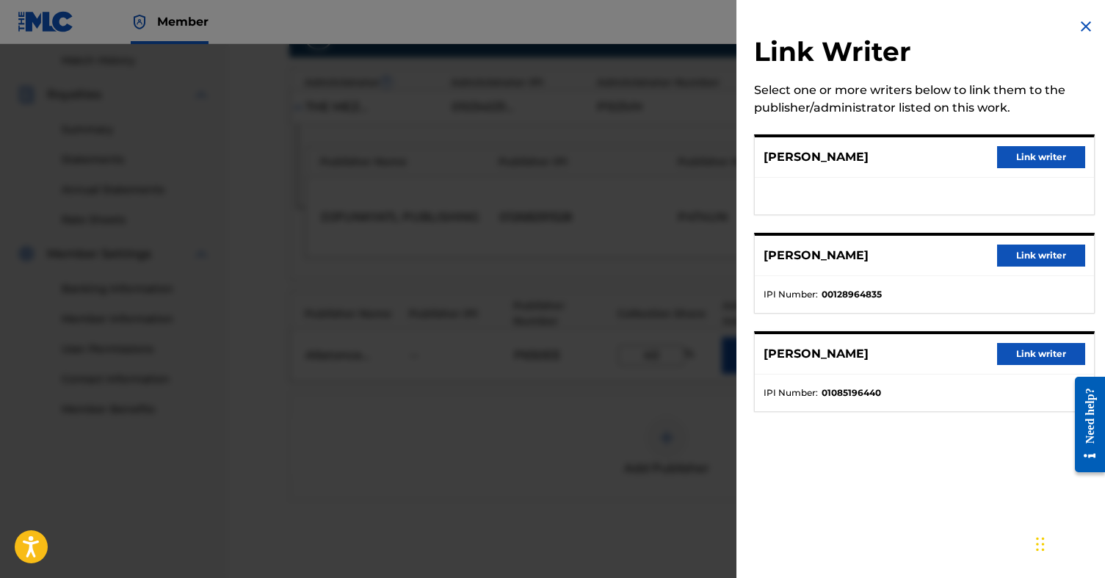
click at [1038, 255] on button "Link writer" at bounding box center [1041, 255] width 88 height 22
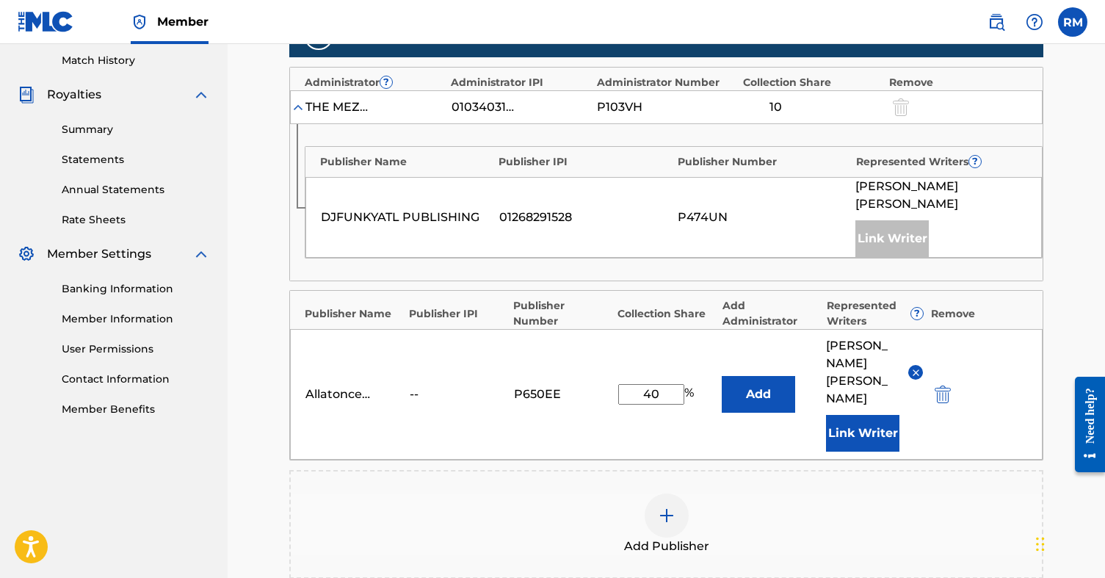
click at [764, 376] on button "Add" at bounding box center [758, 394] width 73 height 37
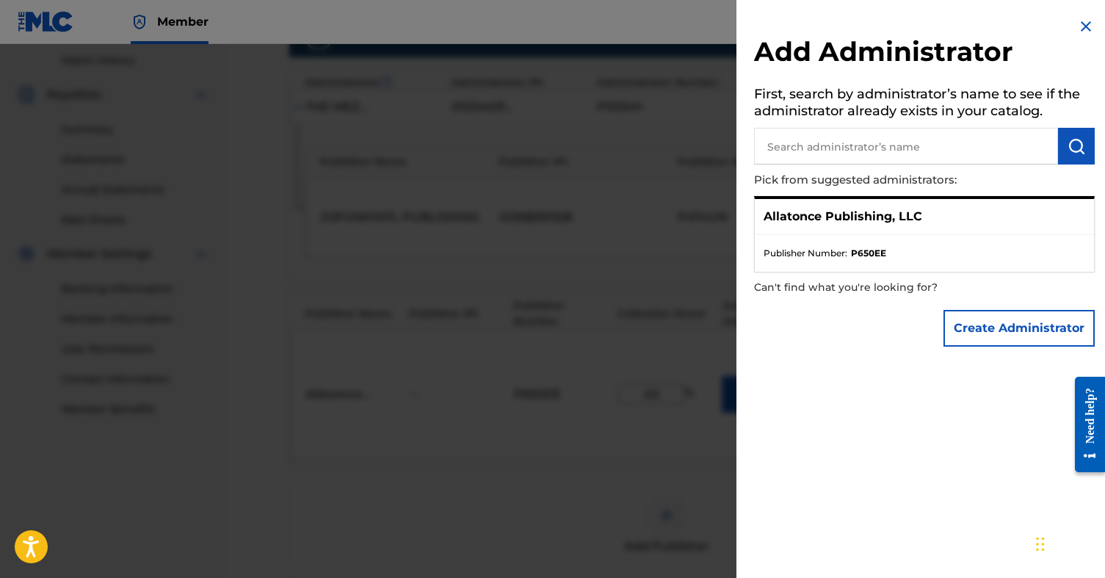
click at [891, 214] on p "Allatonce Publishing, LLC" at bounding box center [842, 217] width 159 height 18
click at [898, 142] on input "text" at bounding box center [906, 146] width 304 height 37
click at [999, 316] on button "Create Administrator" at bounding box center [1018, 328] width 151 height 37
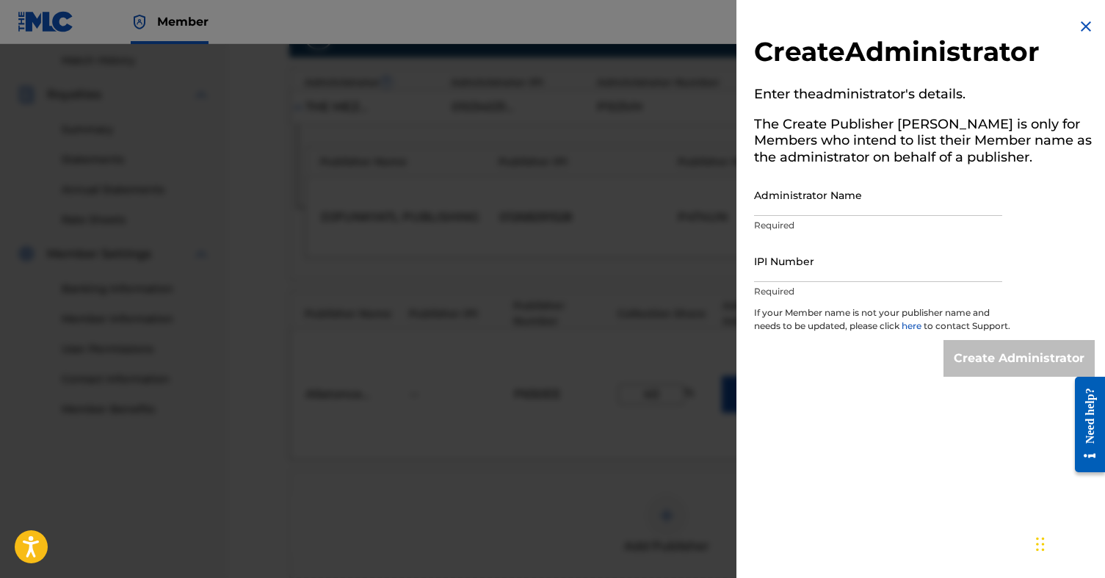
click at [830, 208] on input "Administrator Name" at bounding box center [878, 195] width 248 height 42
type input "a"
click at [1084, 22] on img at bounding box center [1086, 27] width 18 height 18
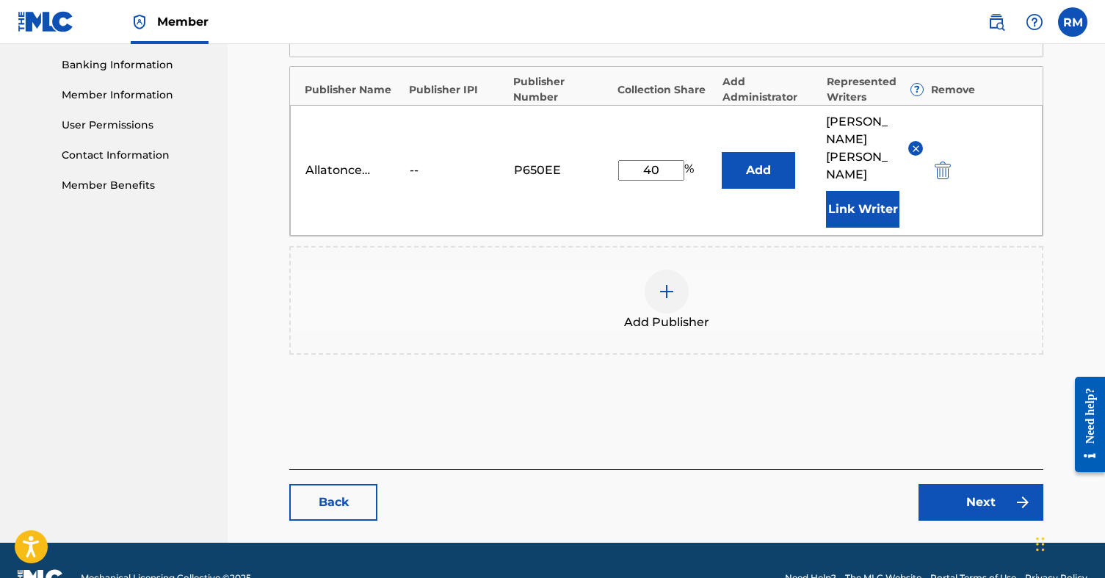
scroll to position [628, 0]
click at [998, 121] on div "Allatonce Publishing, LLC -- P650EE 40 % Add [PERSON_NAME] Link Writer" at bounding box center [666, 171] width 752 height 131
click at [990, 485] on link "Next" at bounding box center [980, 503] width 125 height 37
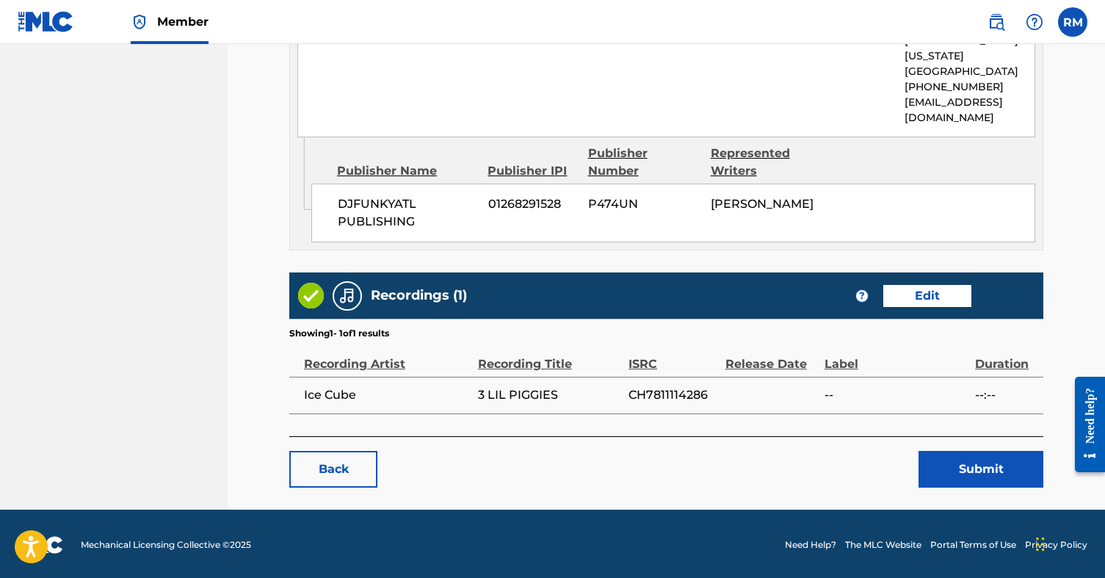
scroll to position [940, 0]
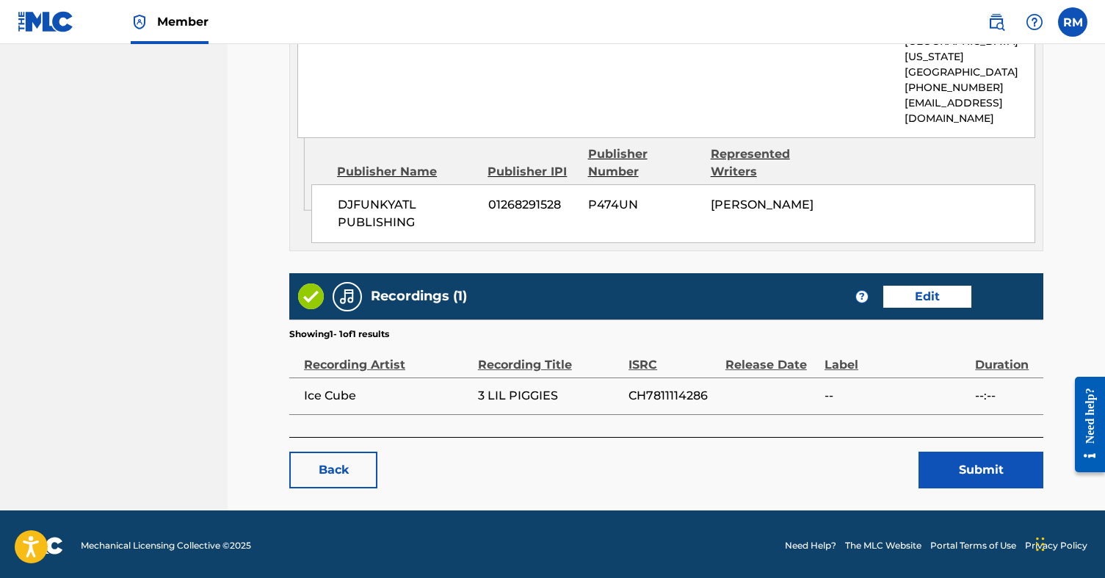
click at [976, 465] on button "Submit" at bounding box center [980, 469] width 125 height 37
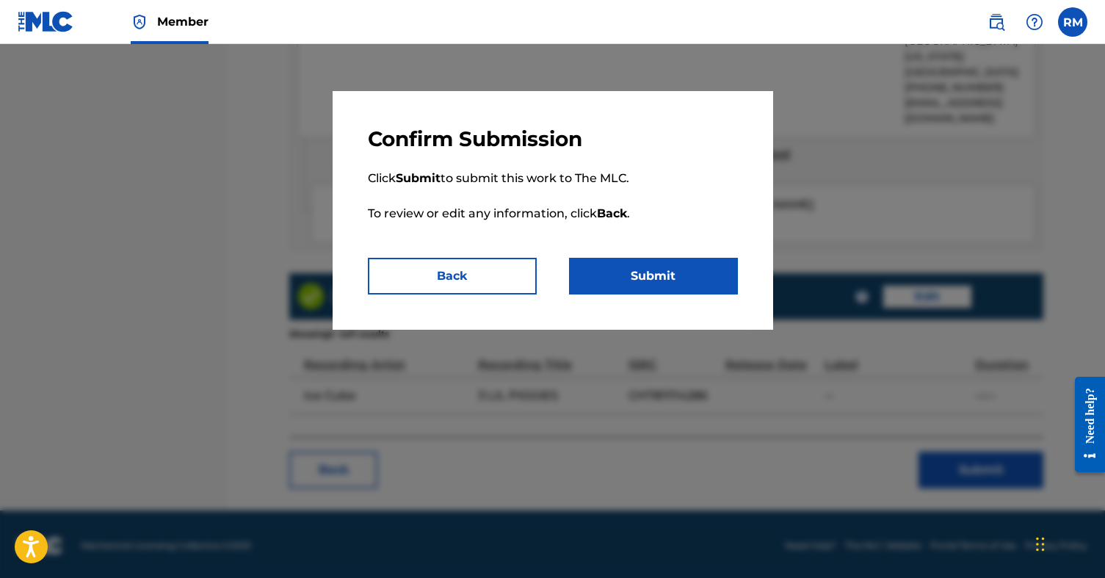
click at [658, 270] on button "Submit" at bounding box center [653, 276] width 169 height 37
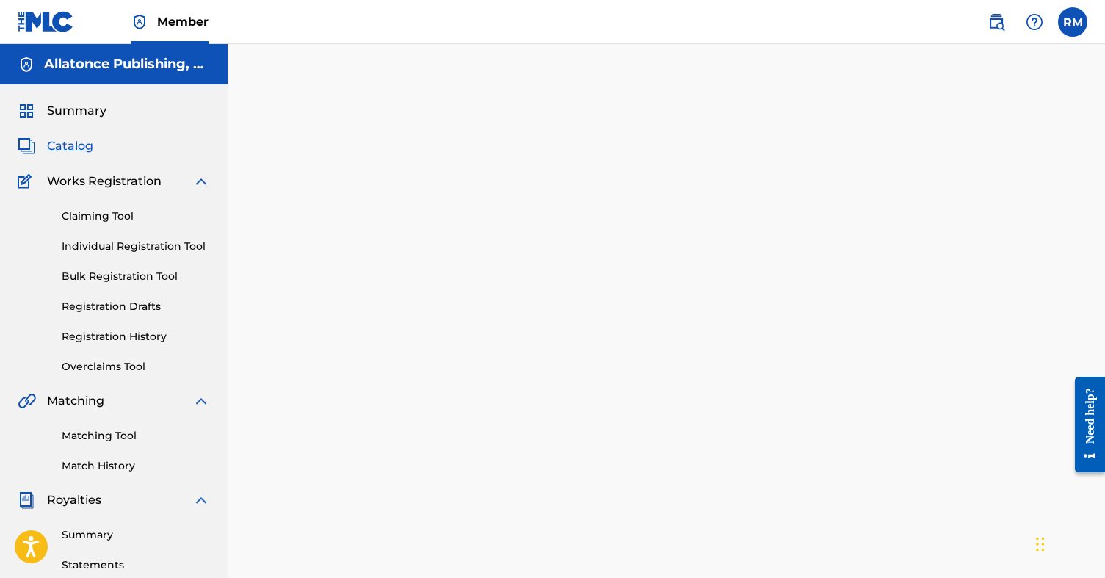
click at [124, 333] on link "Registration History" at bounding box center [136, 336] width 148 height 15
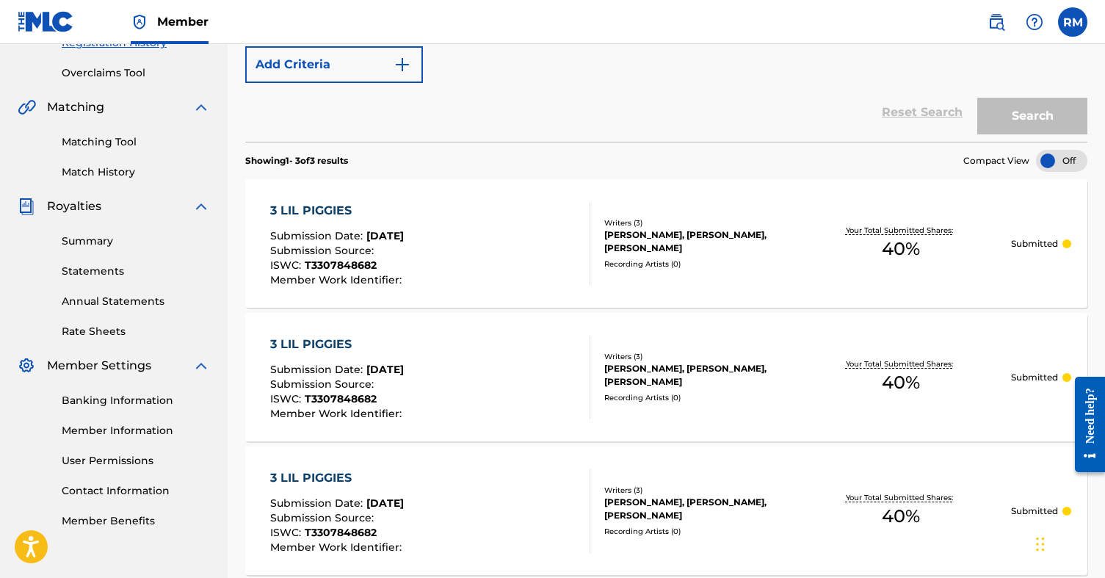
scroll to position [291, 0]
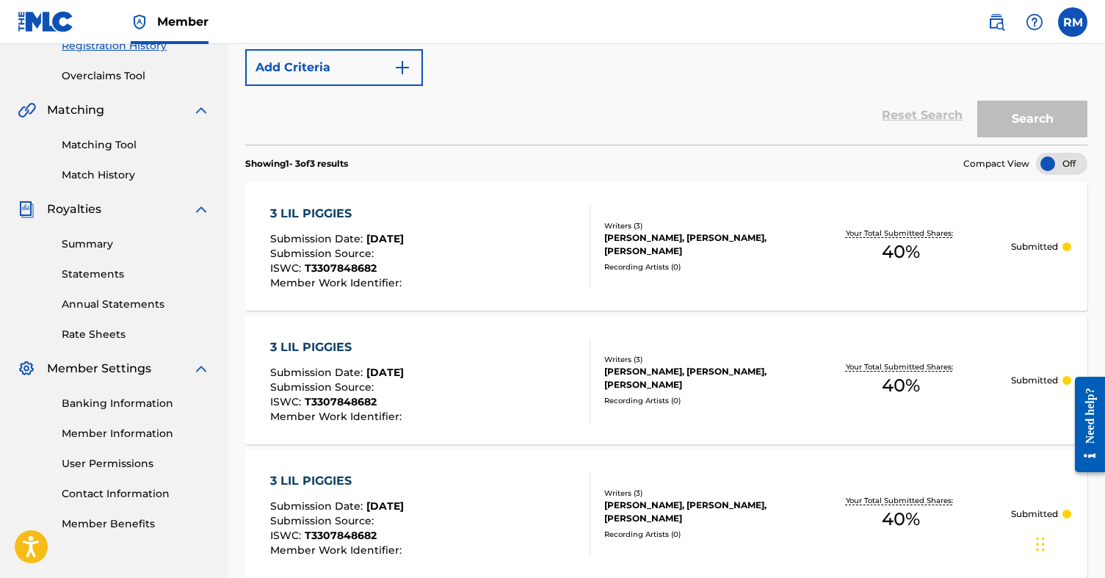
click at [987, 216] on div "3 [PERSON_NAME] Submission Date : [DATE] Submission Source : ISWC : T3307848682…" at bounding box center [666, 246] width 842 height 128
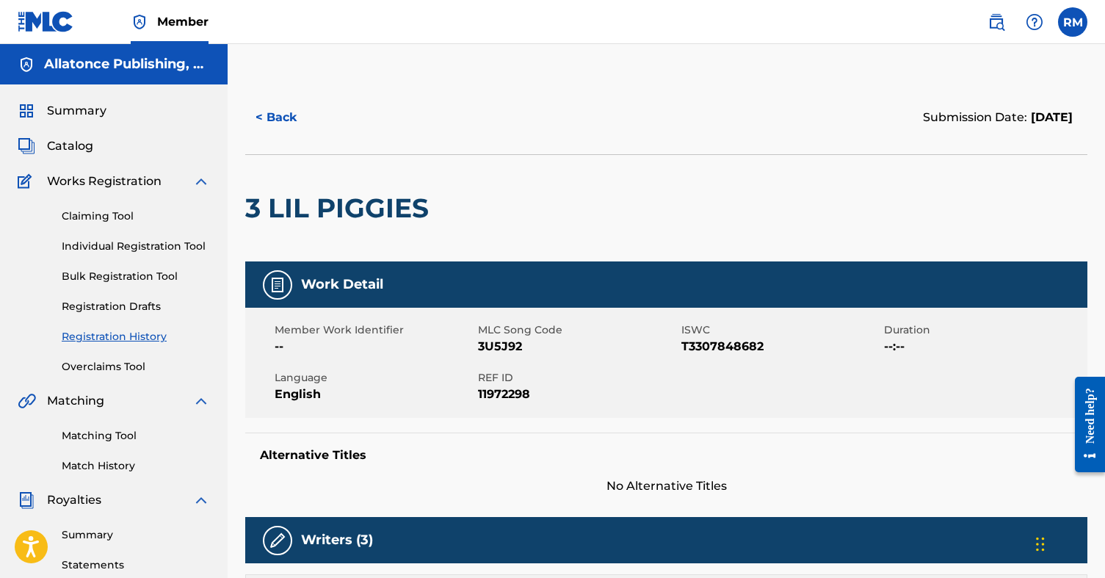
click at [289, 116] on button "< Back" at bounding box center [289, 117] width 88 height 37
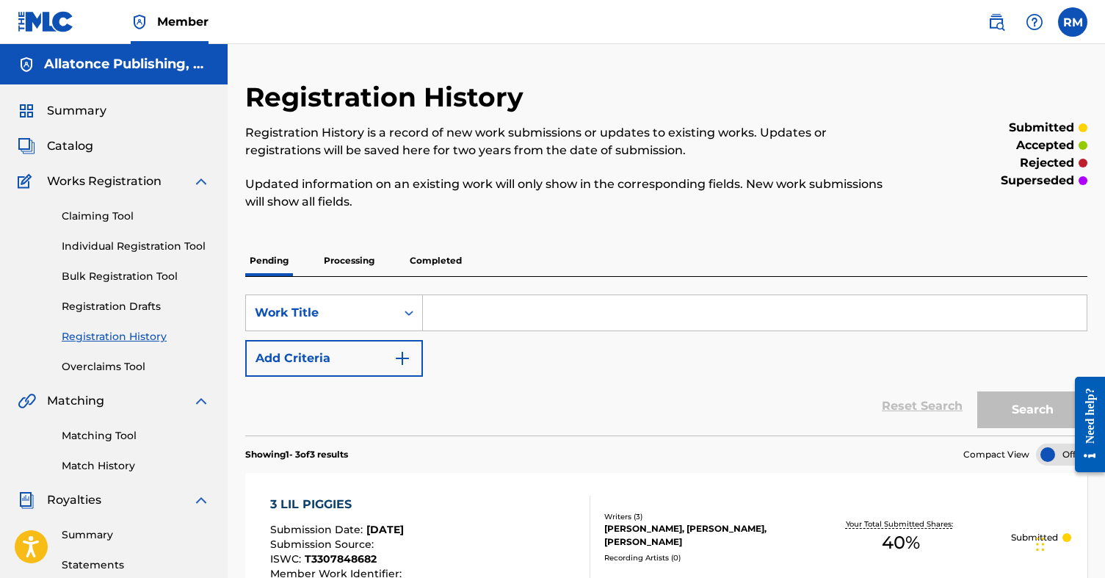
click at [449, 261] on p "Completed" at bounding box center [435, 260] width 61 height 31
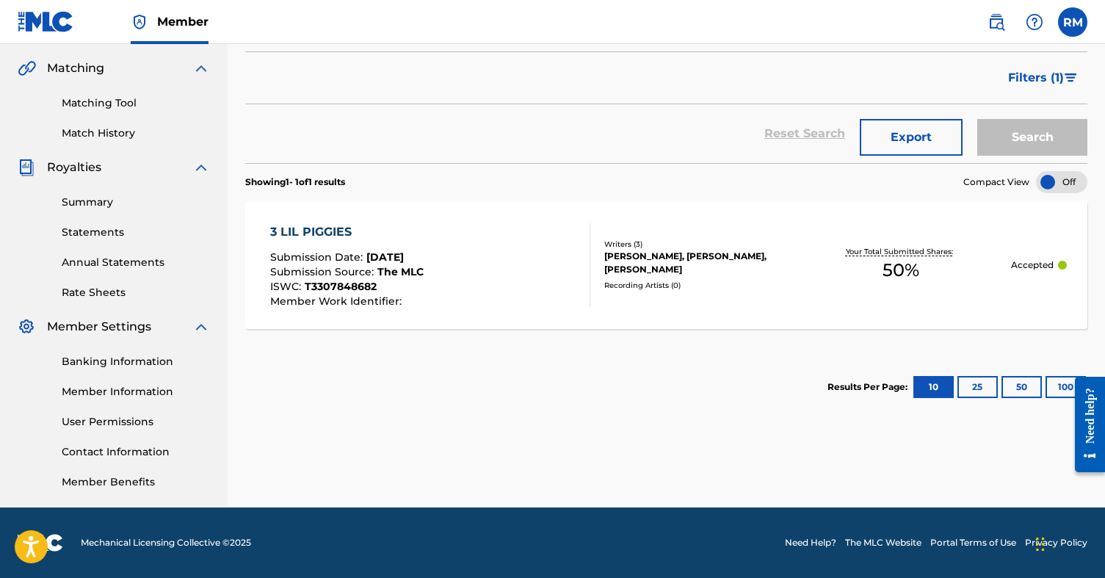
scroll to position [333, 0]
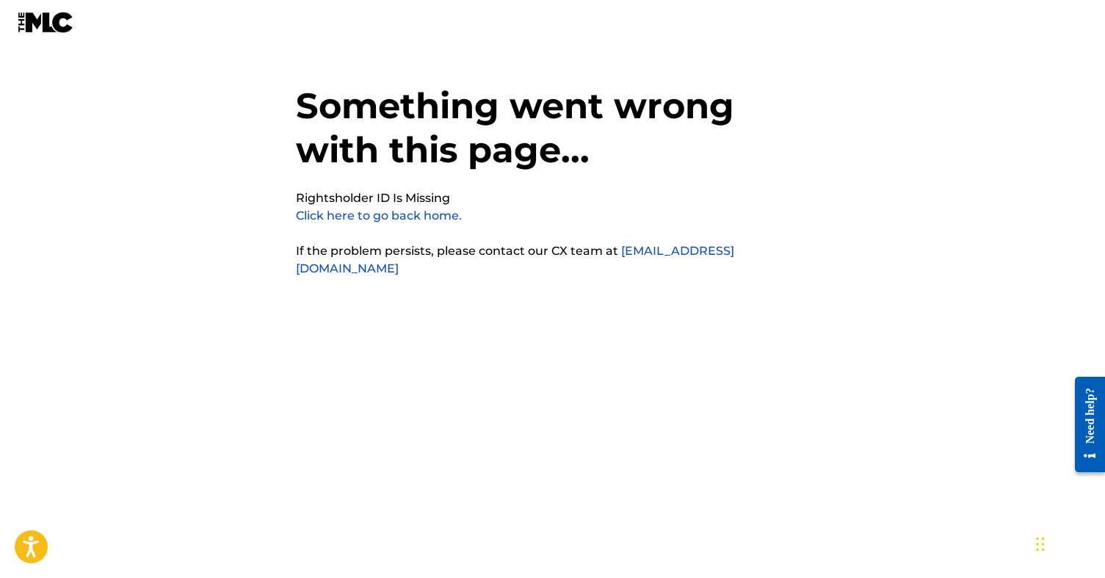
click at [427, 214] on link "Click here to go back home." at bounding box center [379, 215] width 166 height 14
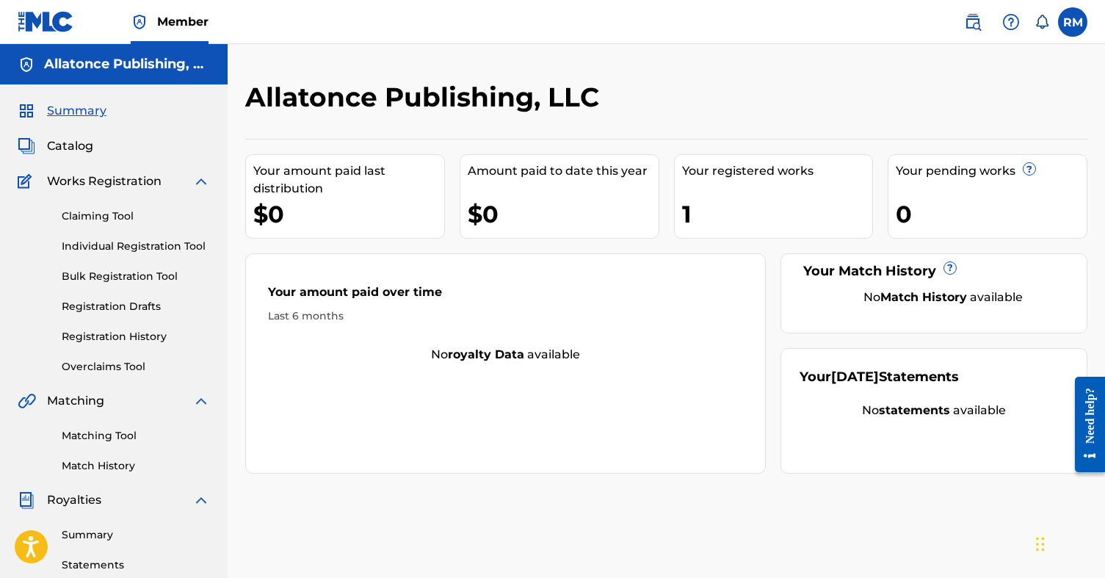
click at [772, 167] on div "Your registered works" at bounding box center [777, 171] width 191 height 18
click at [735, 210] on div "1" at bounding box center [777, 213] width 191 height 33
click at [73, 146] on span "Catalog" at bounding box center [70, 146] width 46 height 18
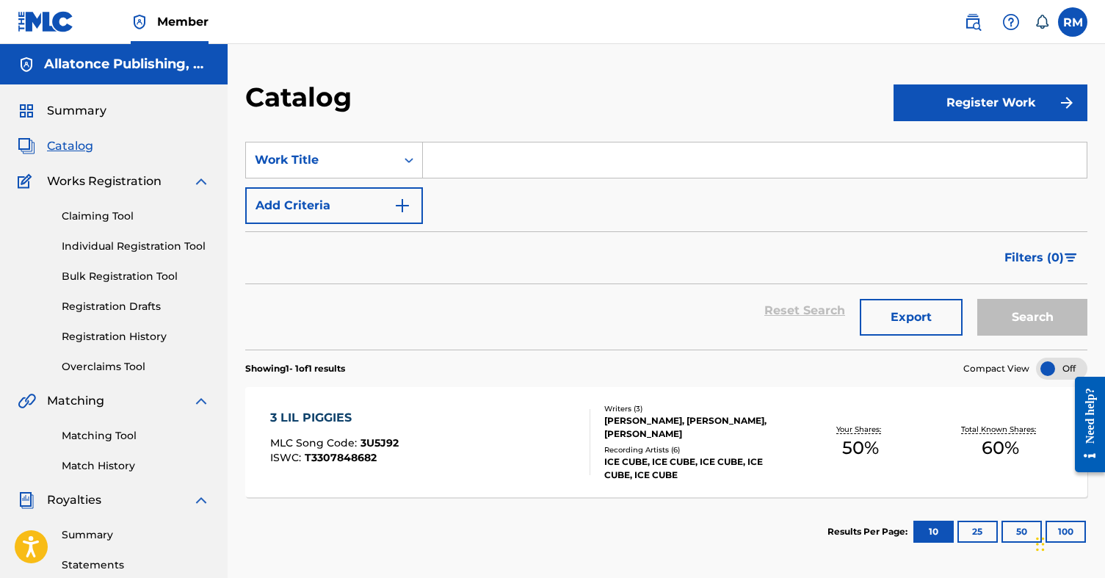
click at [515, 443] on div "3 LIL PIGGIES MLC Song Code : 3U5J92 ISWC : T3307848682" at bounding box center [430, 442] width 320 height 66
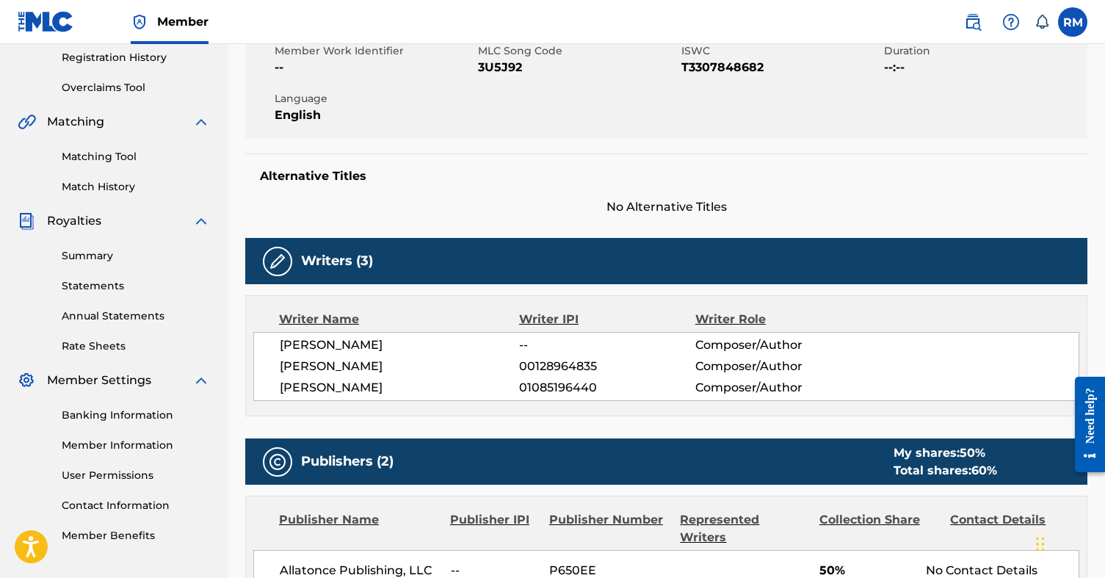
scroll to position [280, 0]
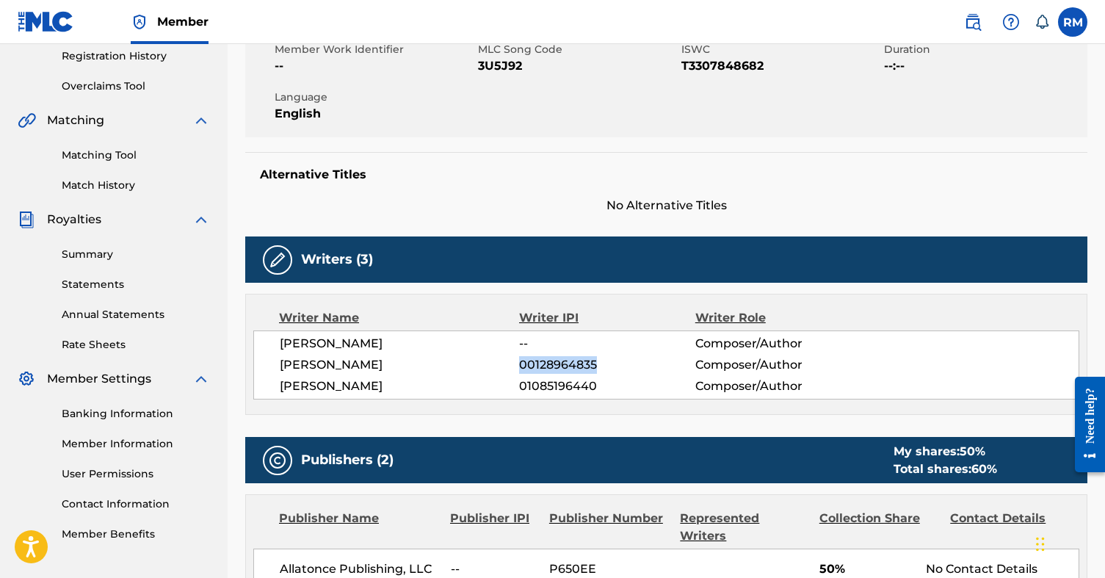
drag, startPoint x: 597, startPoint y: 363, endPoint x: 521, endPoint y: 367, distance: 75.7
click at [521, 367] on span "00128964835" at bounding box center [606, 365] width 175 height 18
copy span "00128964835"
click at [497, 133] on div "Member Work Identifier -- MLC Song Code 3U5J92 ISWC T3307848682 Duration --:-- …" at bounding box center [666, 82] width 842 height 110
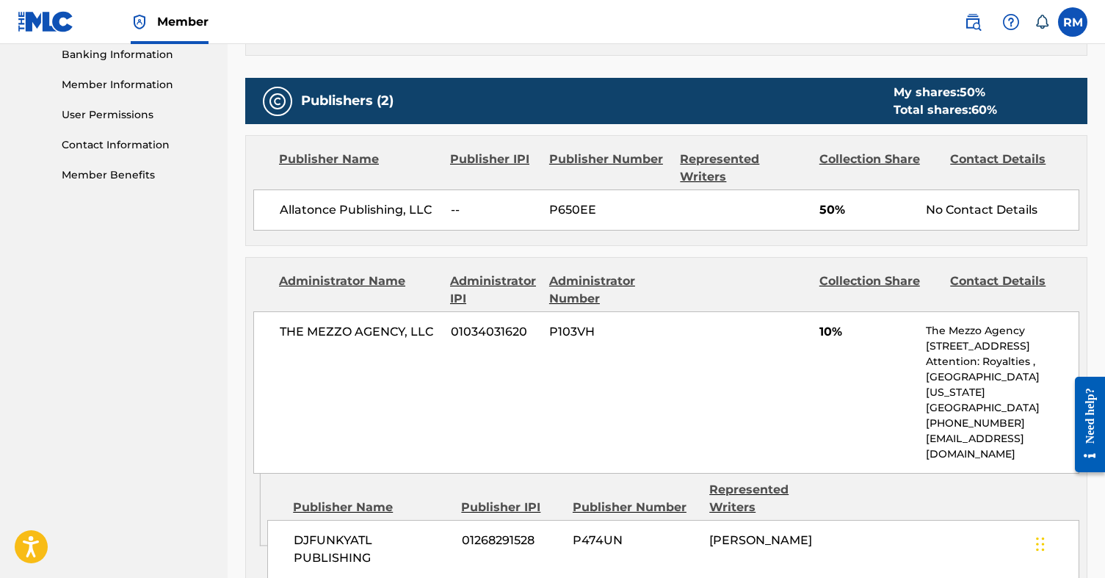
scroll to position [639, 0]
drag, startPoint x: 594, startPoint y: 192, endPoint x: 549, endPoint y: 197, distance: 45.0
click at [549, 201] on span "P650EE" at bounding box center [609, 210] width 120 height 18
